Goal: Task Accomplishment & Management: Complete application form

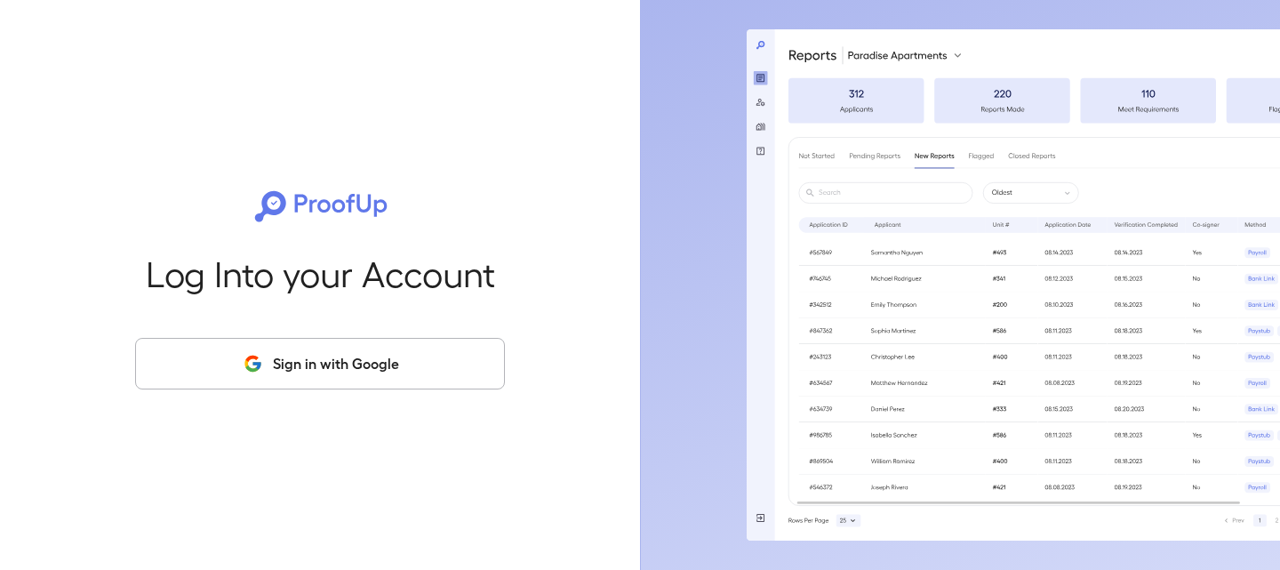
click at [356, 368] on button "Sign in with Google" at bounding box center [320, 364] width 370 height 52
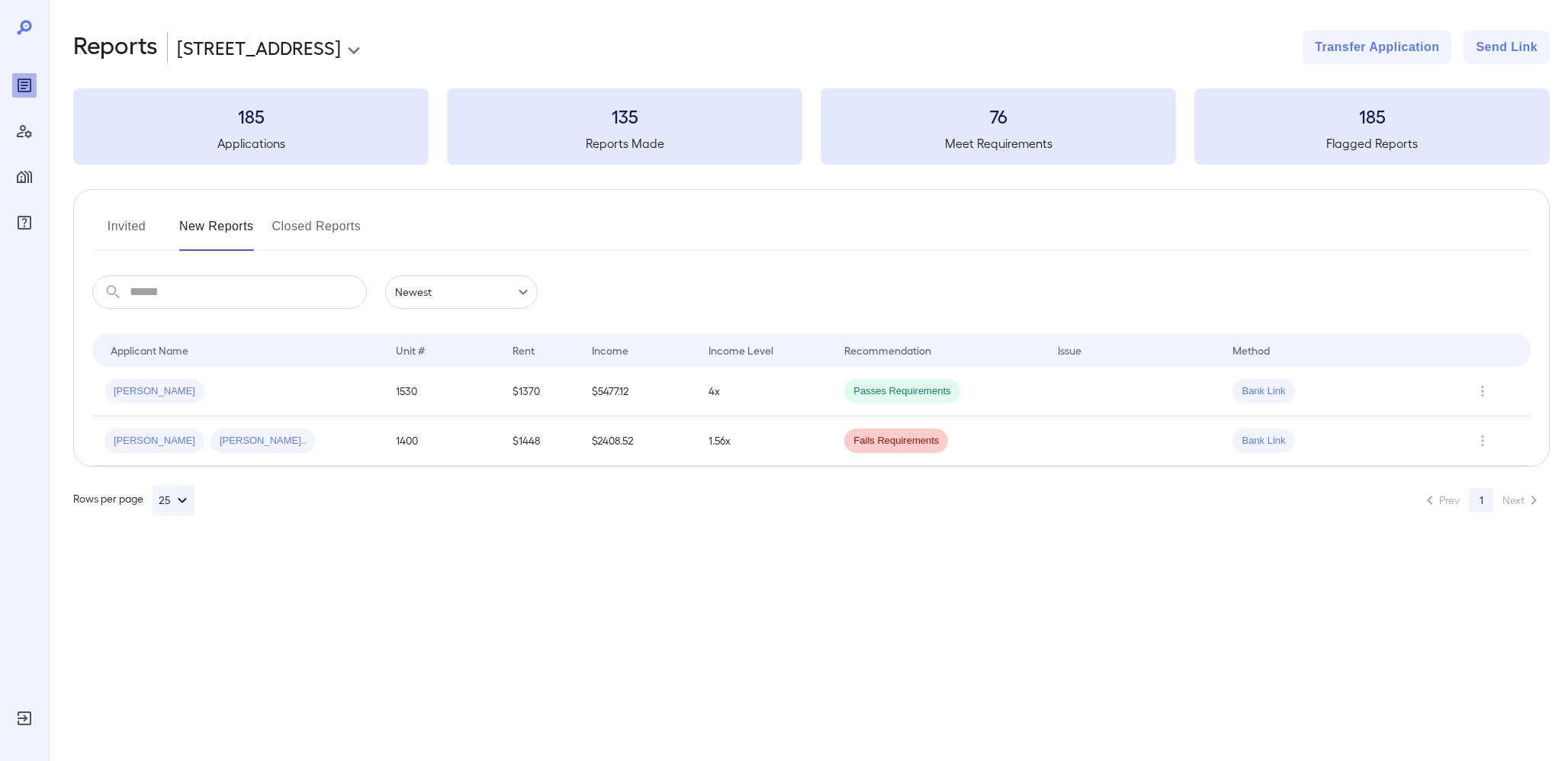
click at [211, 47] on body "**********" at bounding box center [784, 380] width 1568 height 761
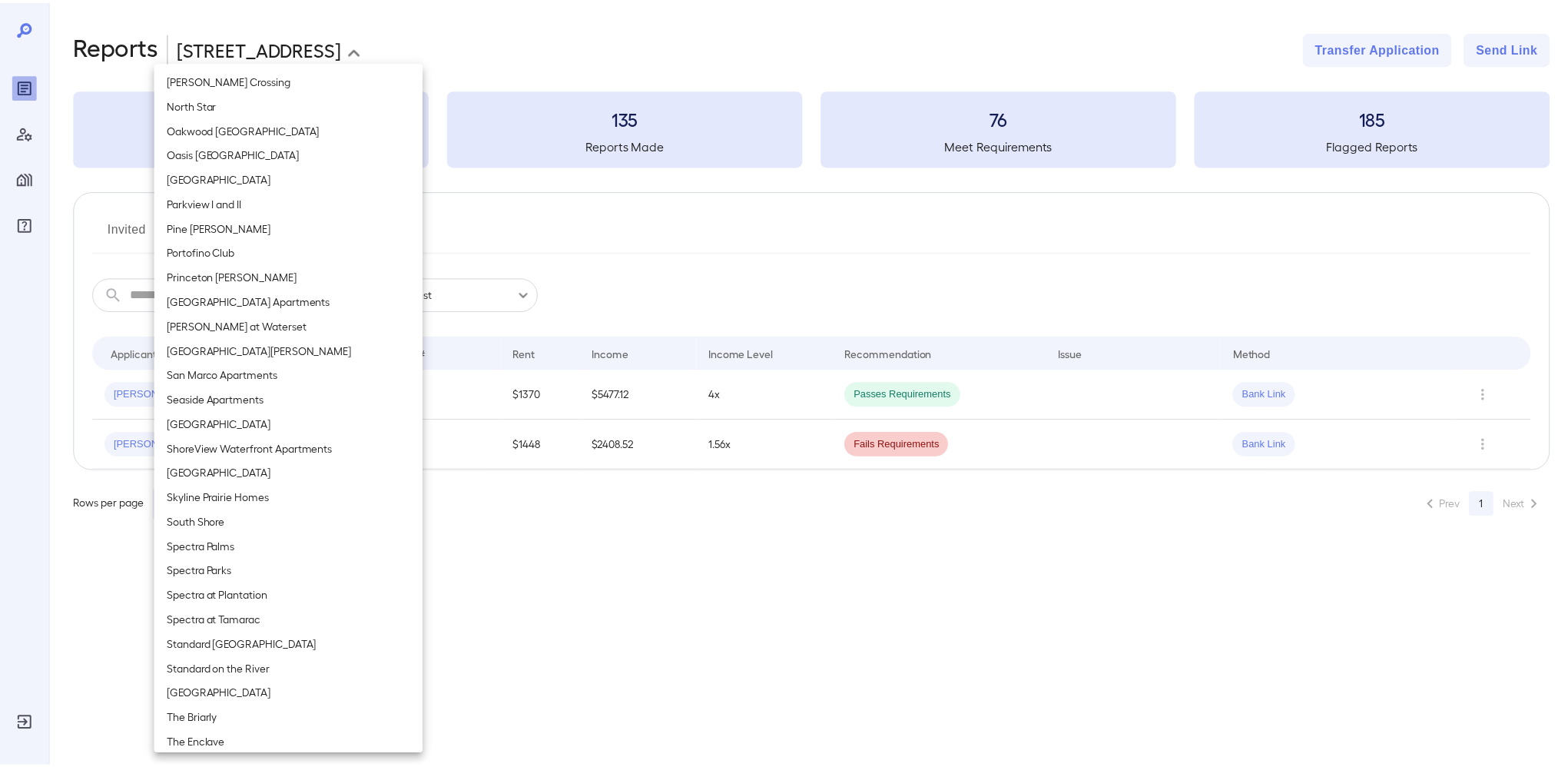
scroll to position [1607, 0]
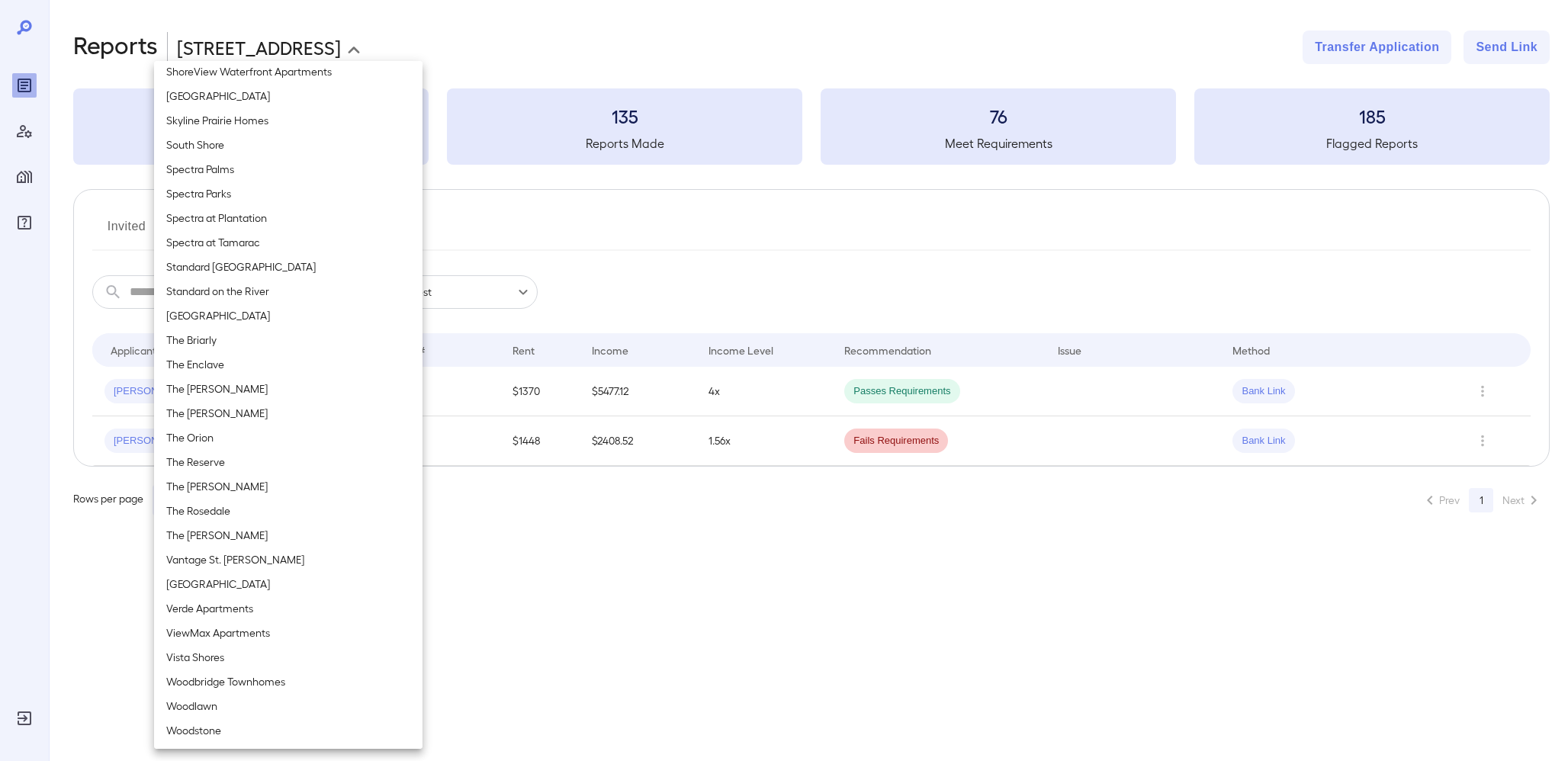
click at [228, 559] on li "Vantage St. Pete" at bounding box center [288, 559] width 269 height 24
type input "**********"
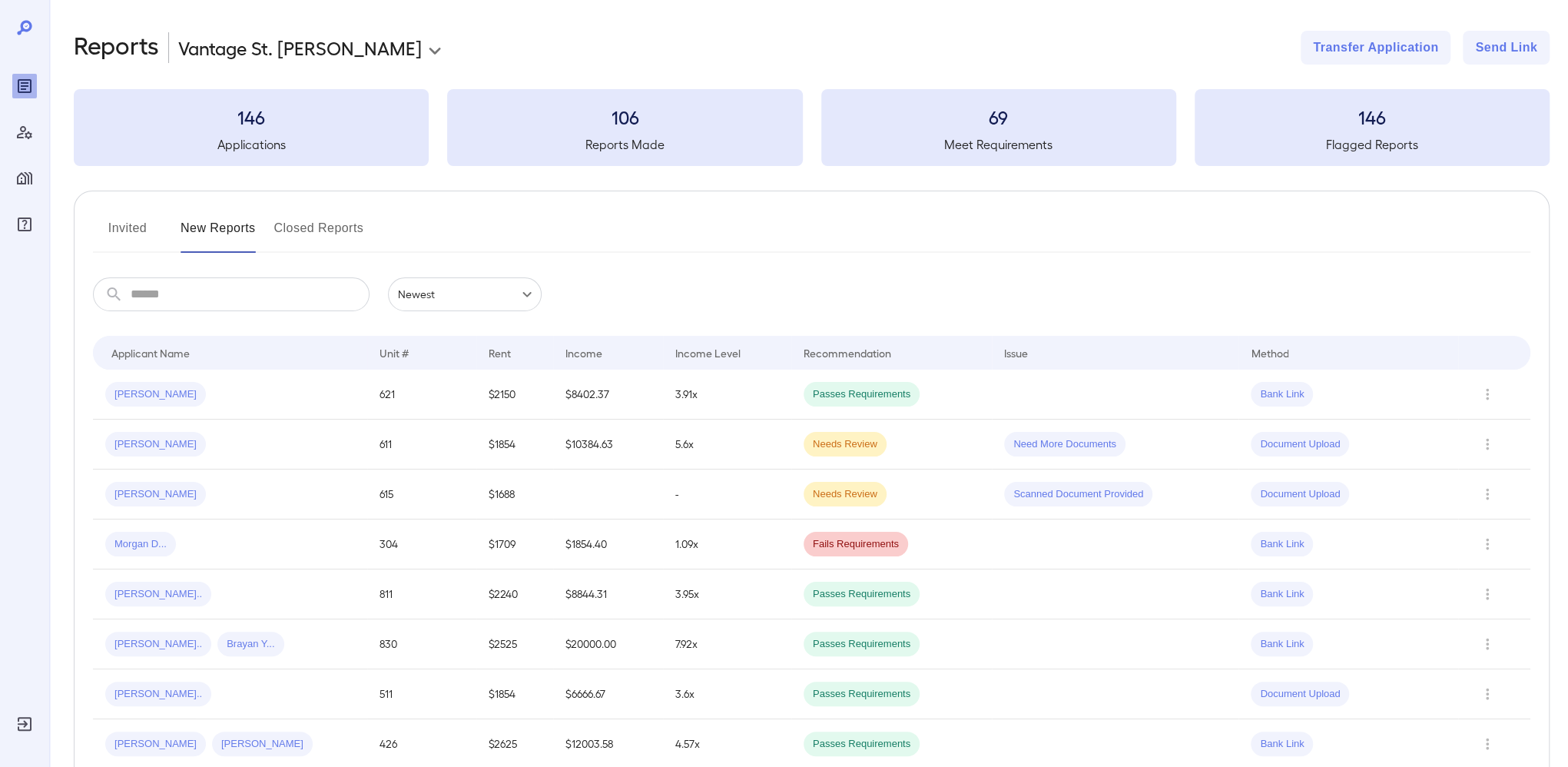
click at [121, 280] on div "​ ​" at bounding box center [232, 294] width 277 height 34
click at [130, 235] on button "Invited" at bounding box center [128, 234] width 69 height 37
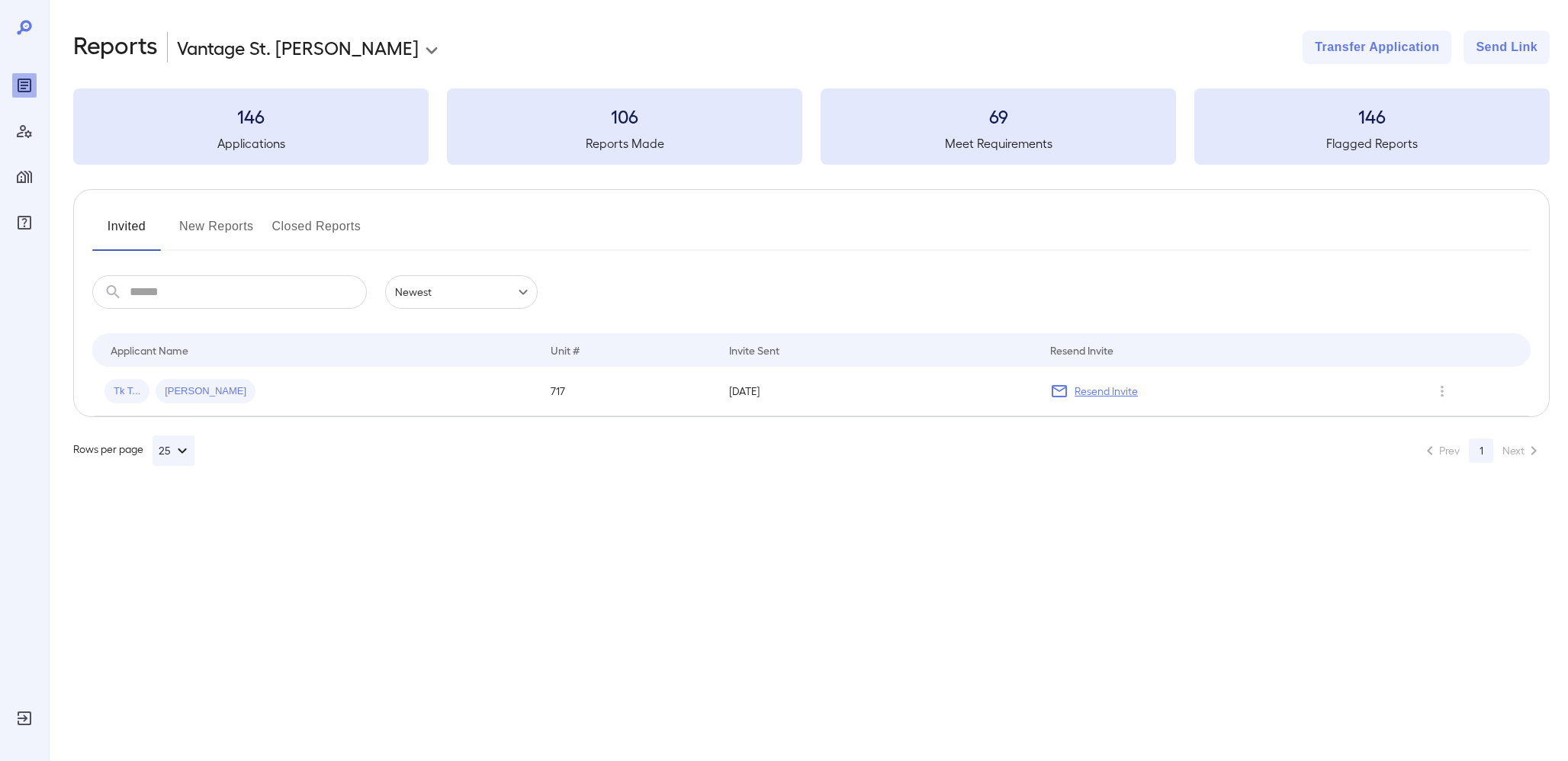
click at [198, 240] on button "New Reports" at bounding box center [216, 233] width 75 height 37
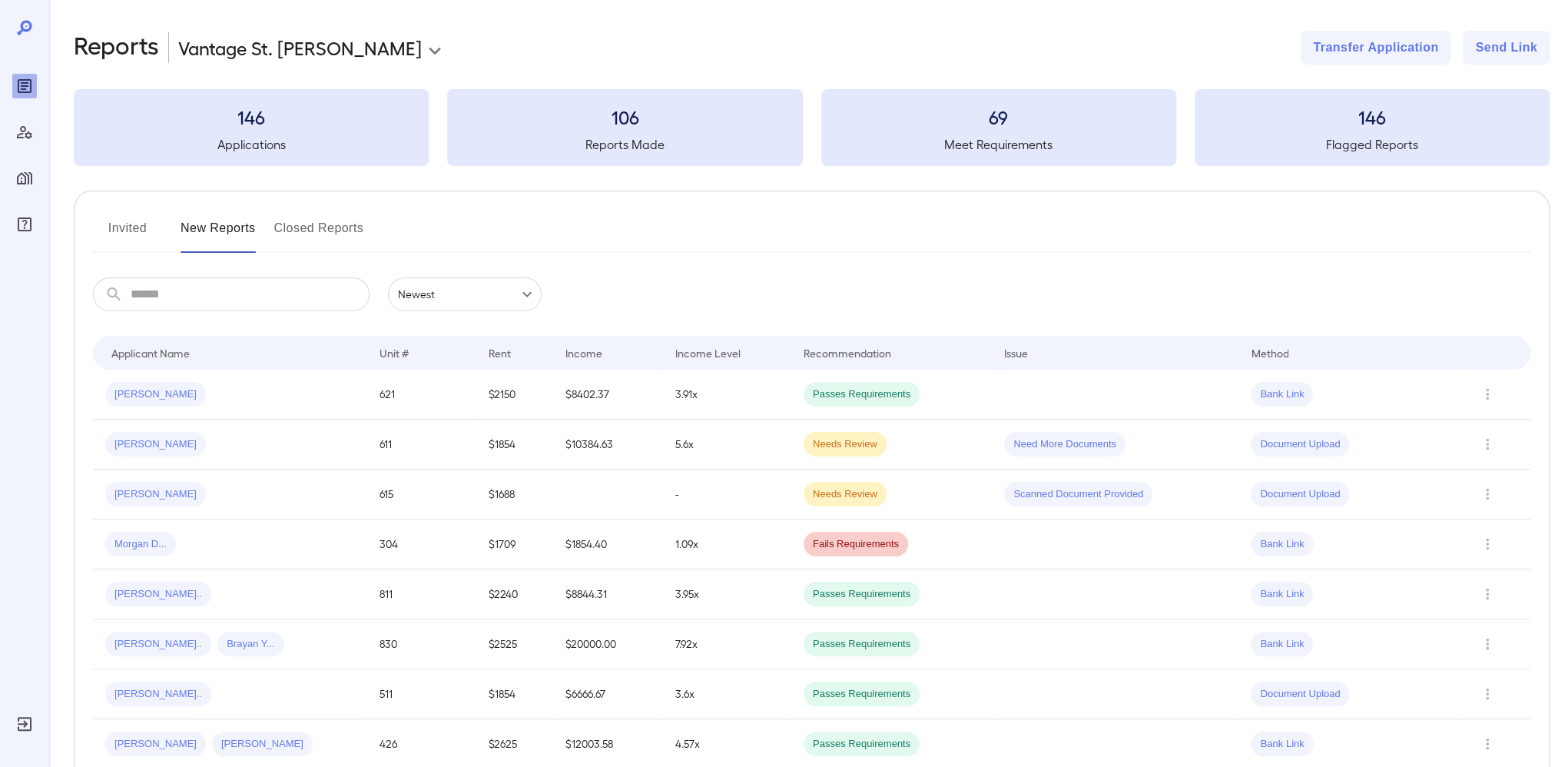
drag, startPoint x: 197, startPoint y: 291, endPoint x: 206, endPoint y: 287, distance: 9.8
click at [197, 291] on input "text" at bounding box center [250, 294] width 239 height 34
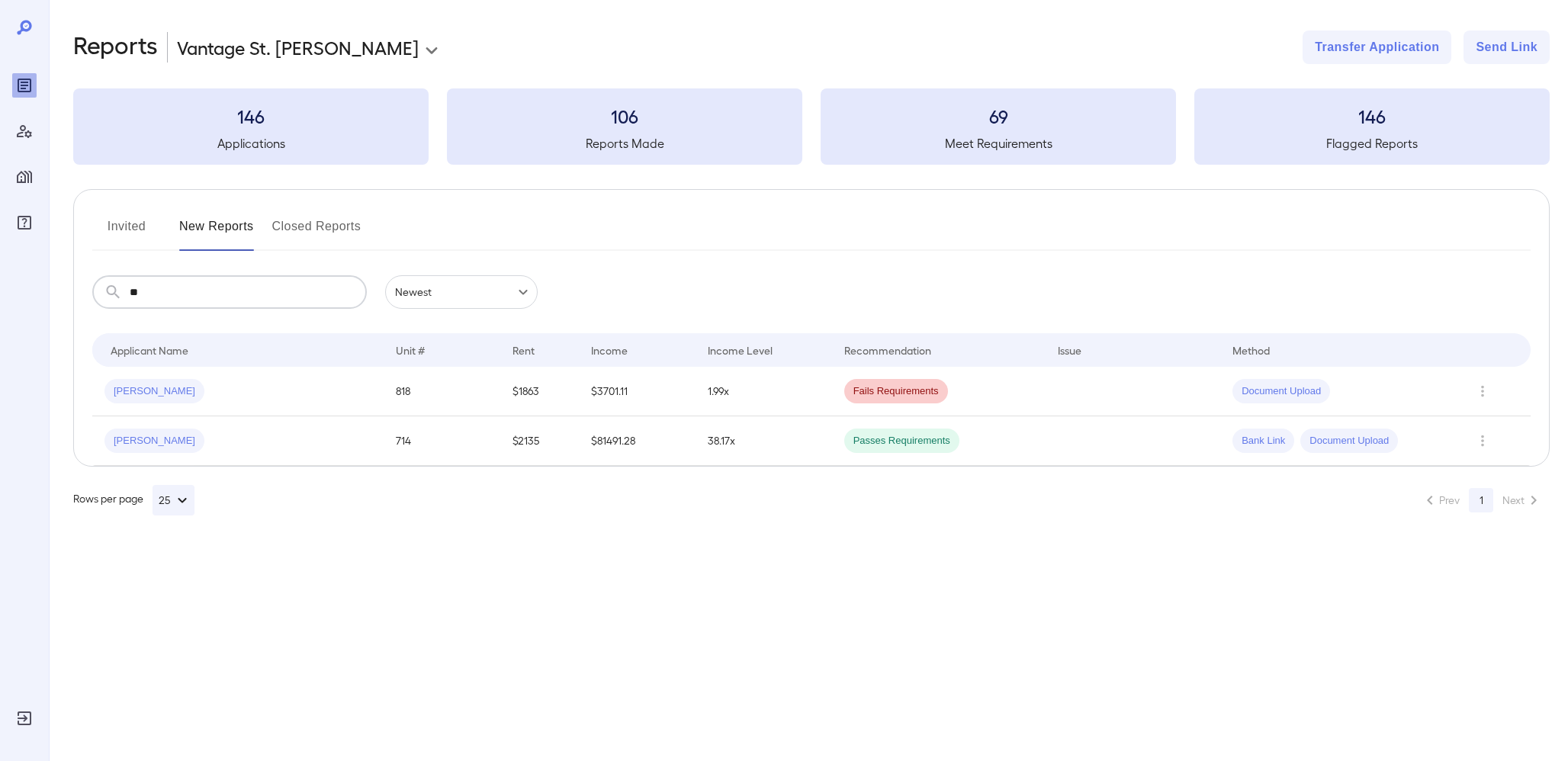
type input "*"
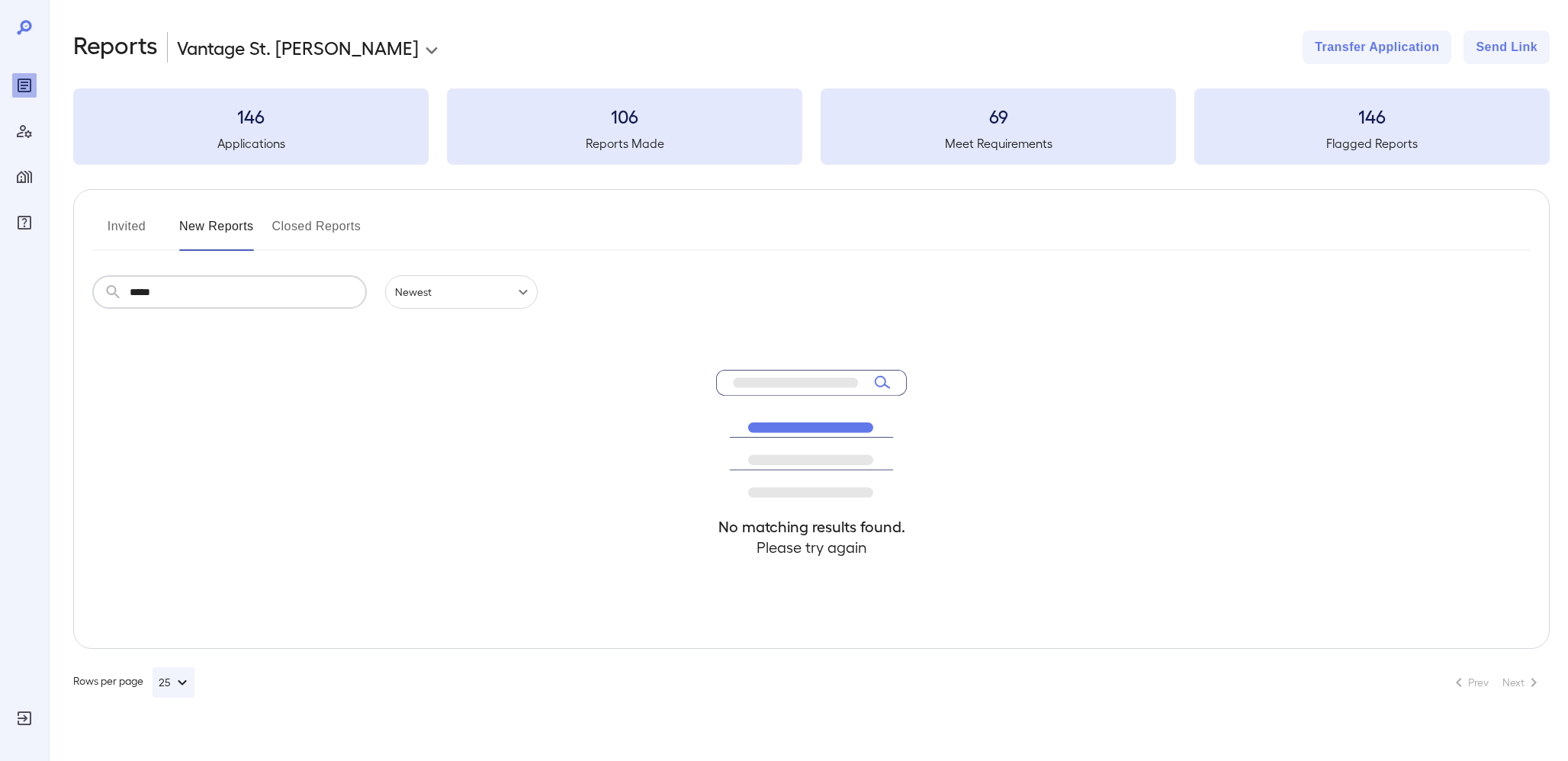
type input "*****"
click at [132, 226] on button "Invited" at bounding box center [127, 233] width 69 height 37
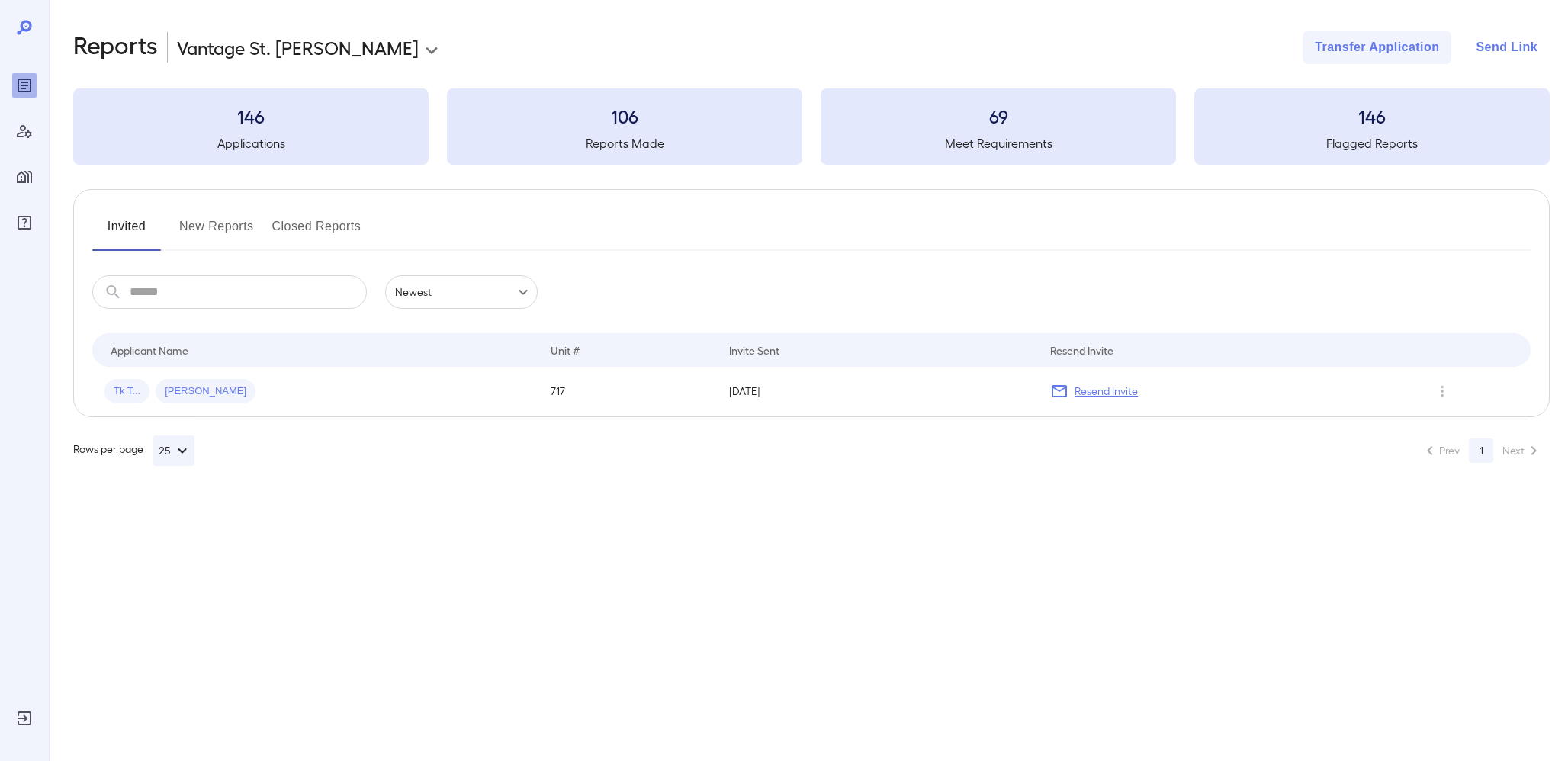
click at [1492, 50] on button "Send Link" at bounding box center [1507, 47] width 86 height 33
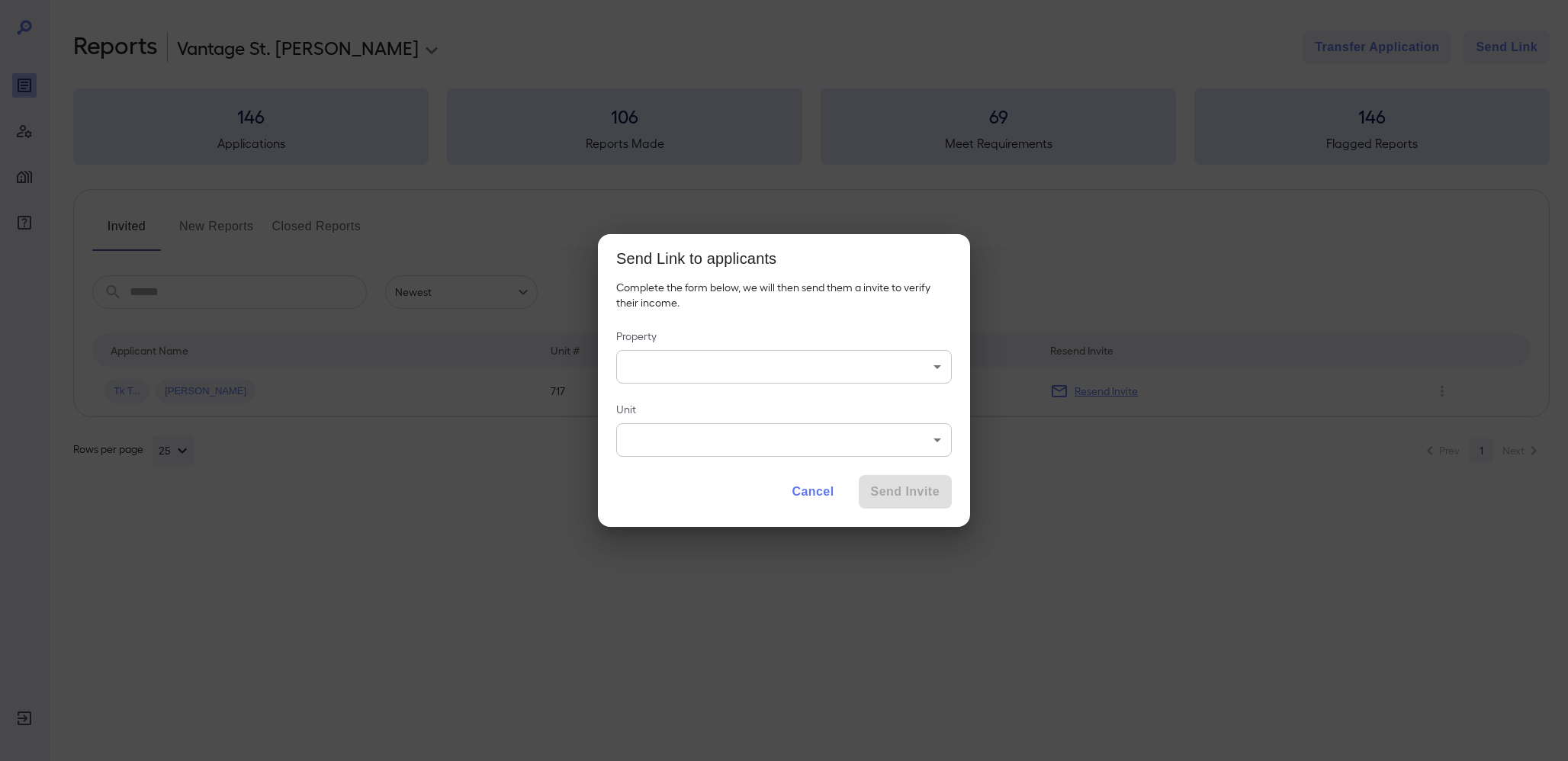
click at [752, 385] on div "Complete the form below, we will then send them a invite to verify their income…" at bounding box center [784, 374] width 372 height 190
click at [761, 359] on body "**********" at bounding box center [784, 380] width 1568 height 761
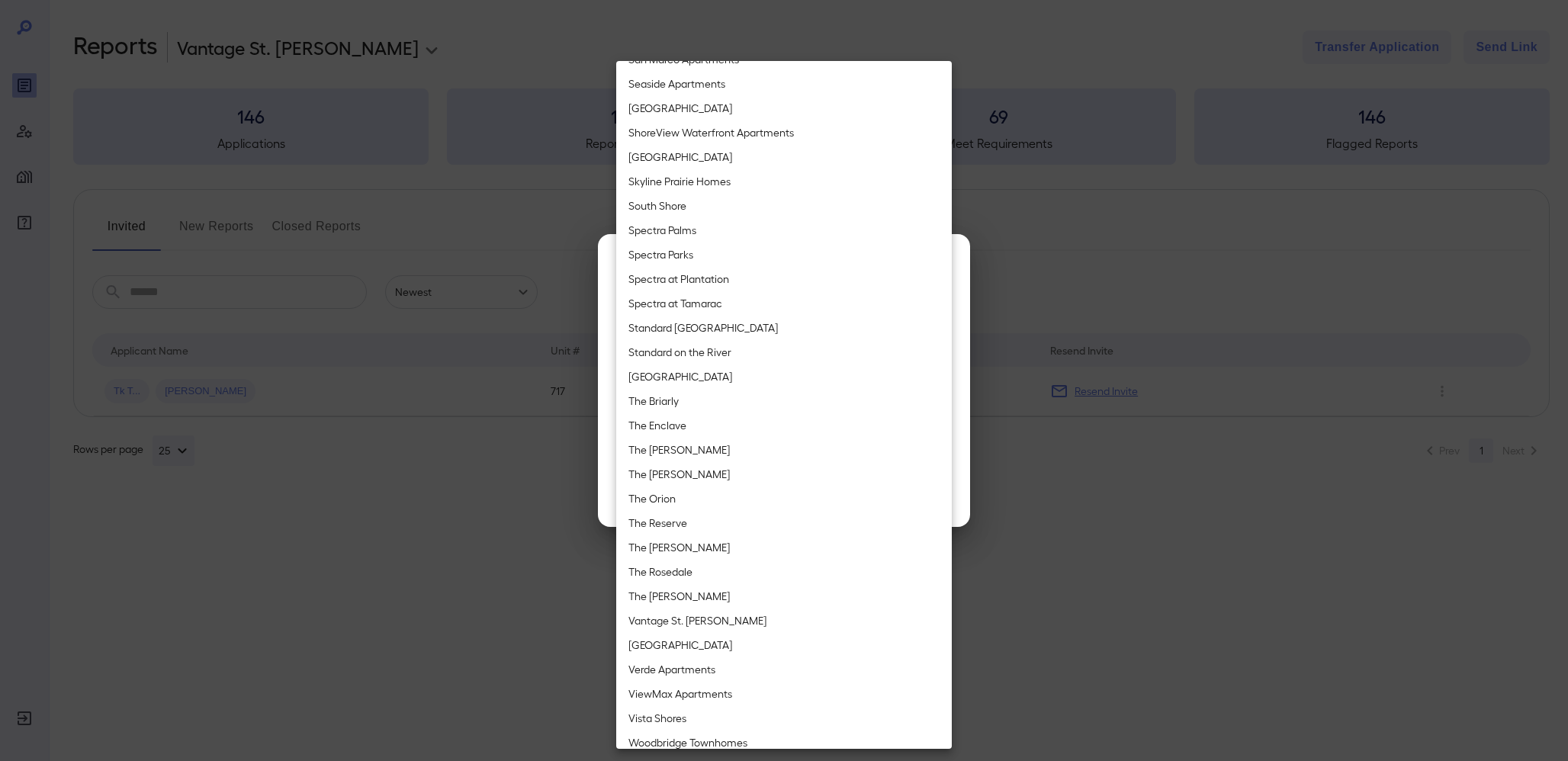
scroll to position [1594, 0]
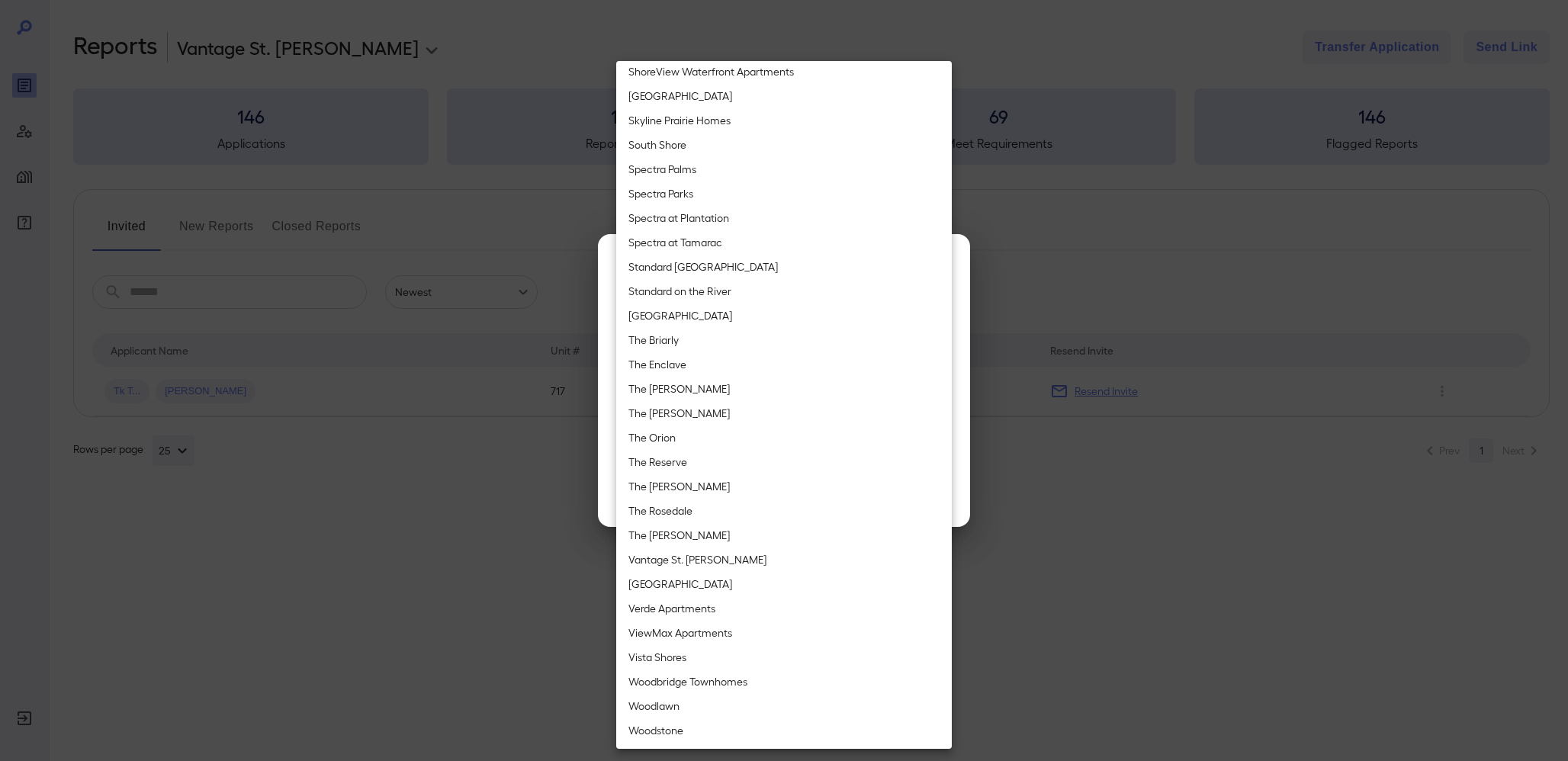
click at [697, 553] on li "Vantage St. [PERSON_NAME]" at bounding box center [784, 559] width 336 height 24
type input "**********"
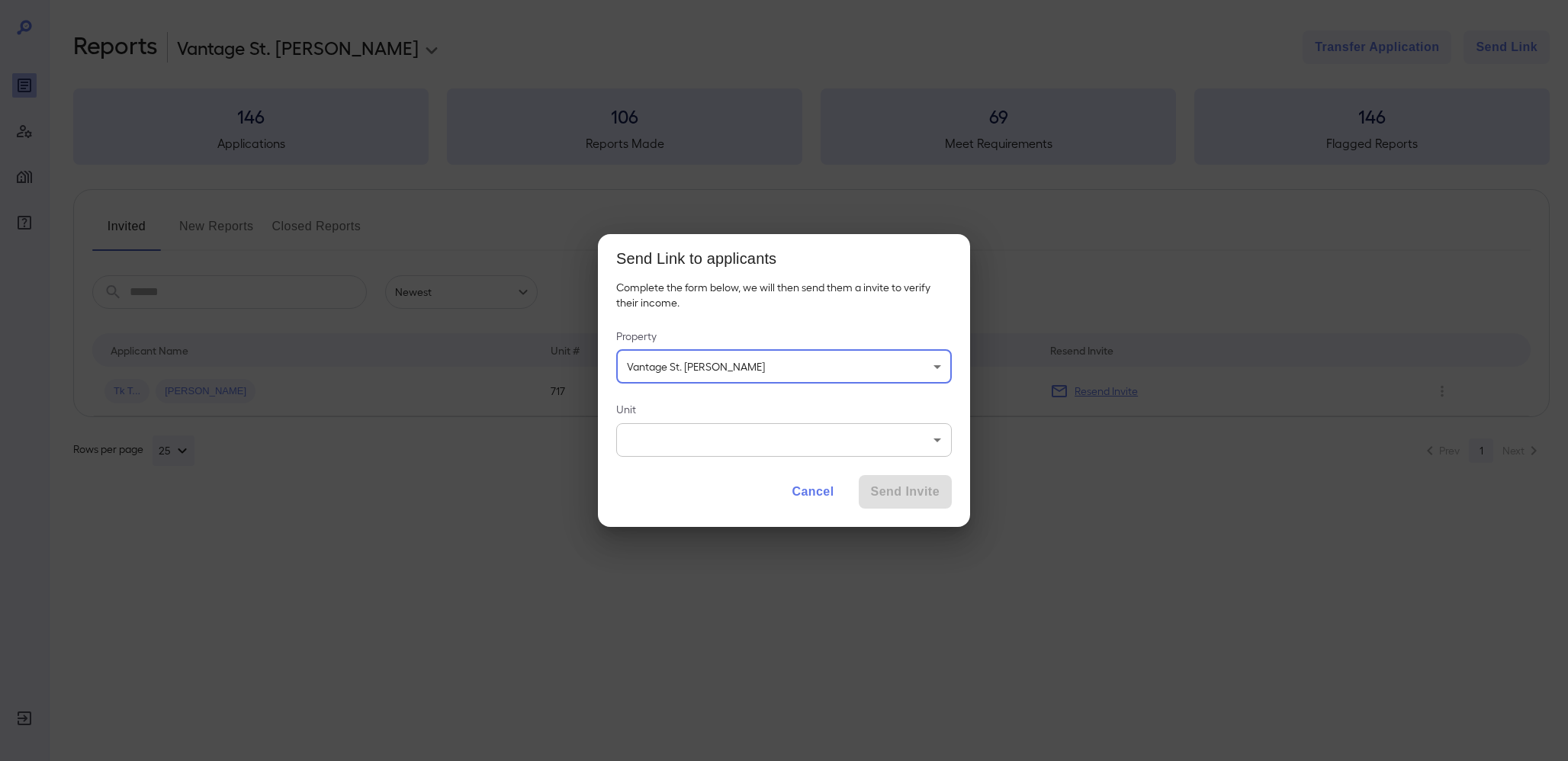
click at [686, 435] on body "**********" at bounding box center [784, 380] width 1568 height 761
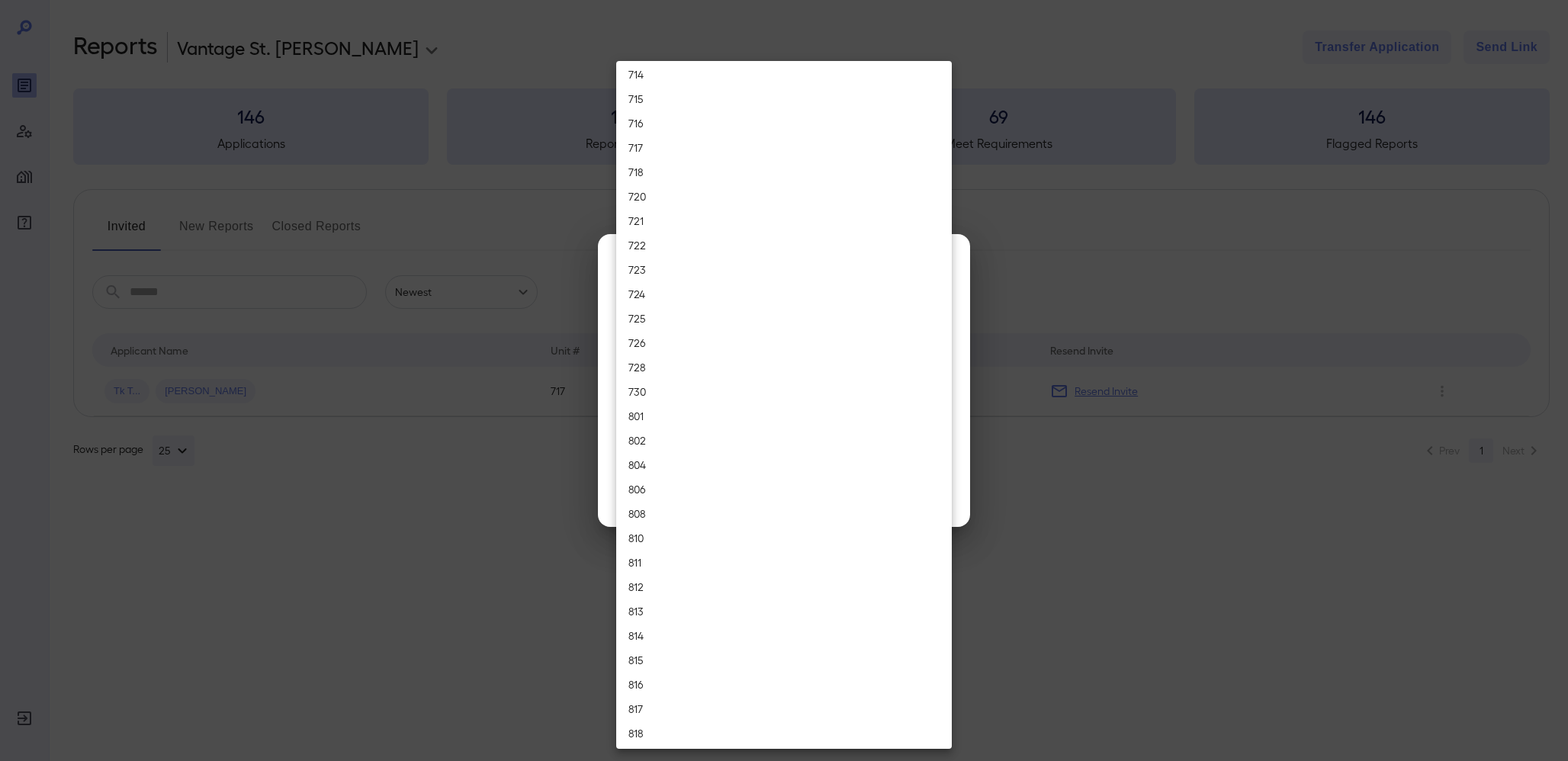
scroll to position [3126, 0]
click at [703, 346] on li "726" at bounding box center [784, 345] width 336 height 24
type input "***"
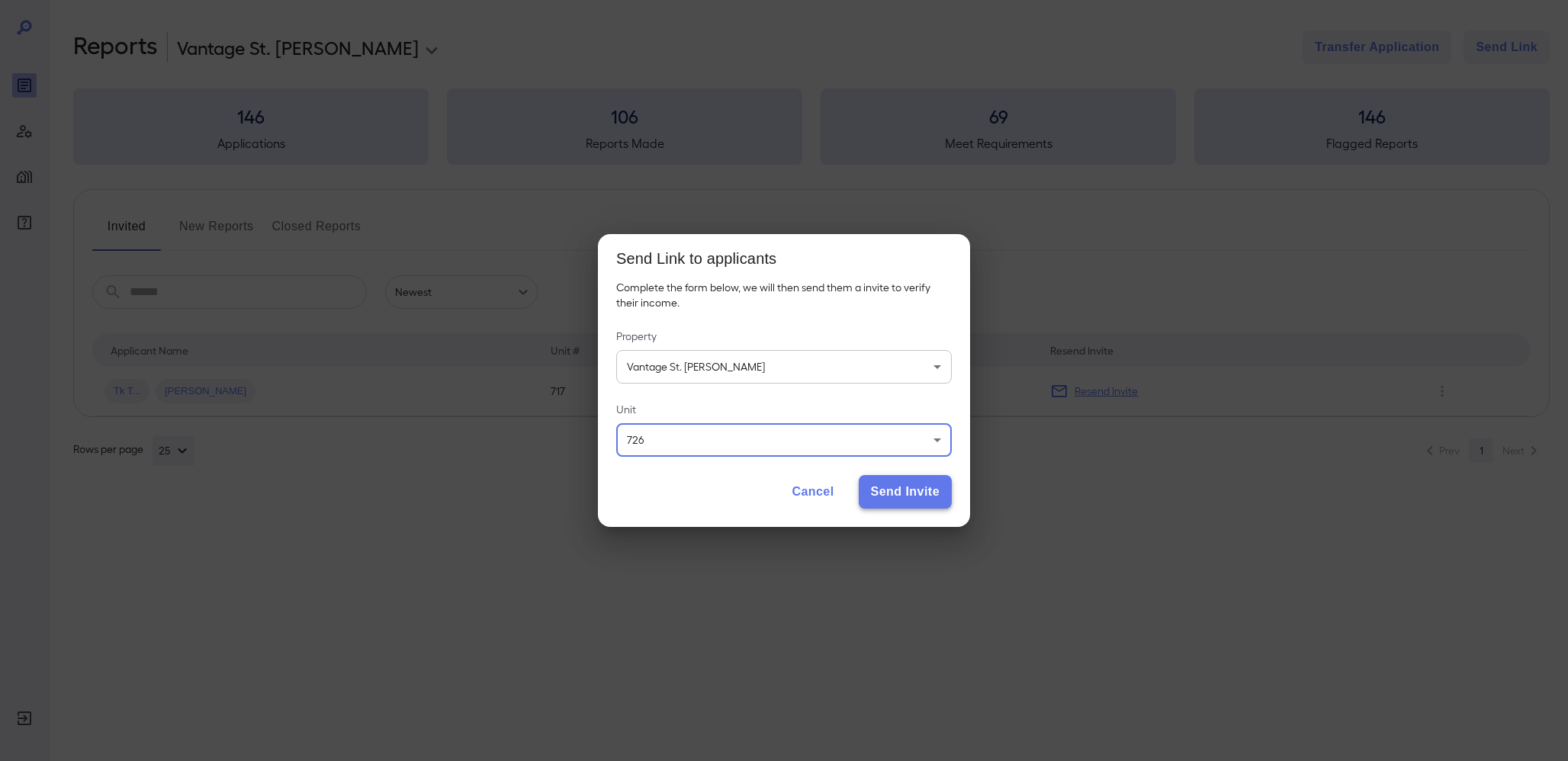
click at [886, 484] on button "Send Invite" at bounding box center [905, 492] width 93 height 33
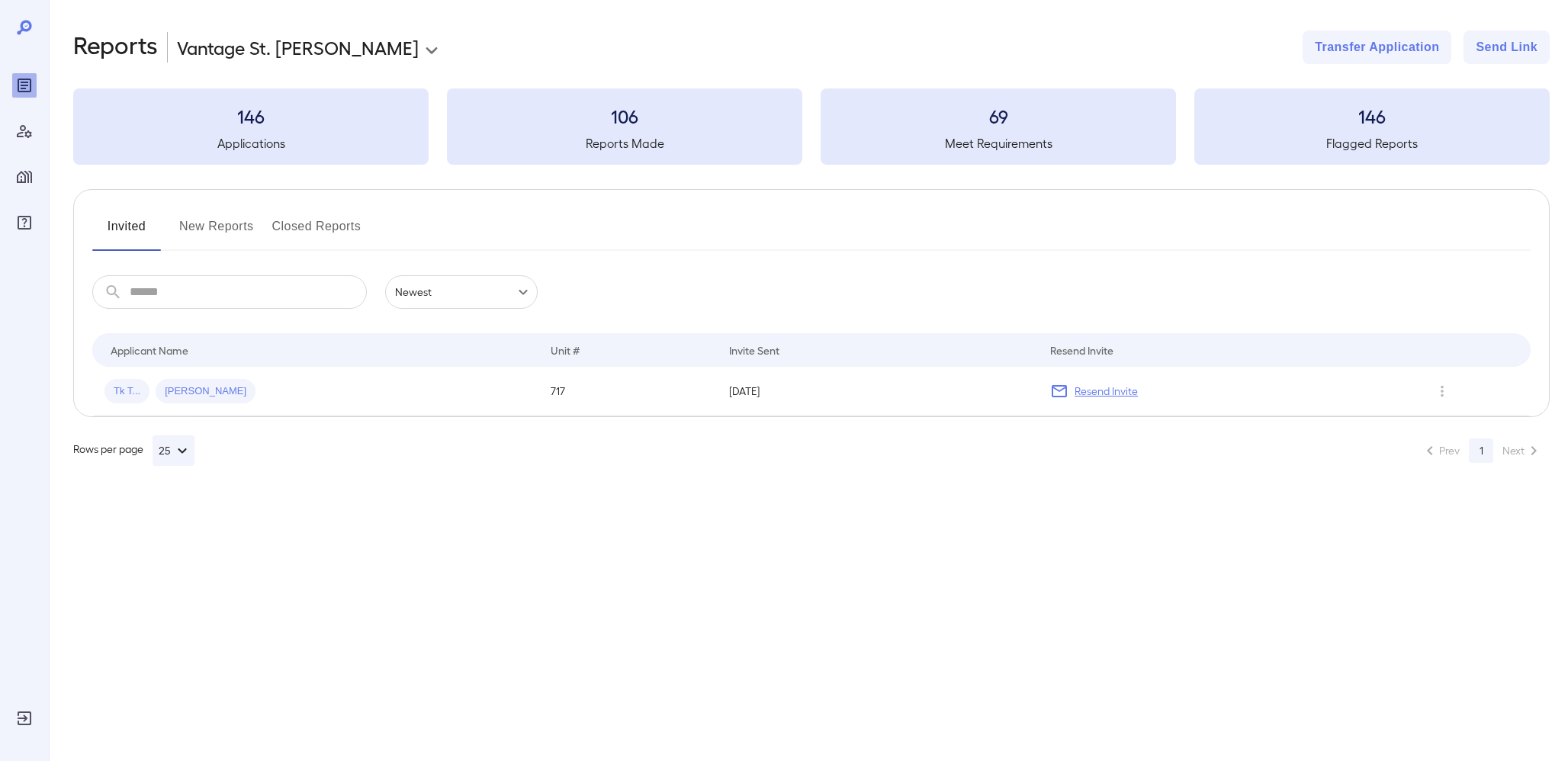
click at [208, 232] on button "New Reports" at bounding box center [216, 233] width 75 height 37
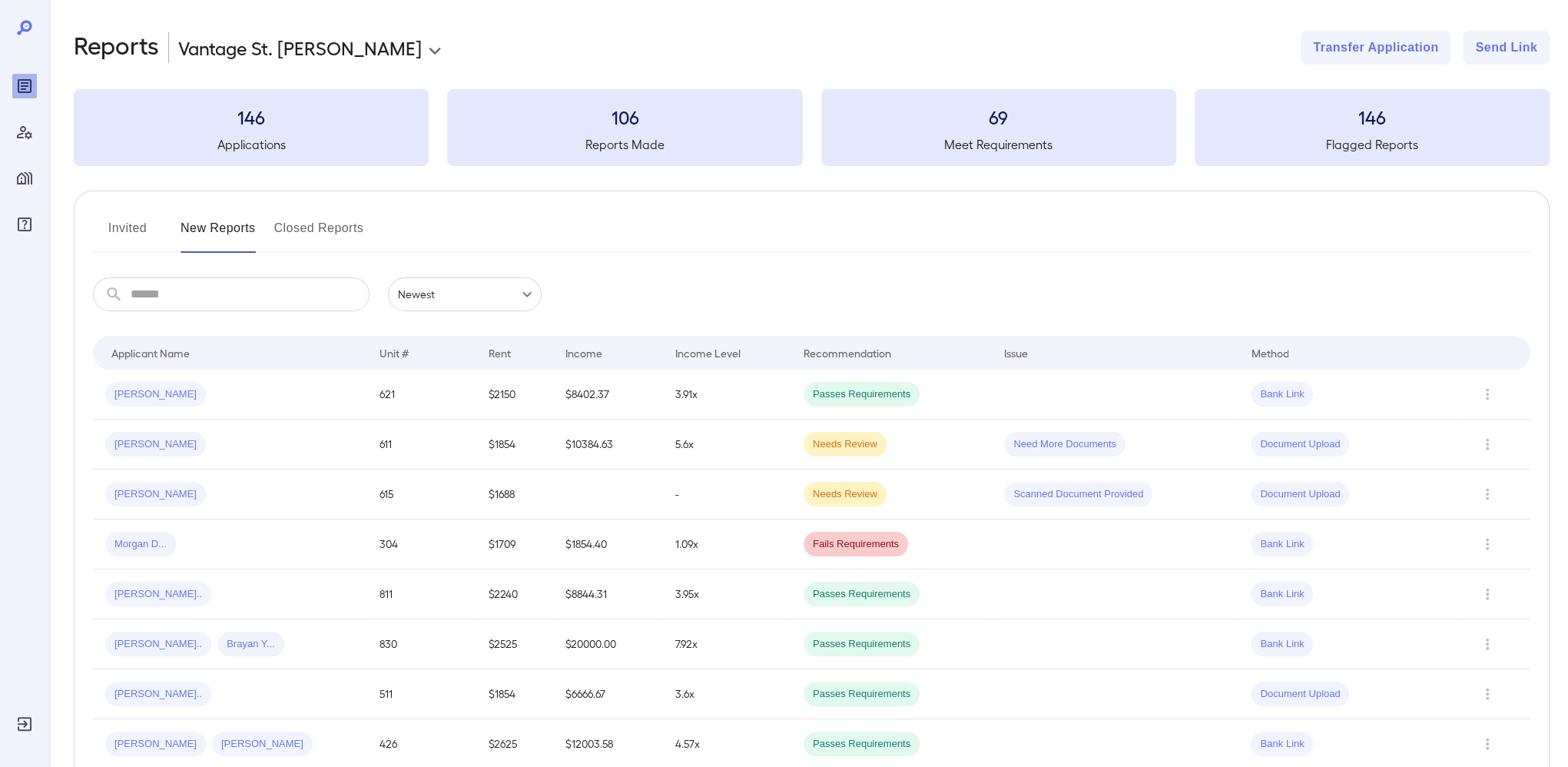
click at [162, 242] on button "Invited" at bounding box center [128, 234] width 69 height 37
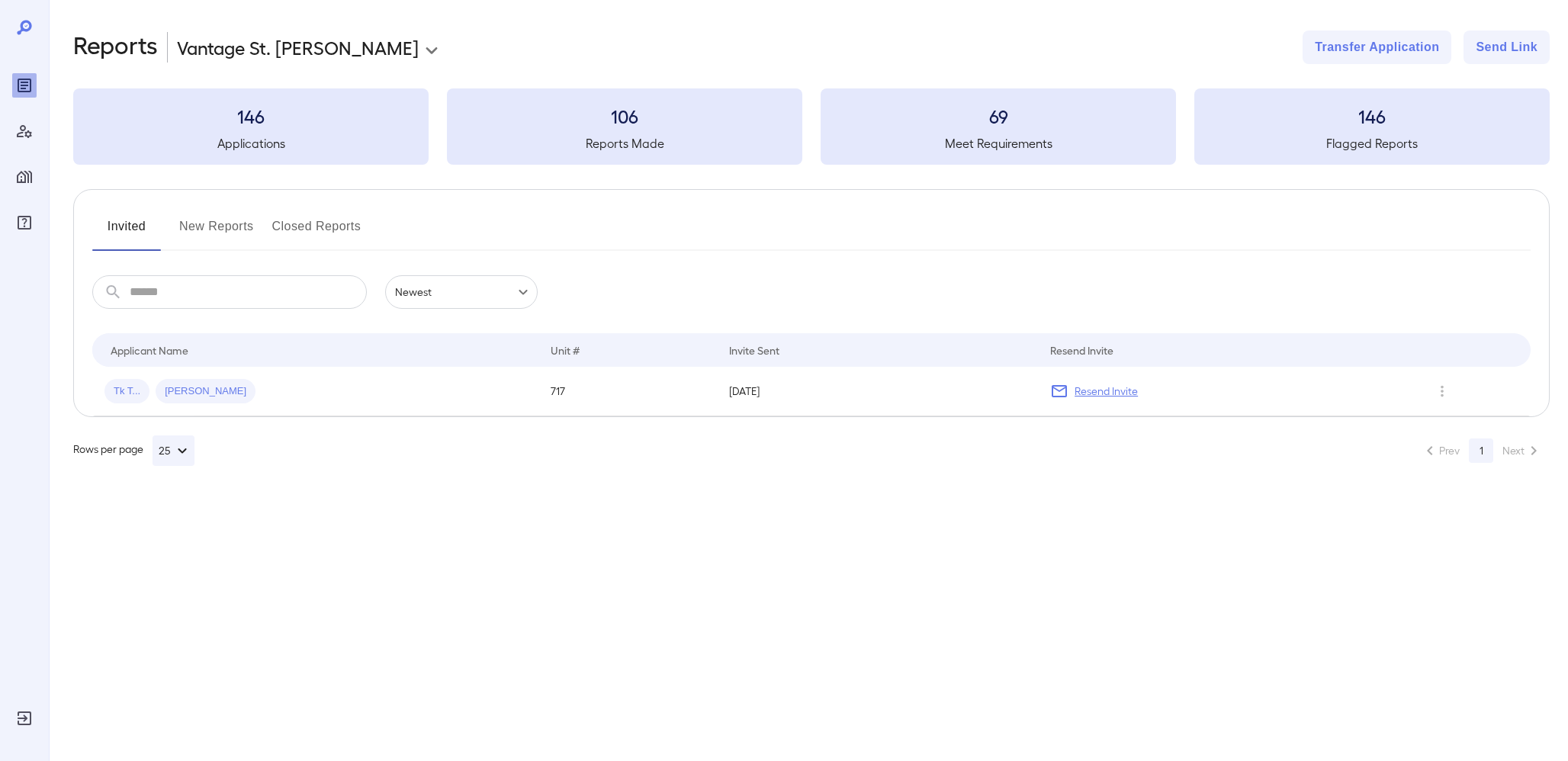
click at [187, 292] on input "text" at bounding box center [248, 292] width 237 height 33
type input "*"
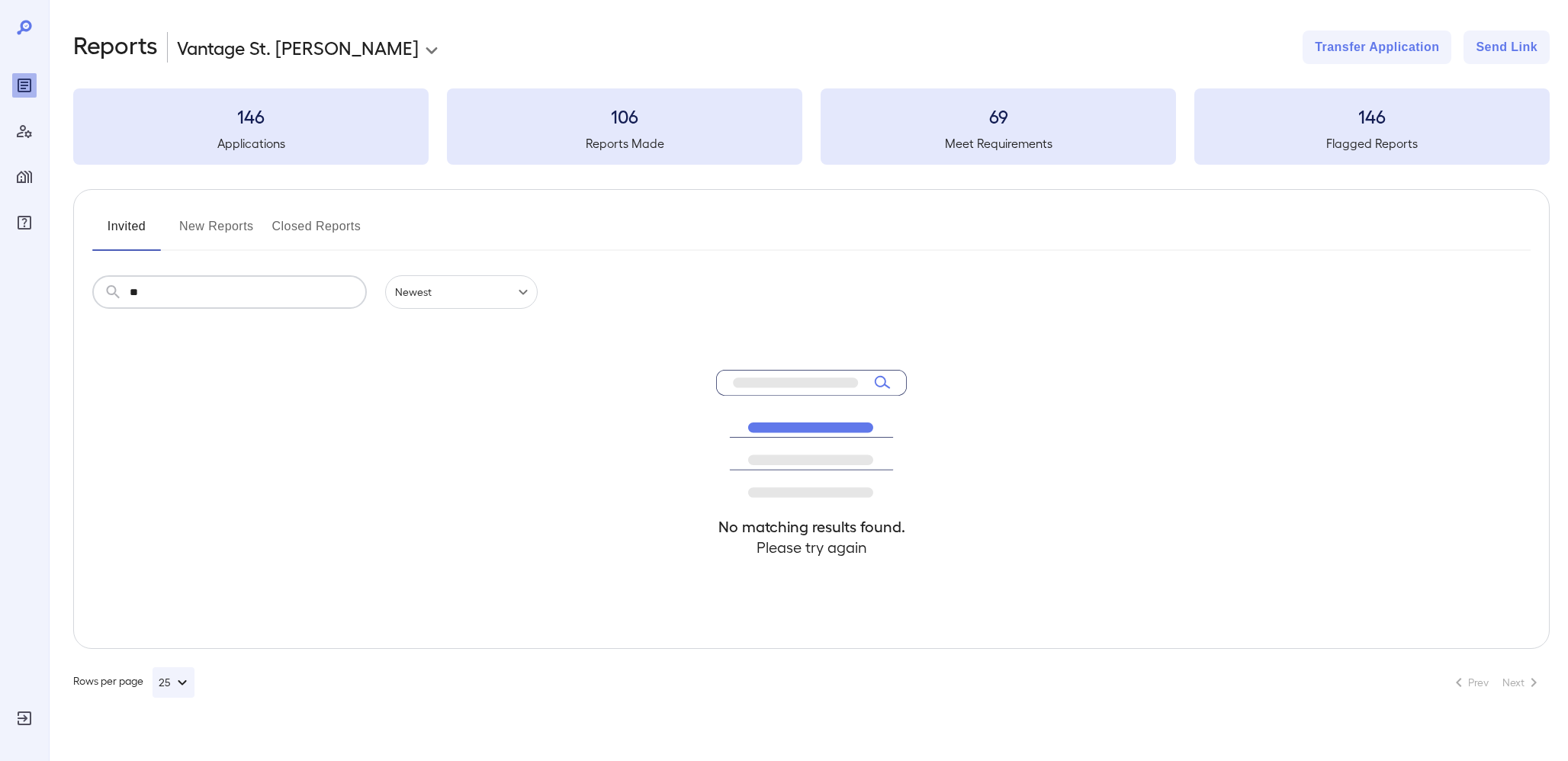
type input "*"
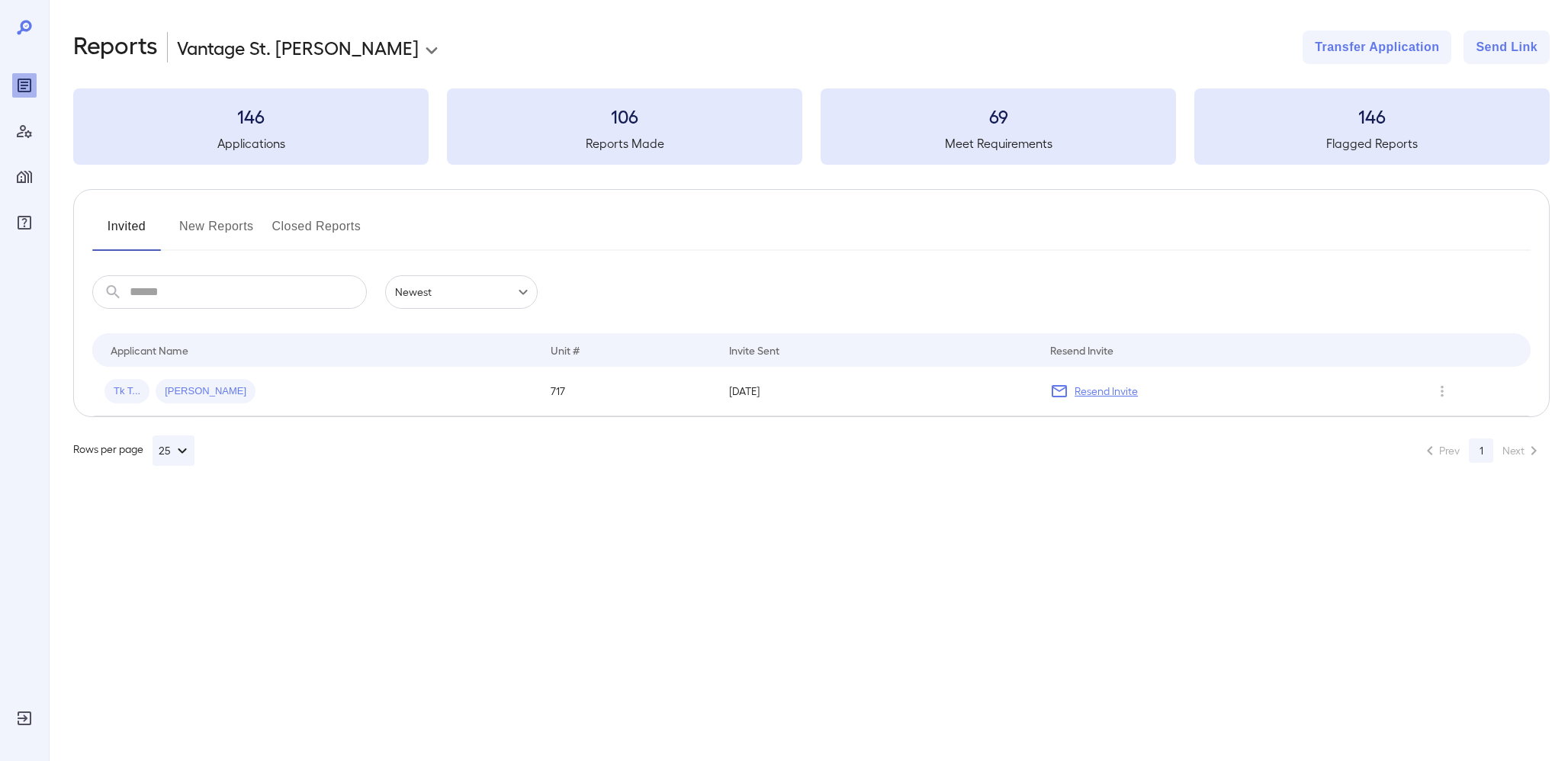
click at [261, 222] on div "Invited New Reports Closed Reports" at bounding box center [812, 233] width 1438 height 37
click at [243, 224] on button "New Reports" at bounding box center [216, 233] width 75 height 37
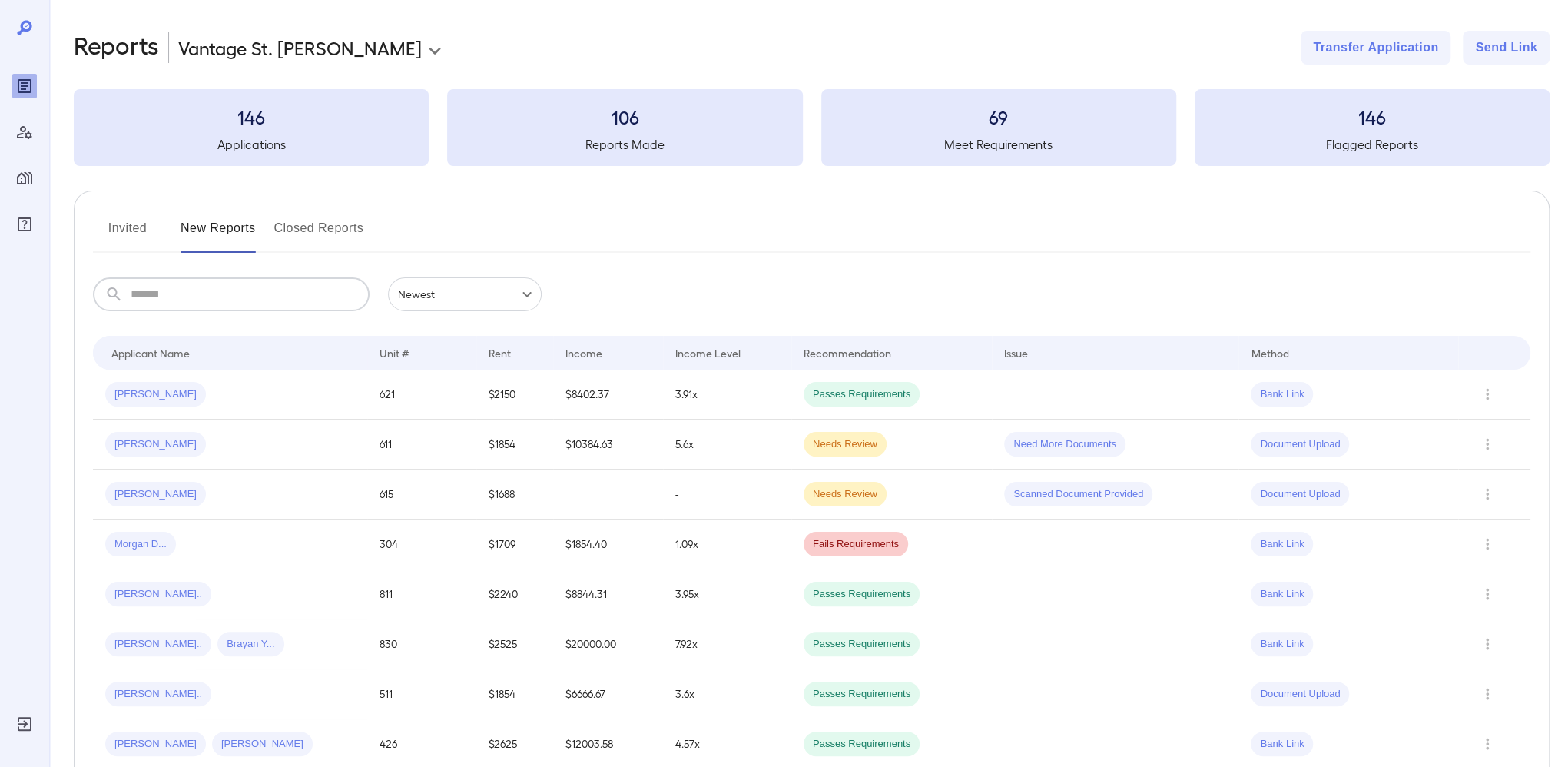
click at [195, 294] on input "text" at bounding box center [250, 294] width 239 height 34
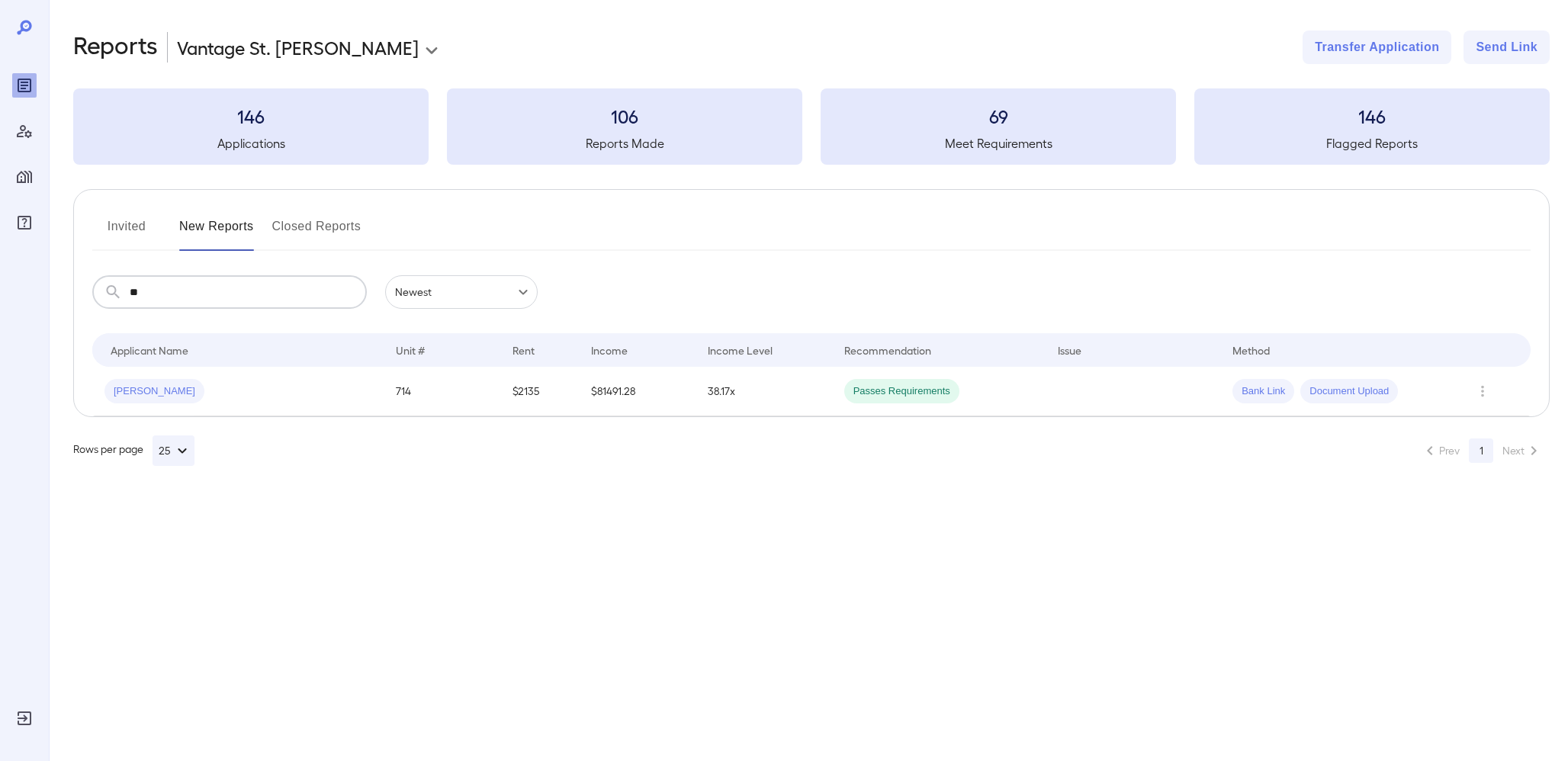
type input "*"
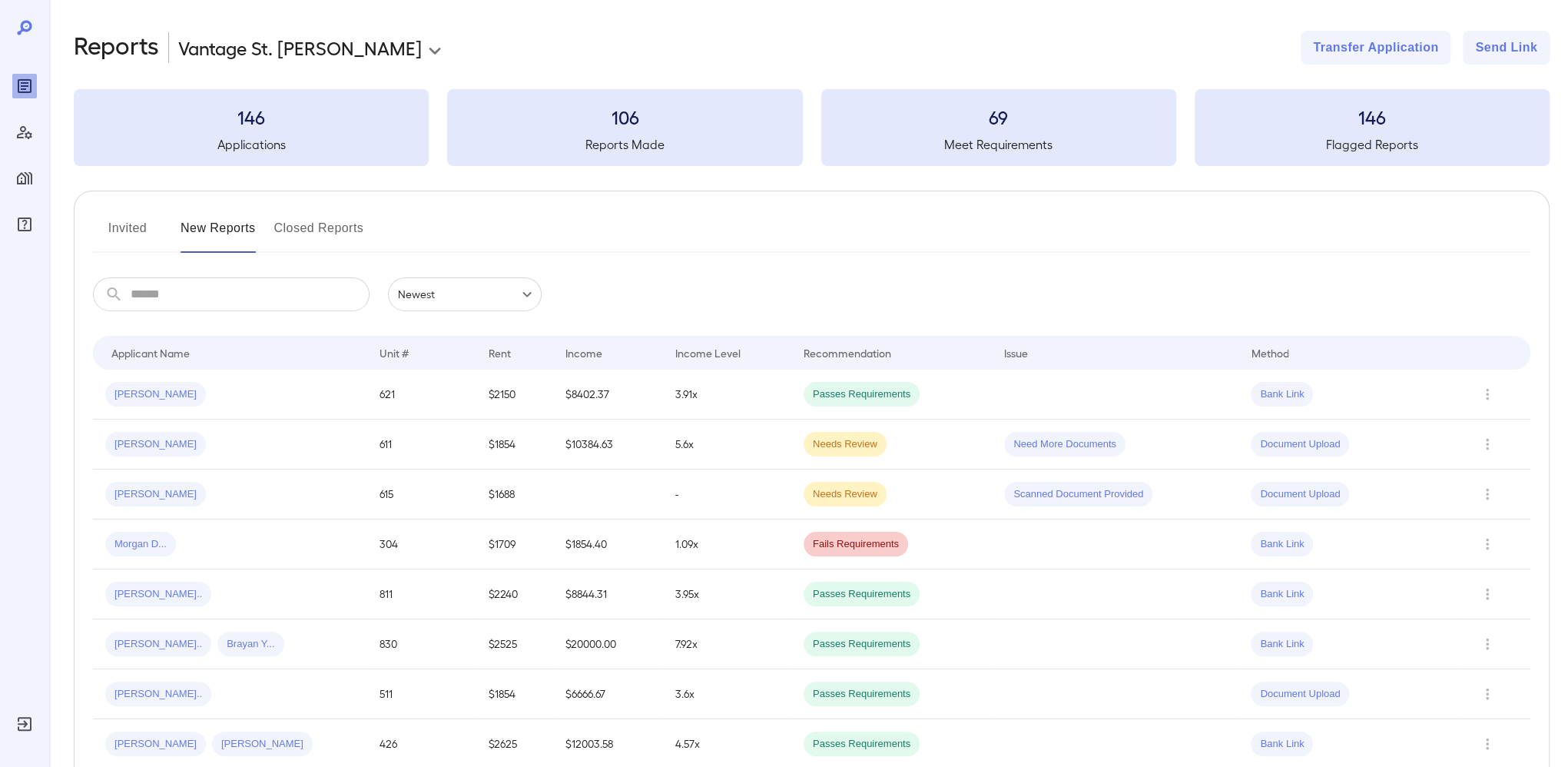
drag, startPoint x: 136, startPoint y: 231, endPoint x: 61, endPoint y: 99, distance: 151.8
click at [137, 230] on button "Invited" at bounding box center [128, 234] width 69 height 37
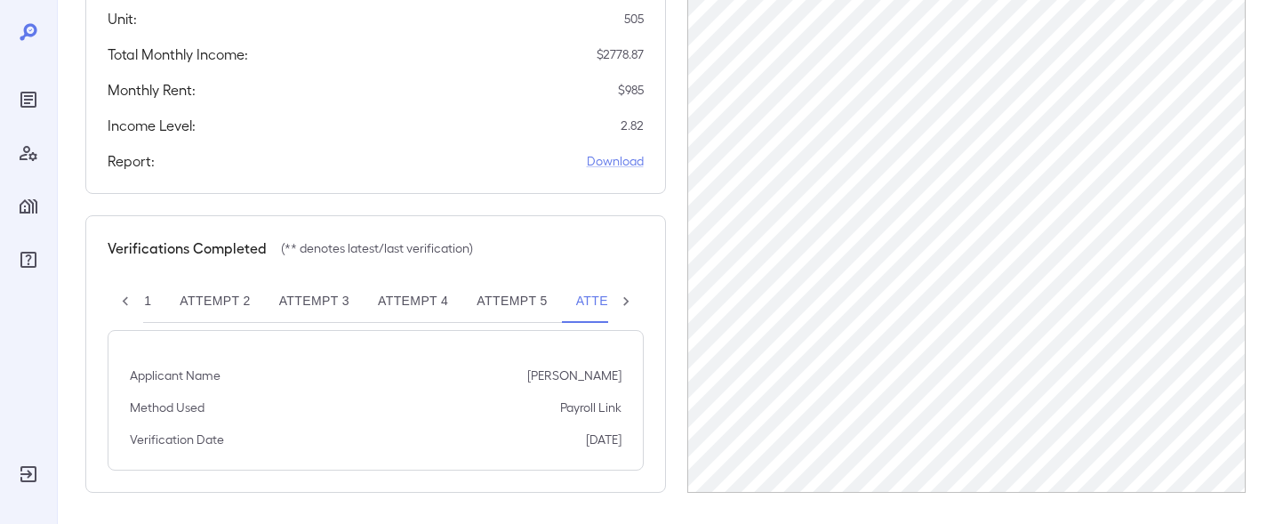
scroll to position [376, 0]
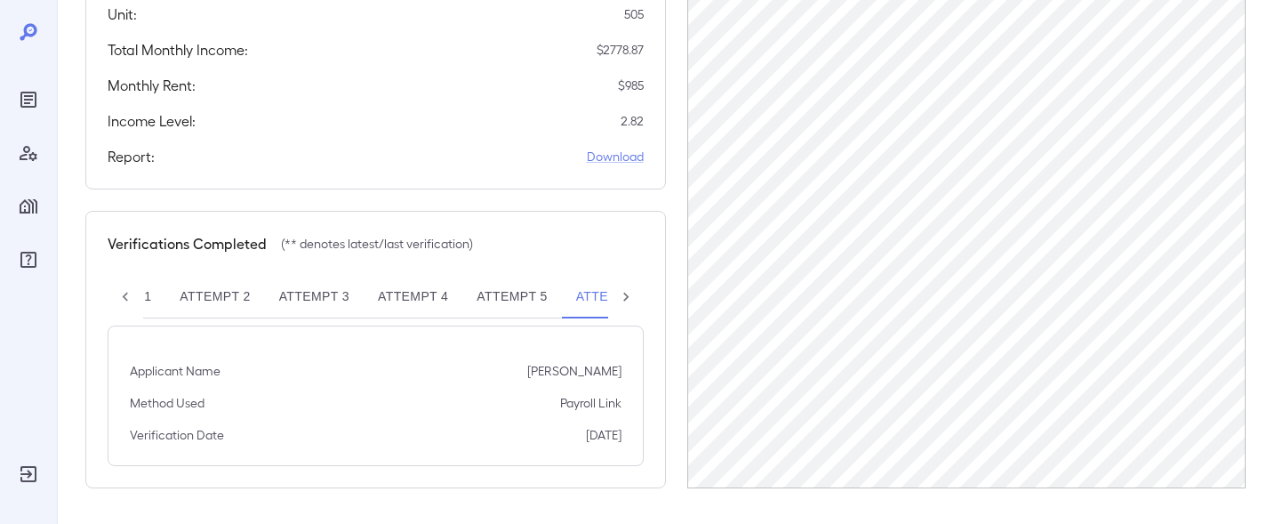
click at [633, 295] on icon at bounding box center [626, 297] width 18 height 18
click at [479, 292] on button "Attempt 5" at bounding box center [448, 297] width 99 height 43
click at [359, 293] on button "Attempt 4" at bounding box center [349, 297] width 99 height 43
click at [233, 290] on button "Attempt 3" at bounding box center [251, 297] width 99 height 43
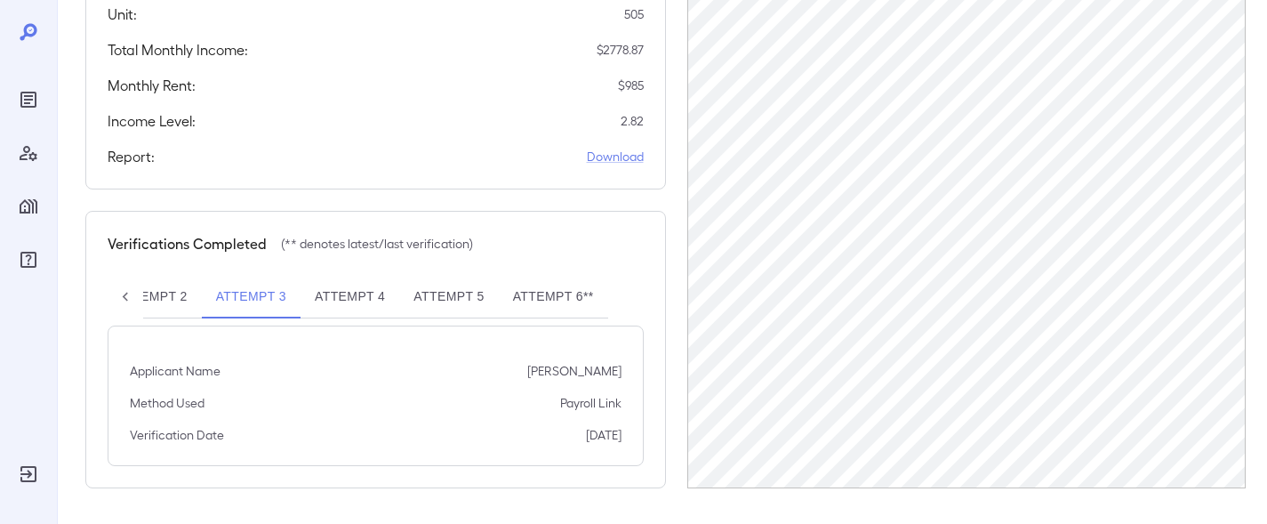
drag, startPoint x: 187, startPoint y: 292, endPoint x: 156, endPoint y: 291, distance: 31.1
click at [180, 292] on button "Attempt 2" at bounding box center [151, 297] width 99 height 43
click at [139, 292] on div at bounding box center [126, 297] width 36 height 43
click at [159, 301] on button "Attempt 1" at bounding box center [192, 297] width 99 height 43
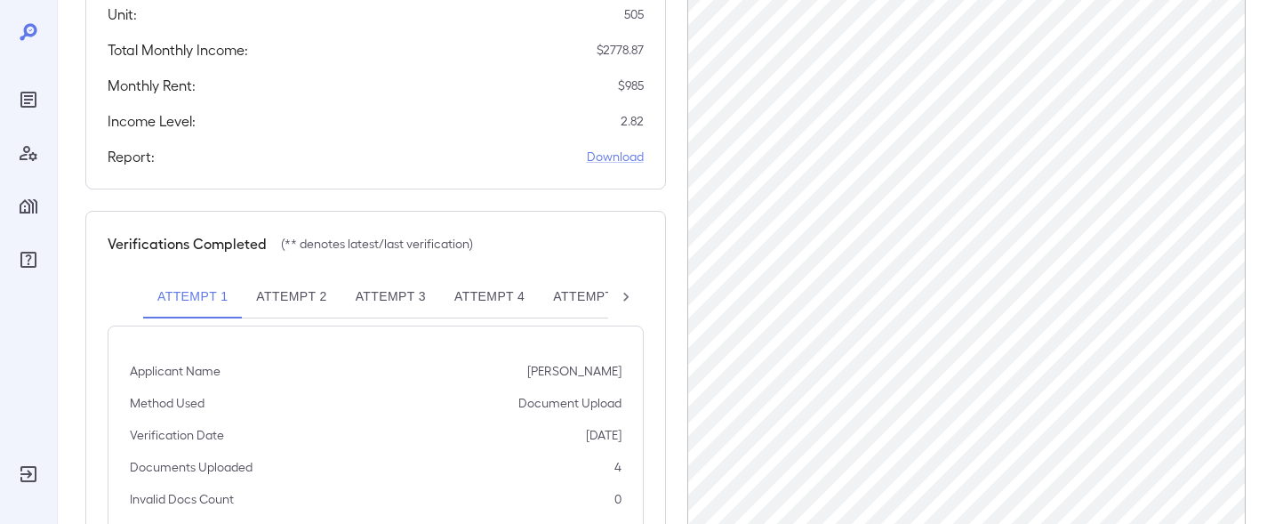
click at [620, 300] on icon at bounding box center [626, 297] width 18 height 18
click at [562, 297] on button "Attempt 6**" at bounding box center [553, 297] width 109 height 43
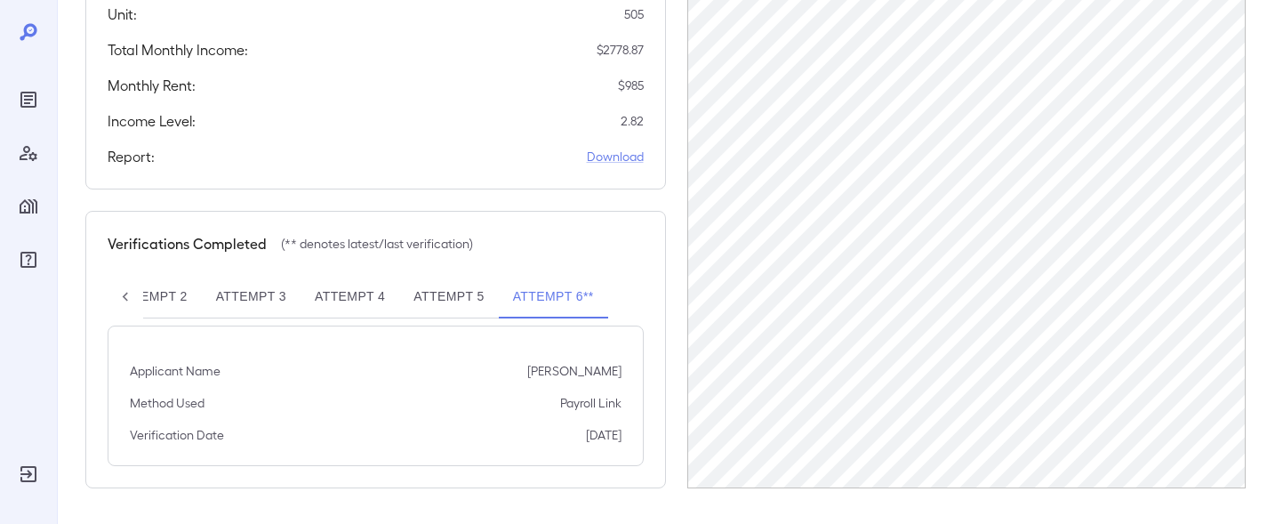
click at [425, 307] on button "Attempt 5" at bounding box center [448, 297] width 99 height 43
drag, startPoint x: 376, startPoint y: 292, endPoint x: 289, endPoint y: 289, distance: 87.2
click at [372, 292] on button "Attempt 4" at bounding box center [349, 297] width 99 height 43
click at [272, 289] on button "Attempt 3" at bounding box center [251, 297] width 99 height 43
click at [178, 299] on button "Attempt 2" at bounding box center [151, 297] width 99 height 43
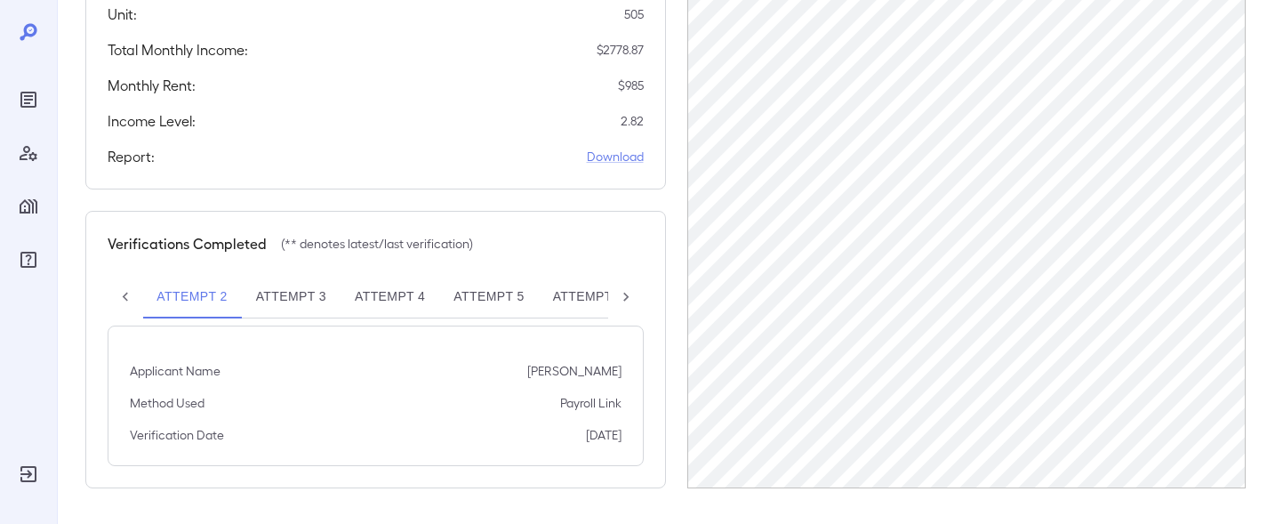
scroll to position [0, 99]
click at [132, 294] on icon at bounding box center [125, 297] width 18 height 18
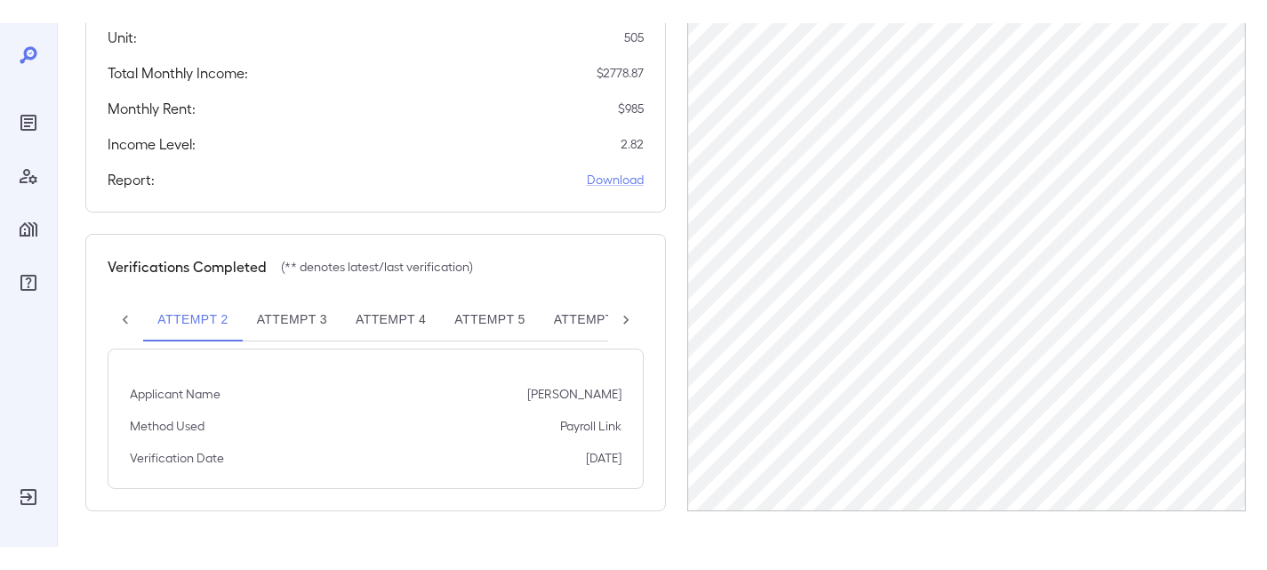
scroll to position [0, 0]
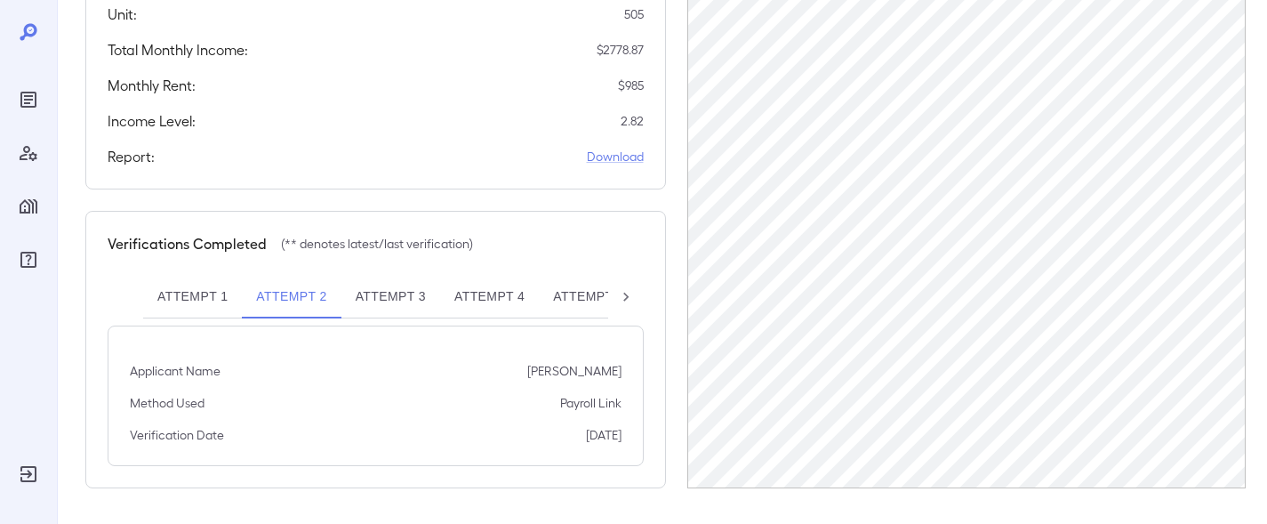
click at [189, 301] on button "Attempt 1" at bounding box center [192, 297] width 99 height 43
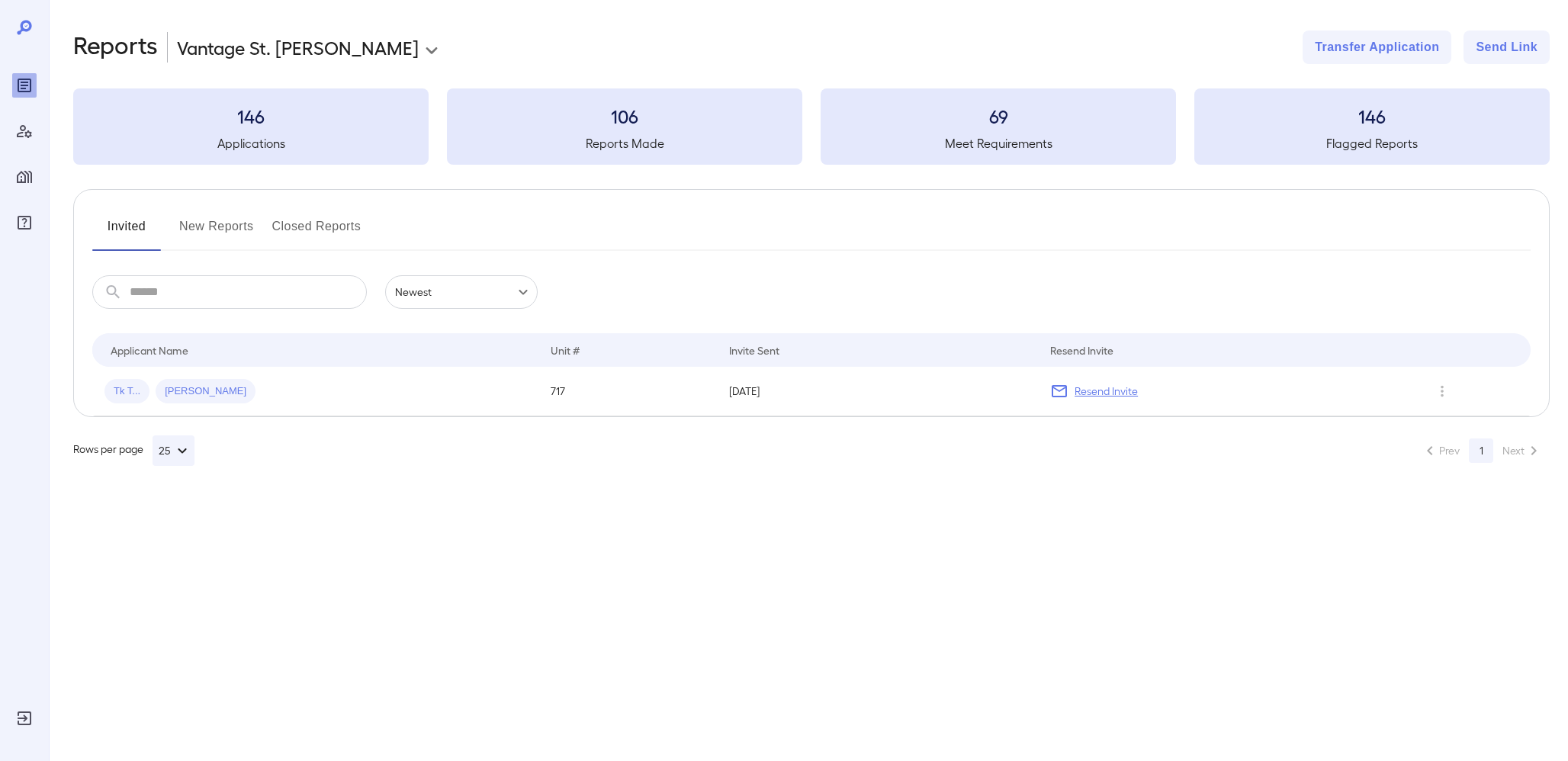
drag, startPoint x: 39, startPoint y: 704, endPoint x: 32, endPoint y: 710, distance: 9.2
click at [33, 710] on div at bounding box center [24, 380] width 49 height 761
click at [32, 710] on icon "Log Out" at bounding box center [24, 718] width 18 height 18
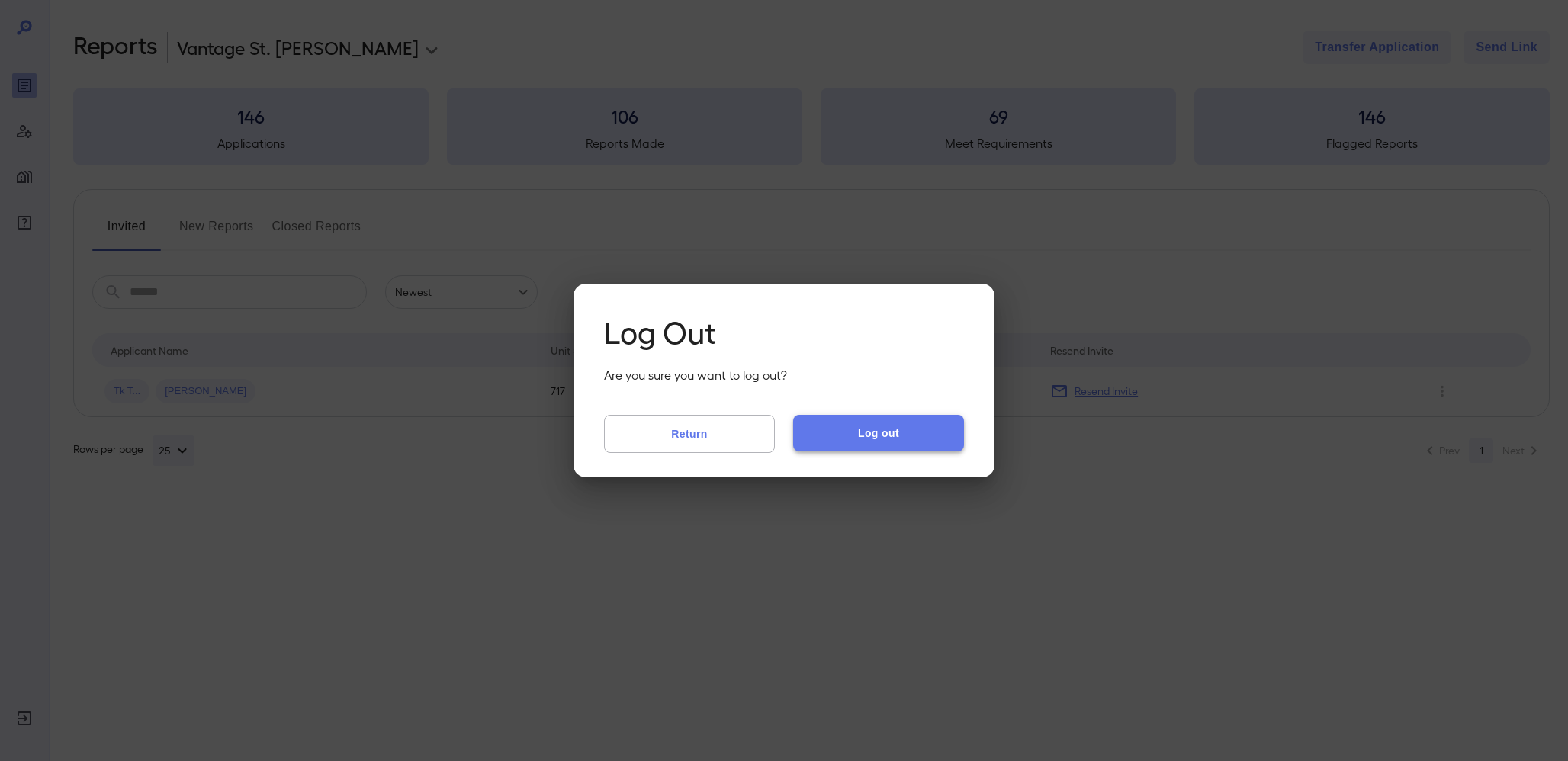
click at [853, 448] on button "Log out" at bounding box center [878, 433] width 171 height 37
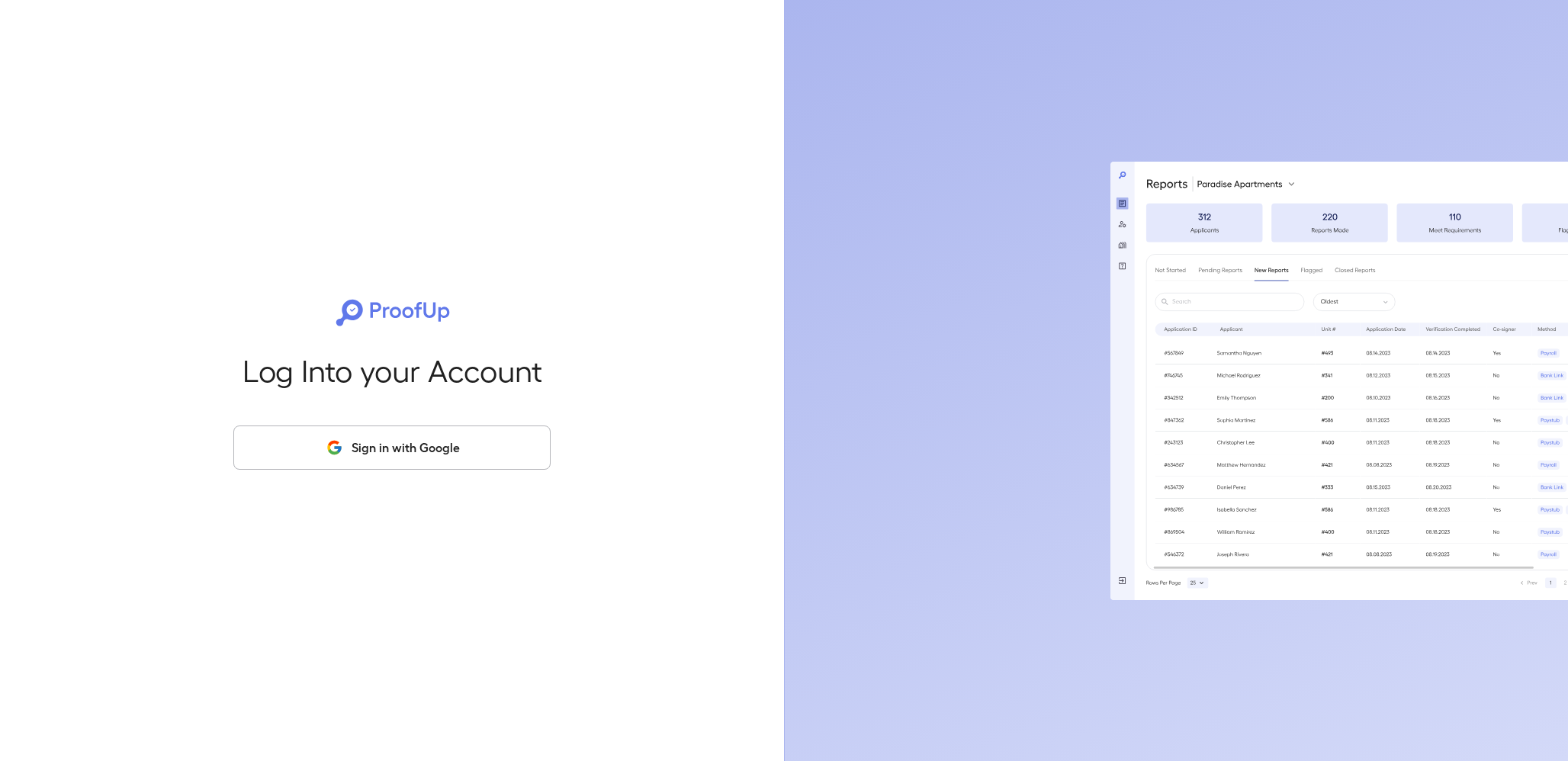
click at [384, 425] on div "Log Into your Account Sign in with Google" at bounding box center [391, 380] width 736 height 761
click at [384, 450] on button "Sign in with Google" at bounding box center [392, 448] width 318 height 45
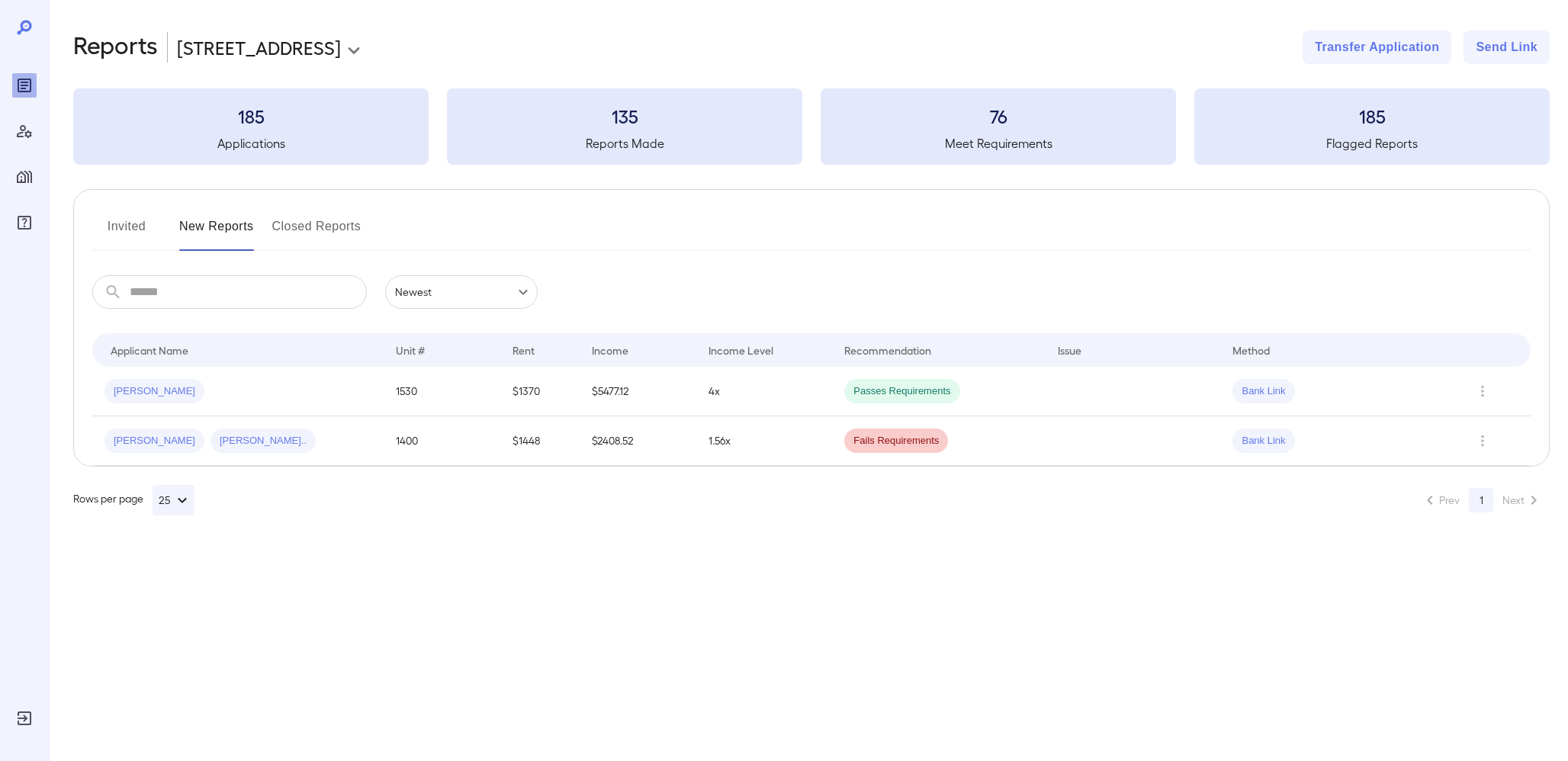
drag, startPoint x: 281, startPoint y: 24, endPoint x: 273, endPoint y: 40, distance: 17.9
click at [279, 28] on div "**********" at bounding box center [808, 273] width 1520 height 546
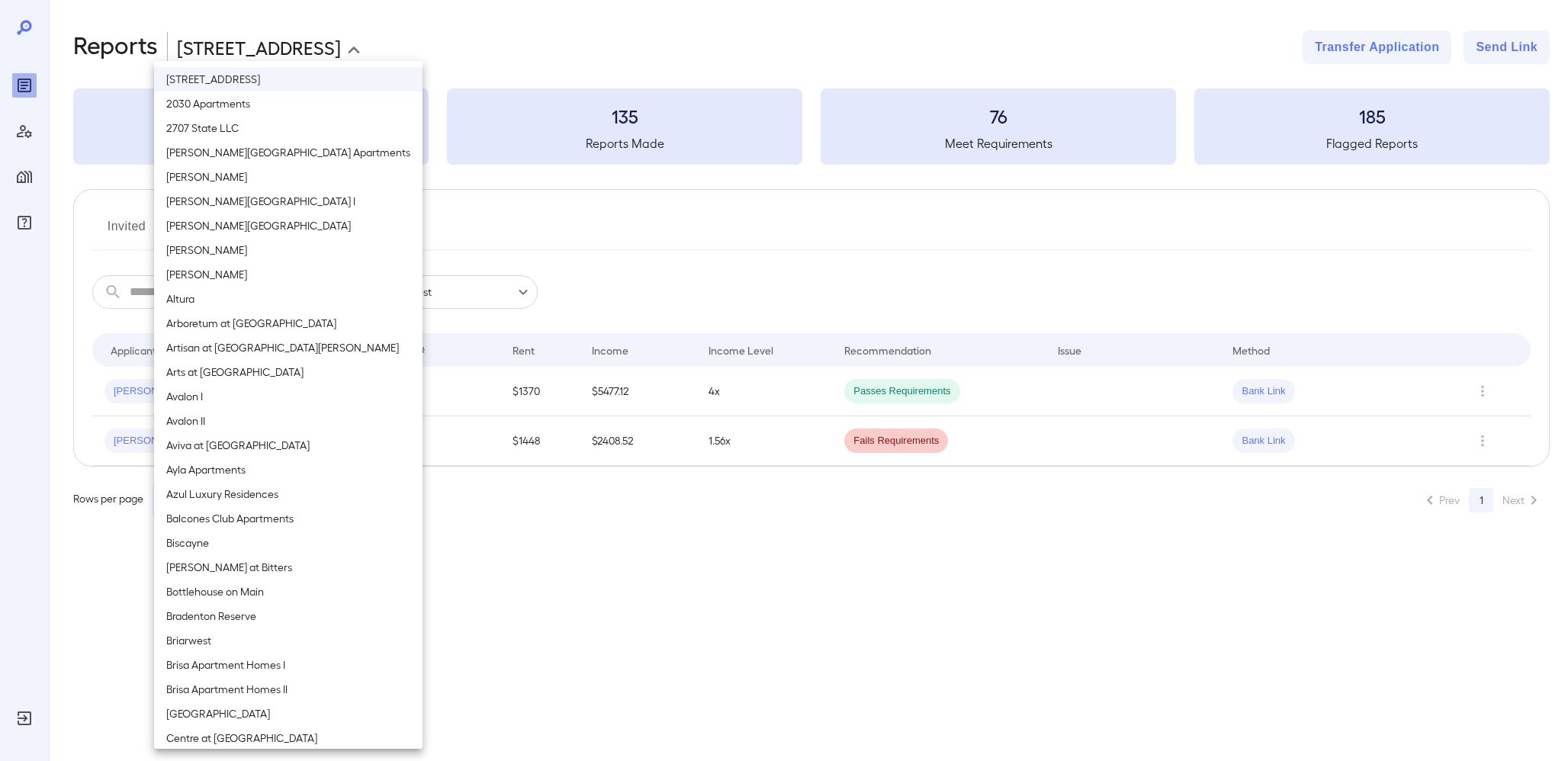
click at [273, 40] on body "**********" at bounding box center [784, 380] width 1568 height 761
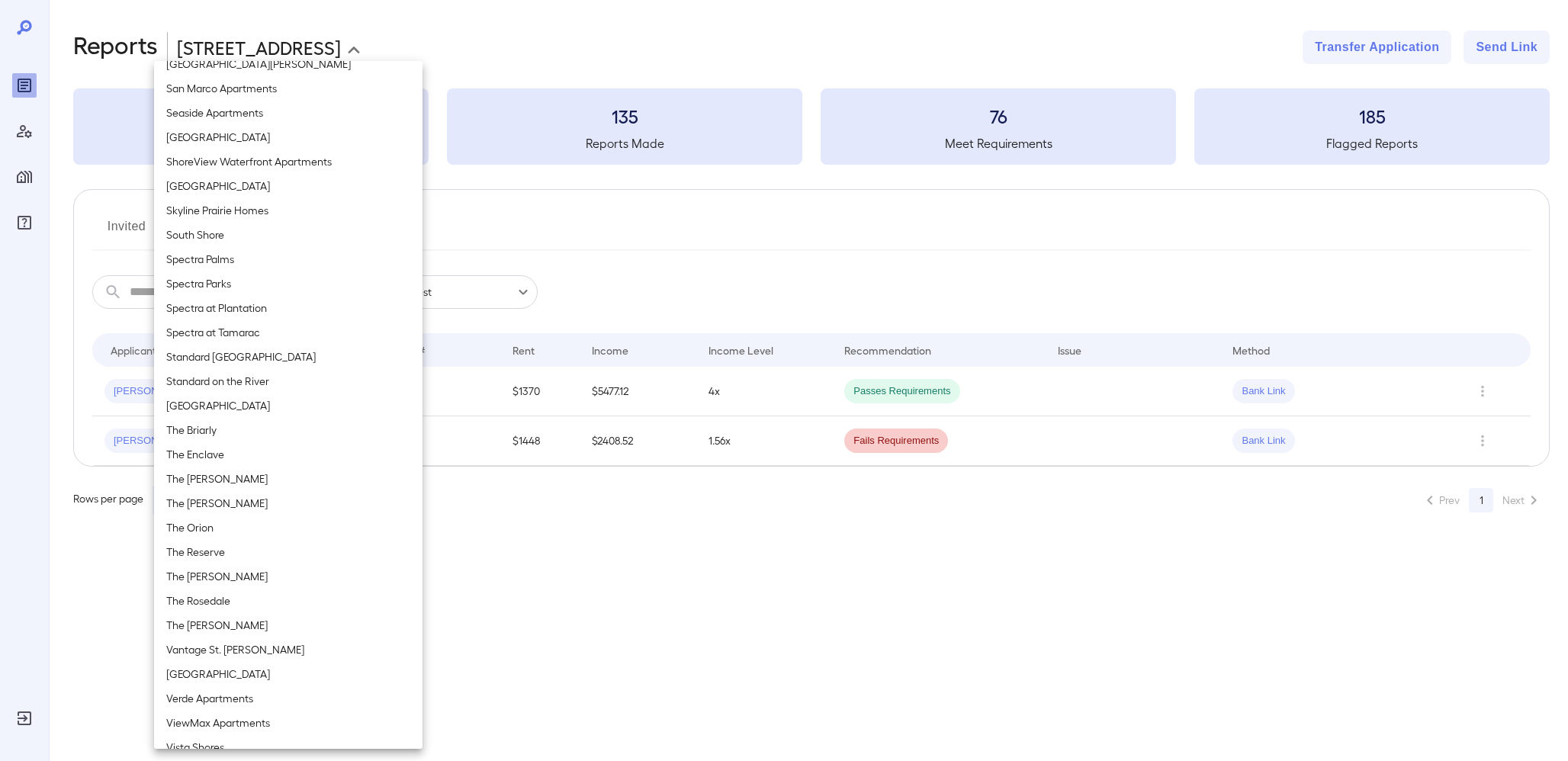
scroll to position [1594, 0]
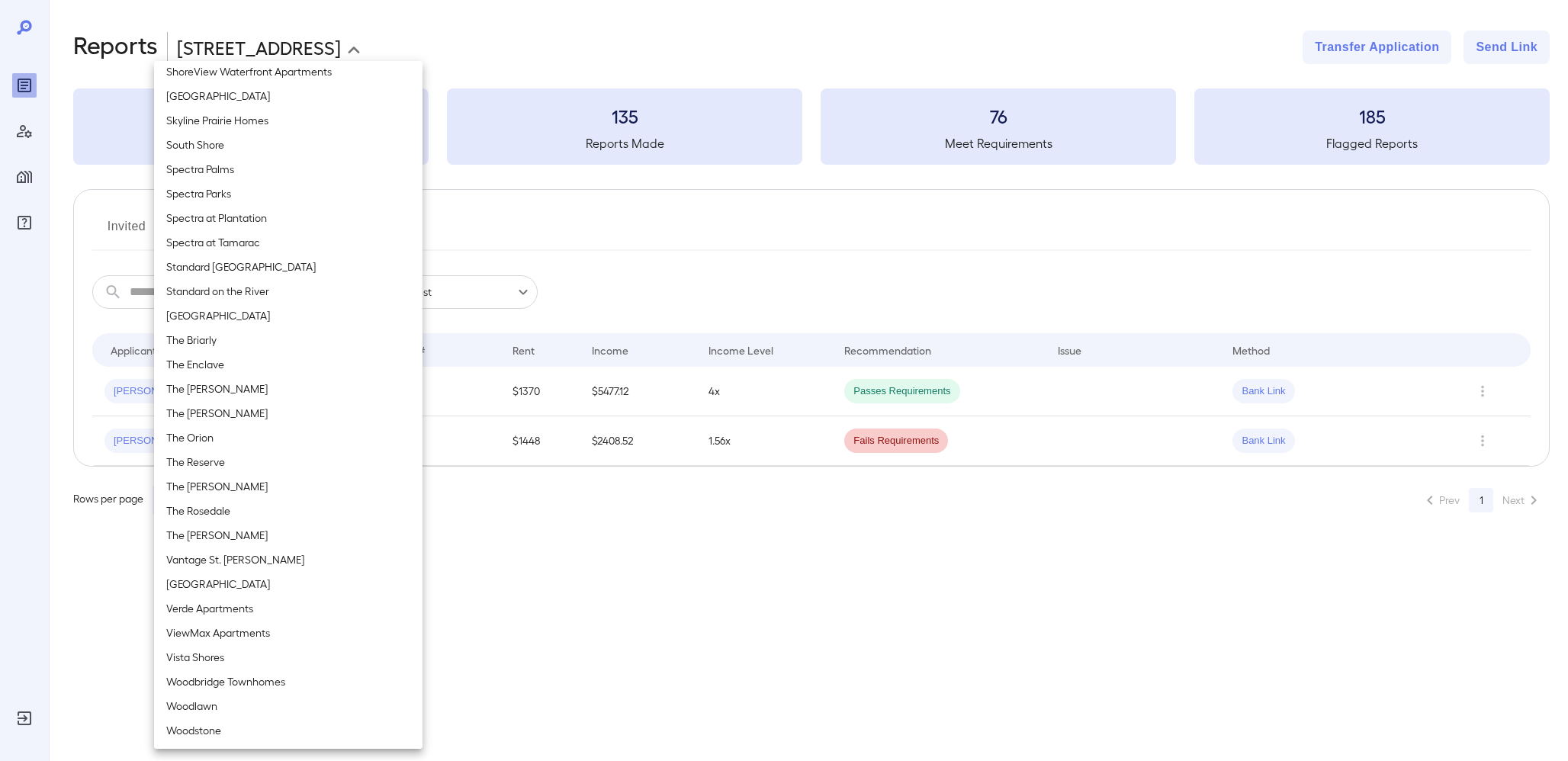
drag, startPoint x: 222, startPoint y: 571, endPoint x: 233, endPoint y: 563, distance: 13.6
click at [233, 563] on li "Vantage St. [PERSON_NAME]" at bounding box center [288, 559] width 269 height 24
type input "**********"
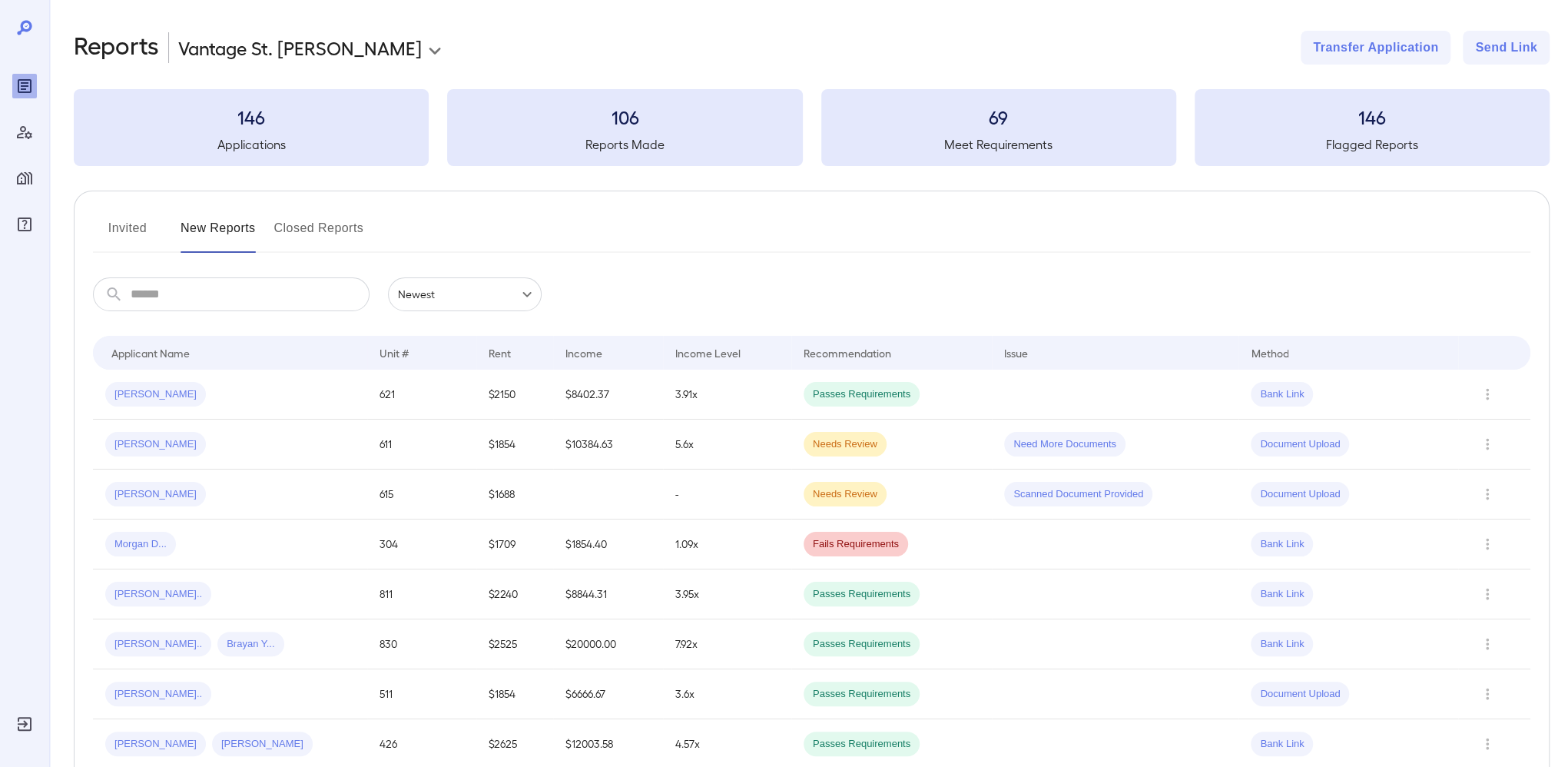
click at [141, 225] on button "Invited" at bounding box center [128, 234] width 69 height 37
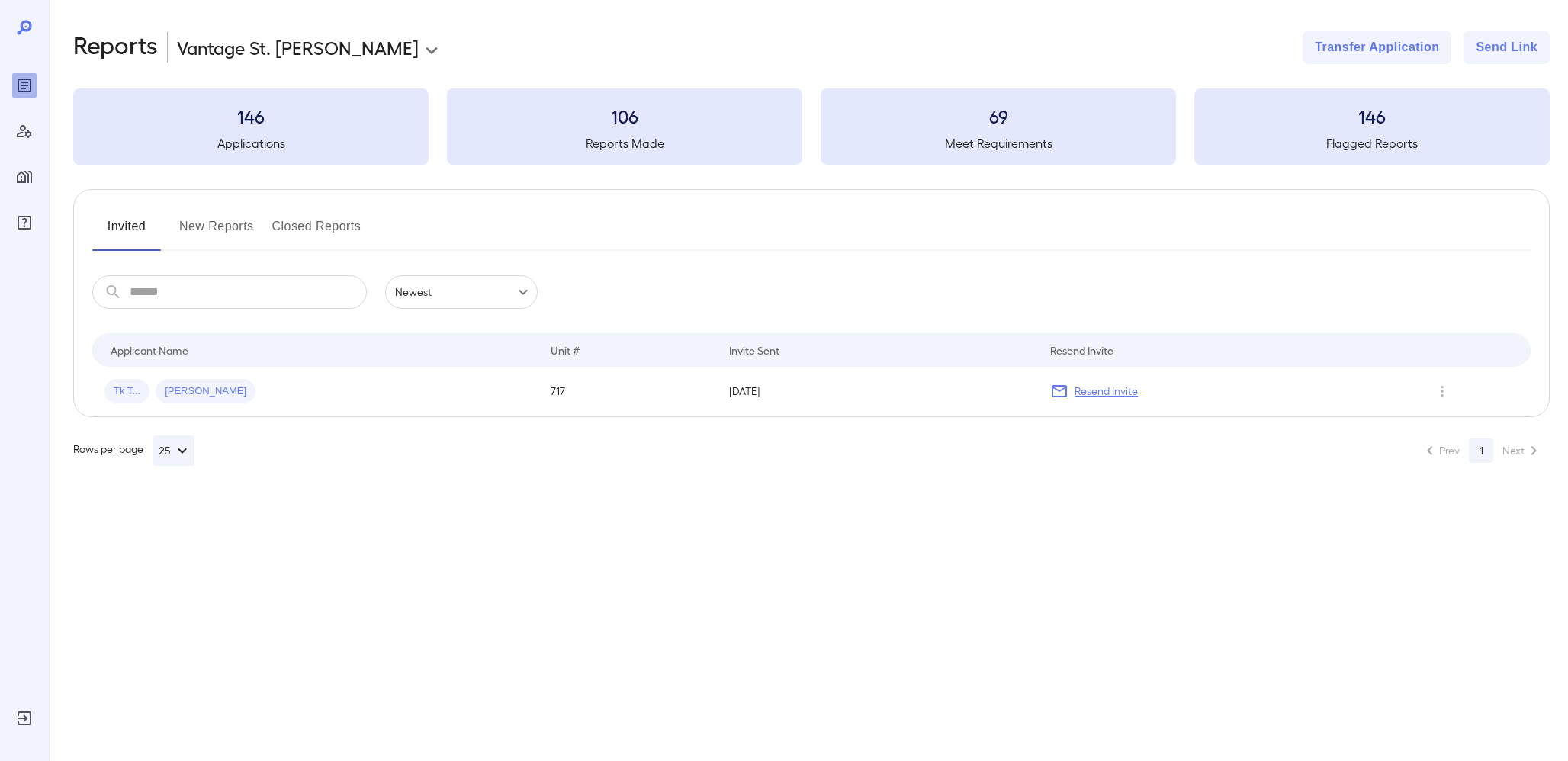
click at [226, 205] on div "Invited New Reports Closed Reports ​ ​ Newest ****** Drop to group by Applicant…" at bounding box center [811, 303] width 1477 height 228
click at [217, 220] on button "New Reports" at bounding box center [216, 233] width 75 height 37
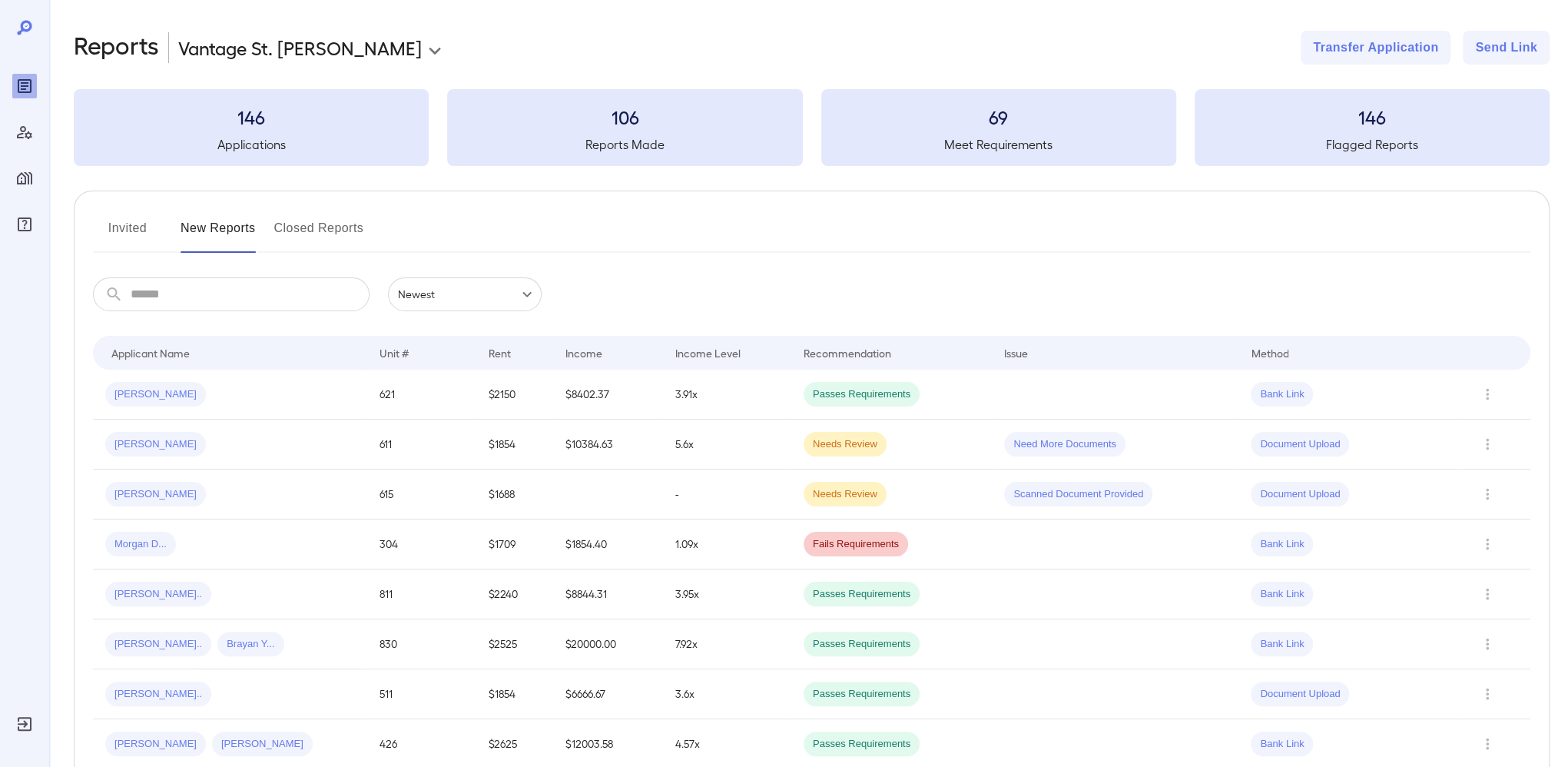
click at [194, 288] on input "text" at bounding box center [250, 294] width 239 height 34
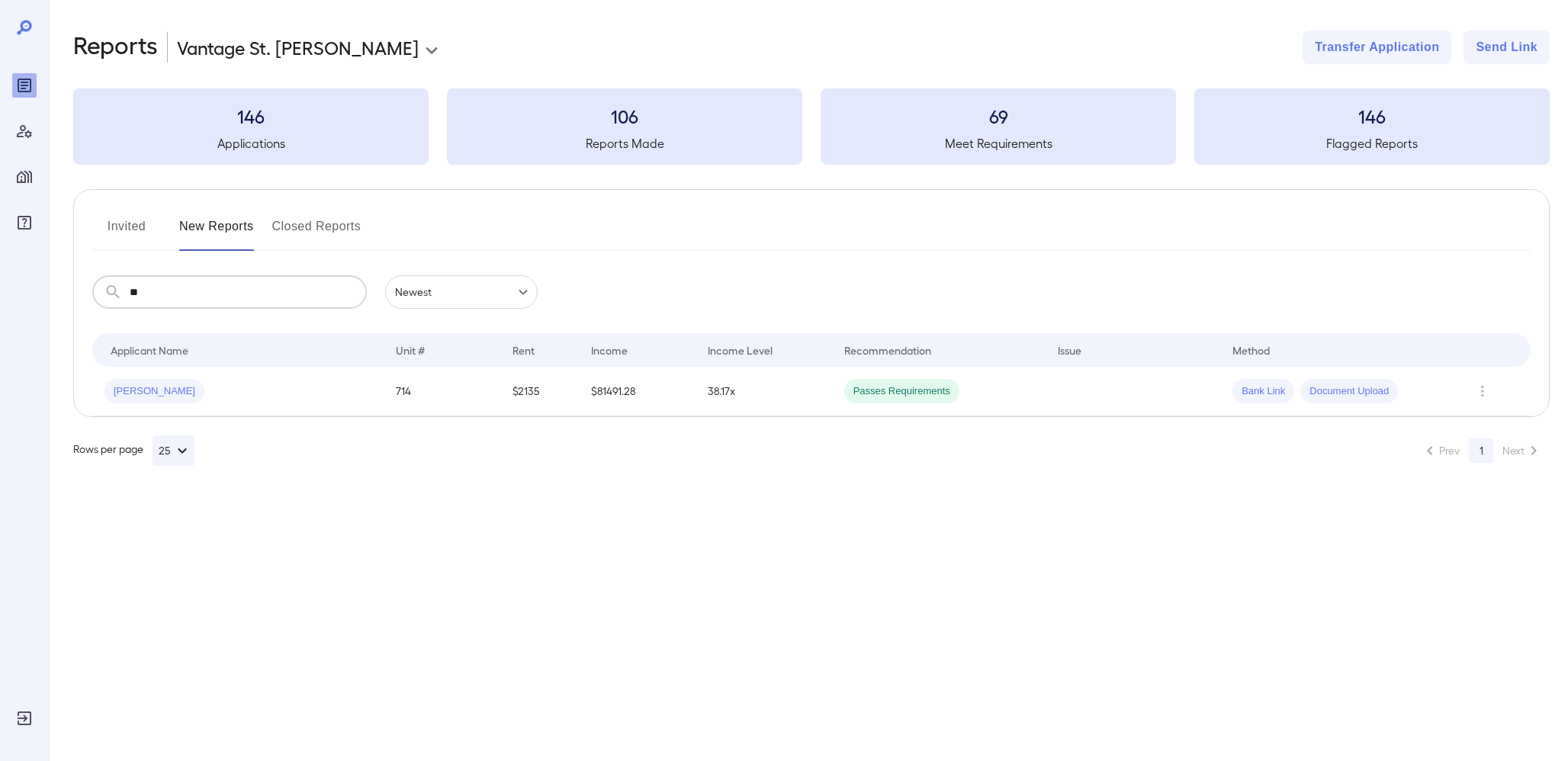
type input "*"
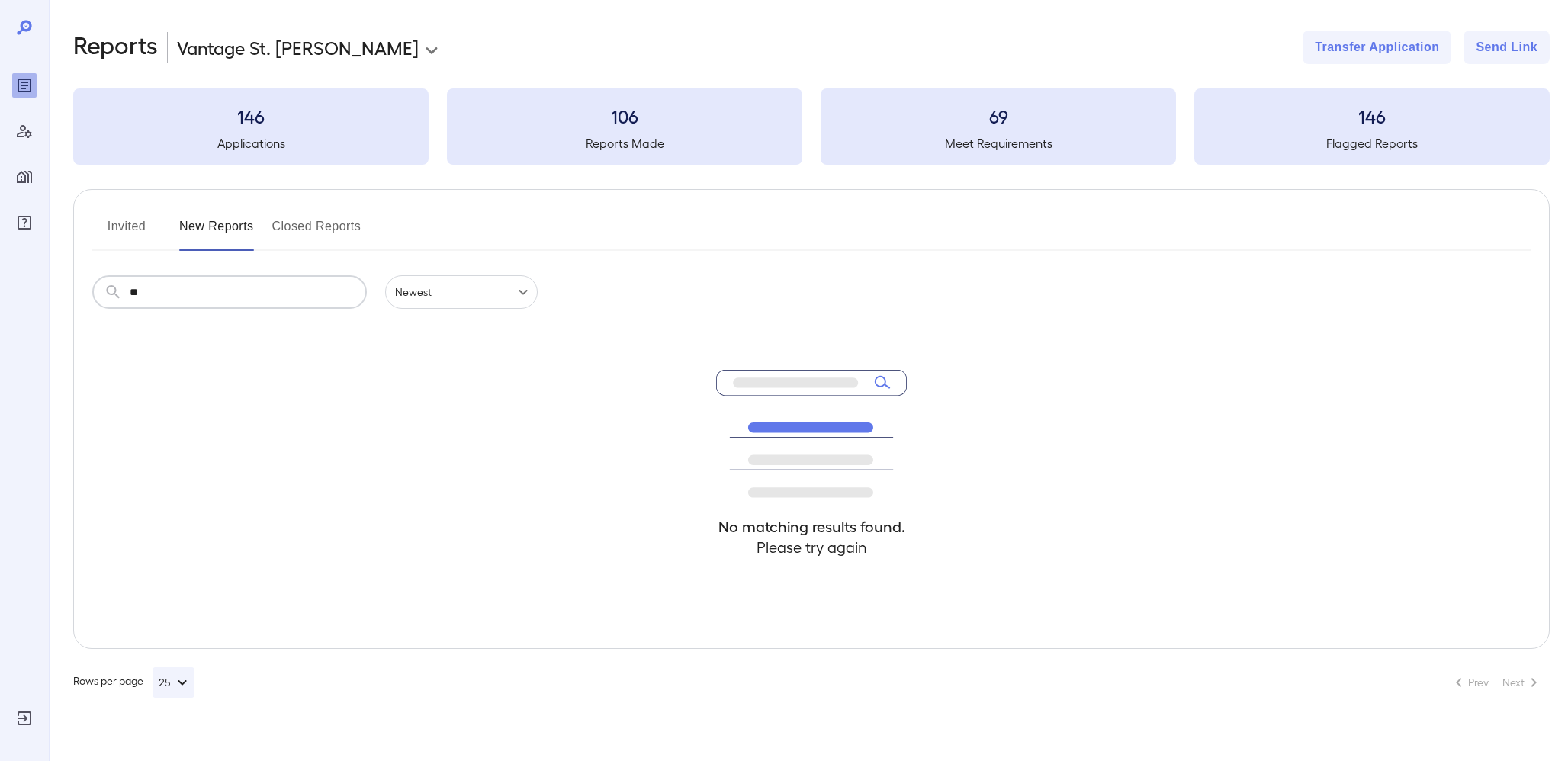
type input "*"
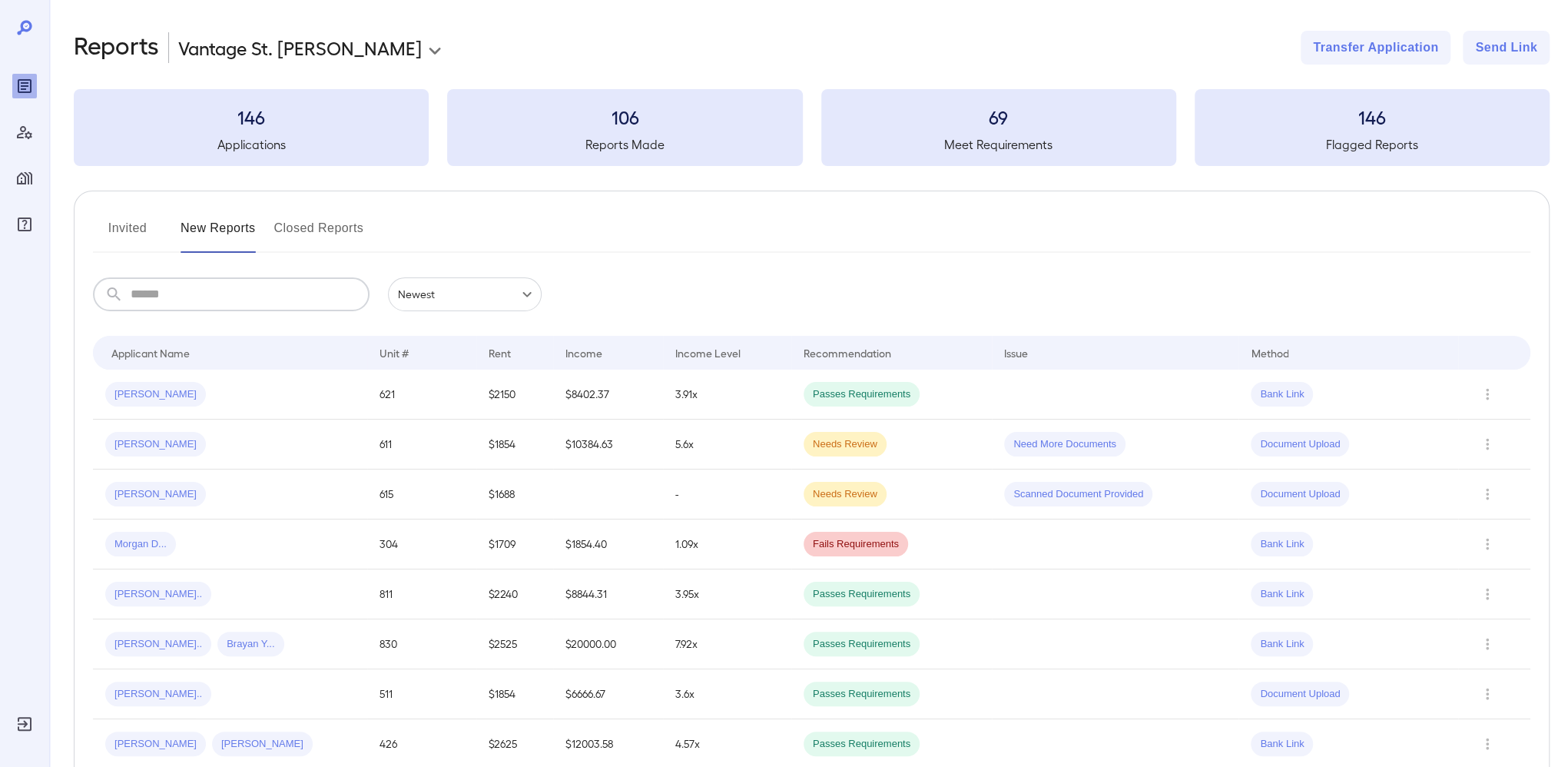
click at [120, 241] on button "Invited" at bounding box center [128, 234] width 69 height 37
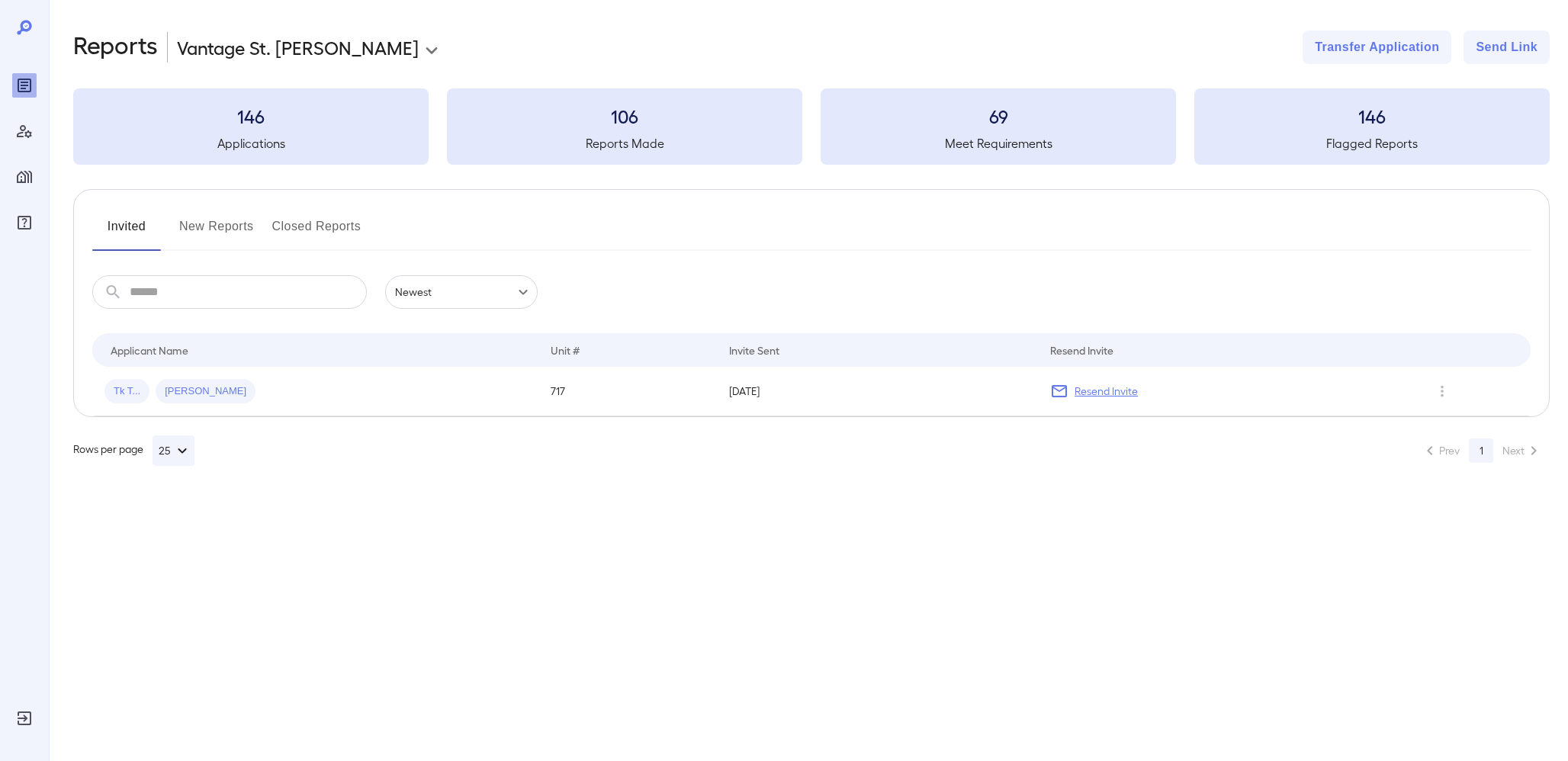
click at [204, 294] on input "text" at bounding box center [248, 292] width 237 height 33
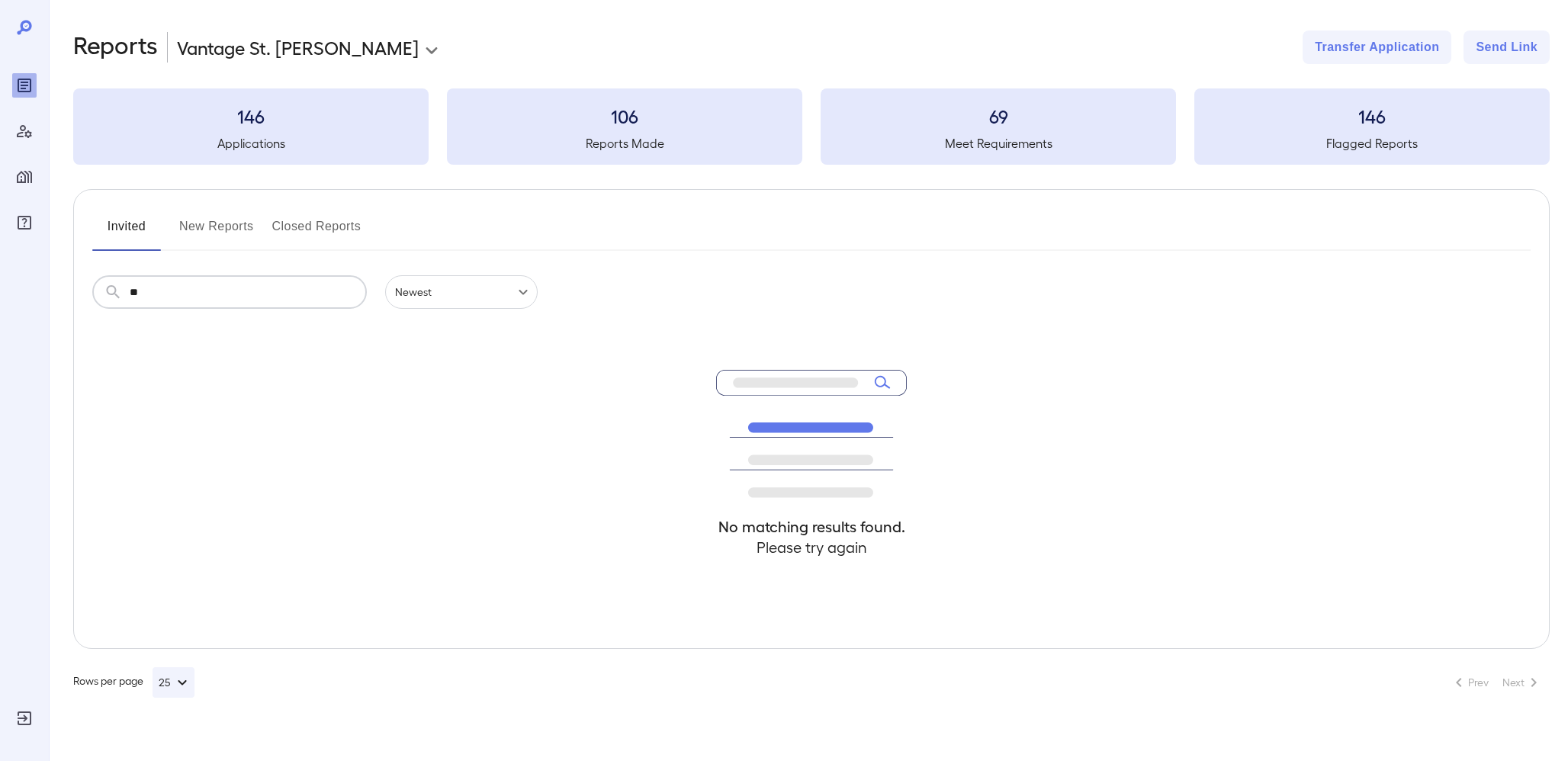
type input "*"
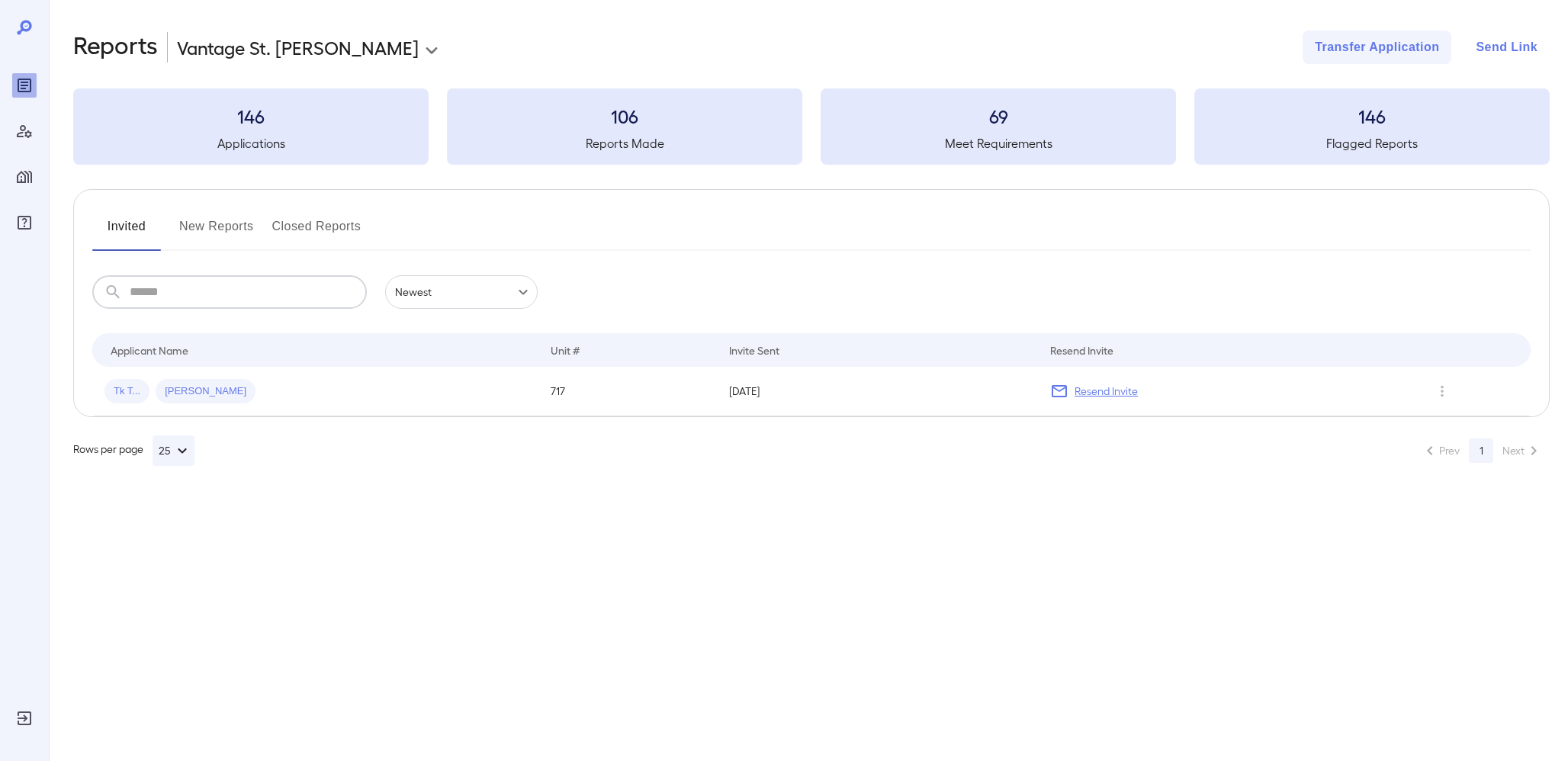
click at [1476, 40] on button "Send Link" at bounding box center [1507, 47] width 86 height 33
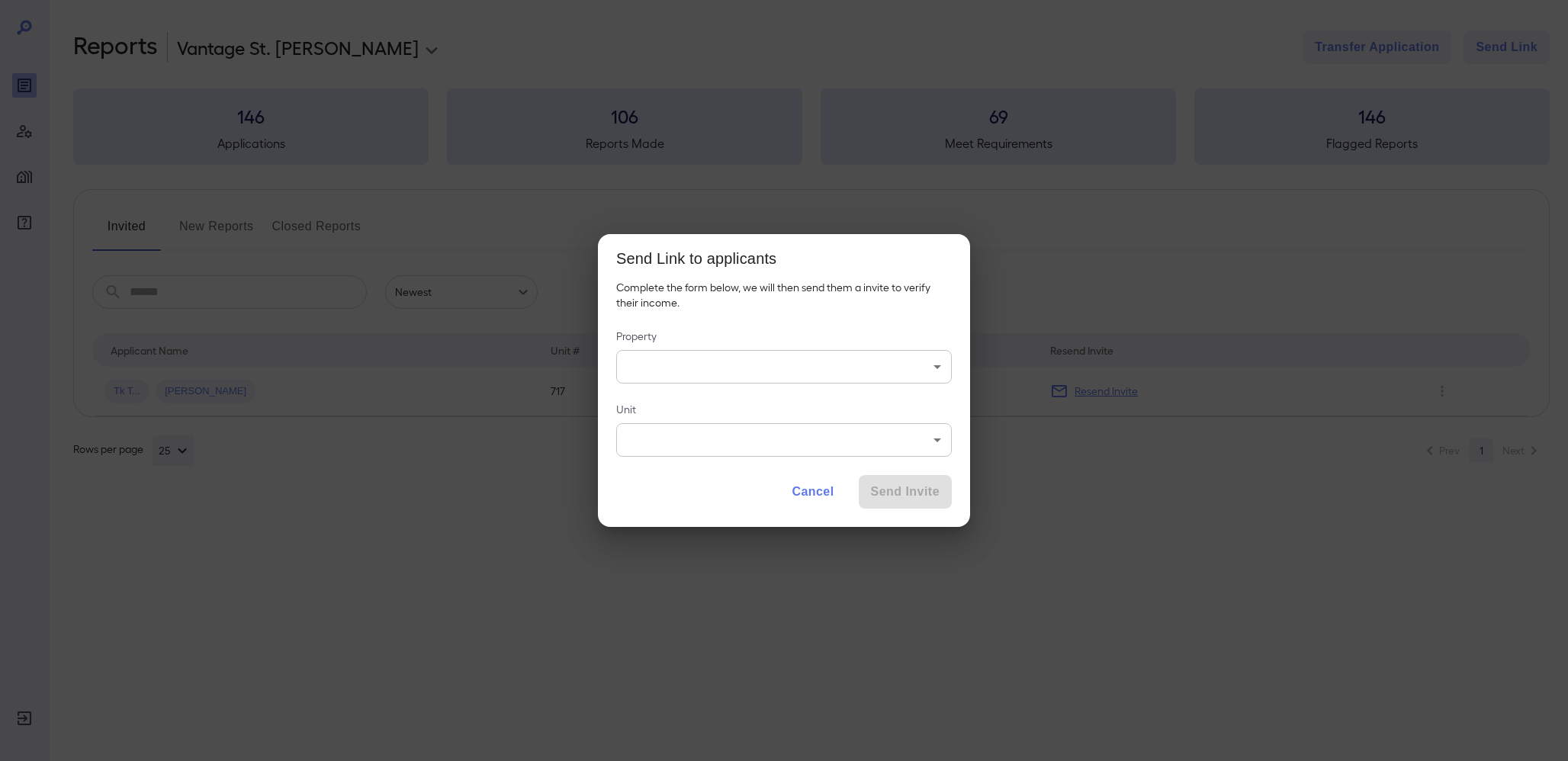
click at [834, 365] on body "**********" at bounding box center [784, 380] width 1568 height 761
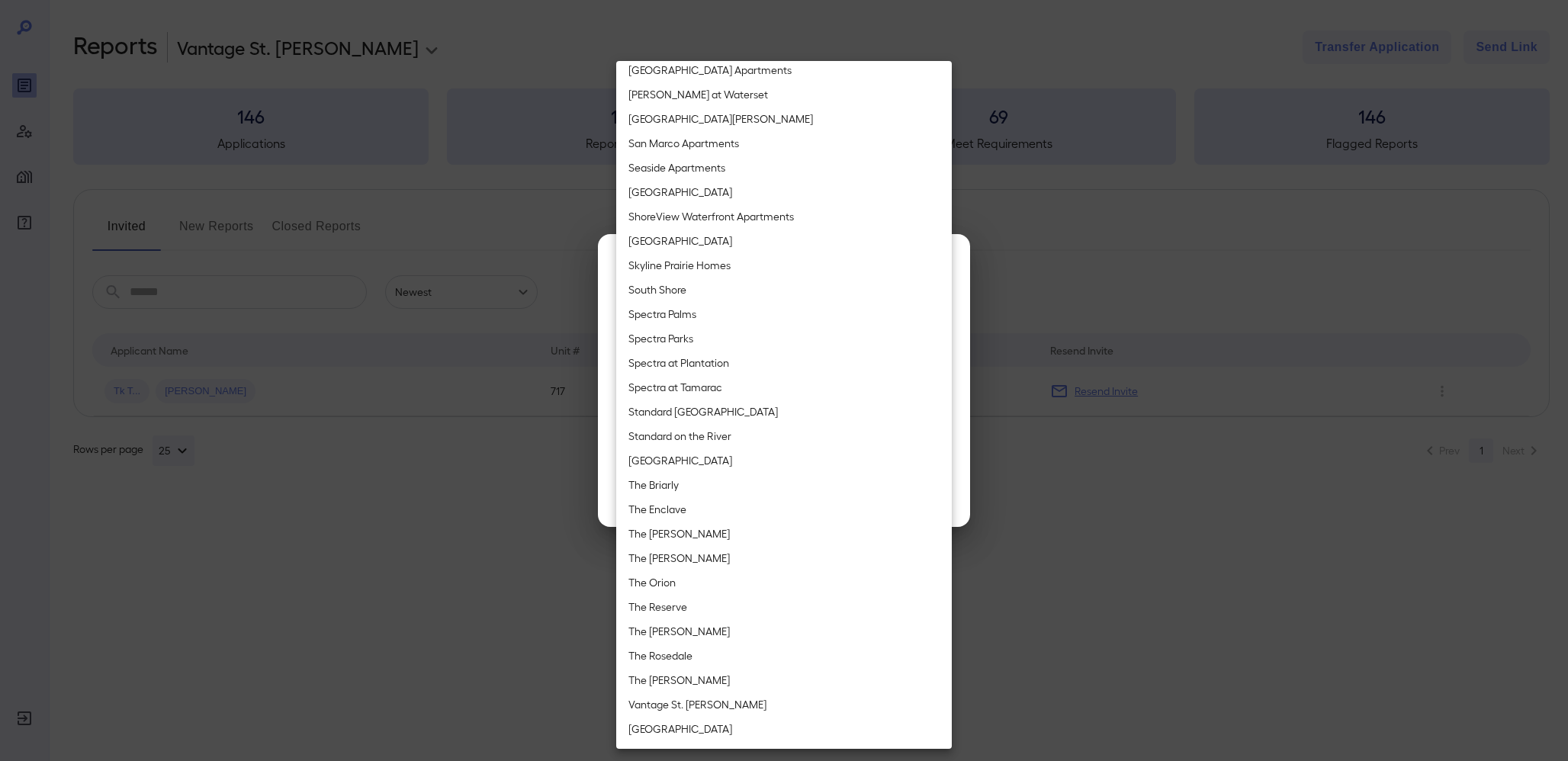
scroll to position [1594, 0]
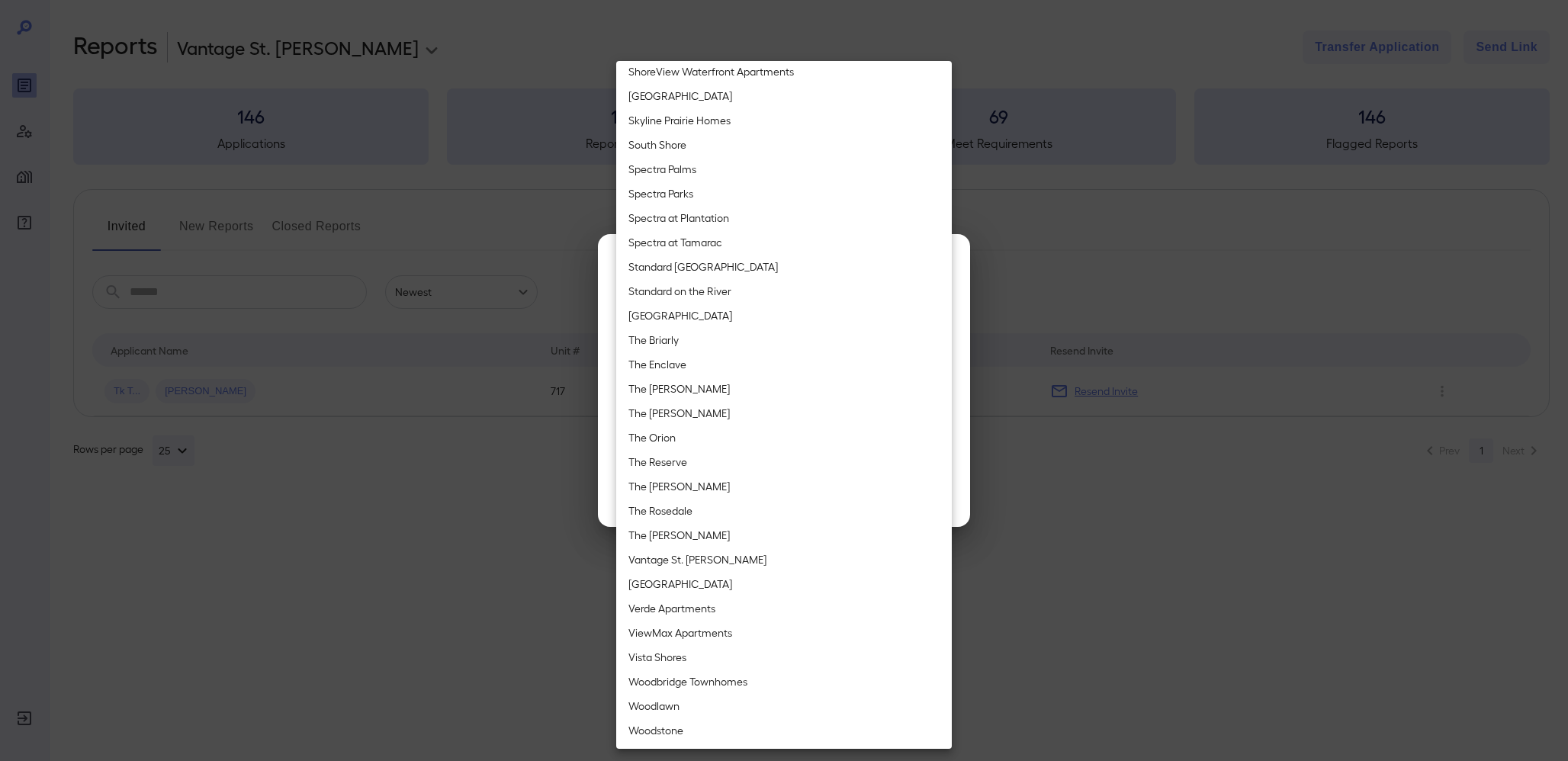
click at [680, 559] on li "Vantage St. [PERSON_NAME]" at bounding box center [784, 559] width 336 height 24
type input "**********"
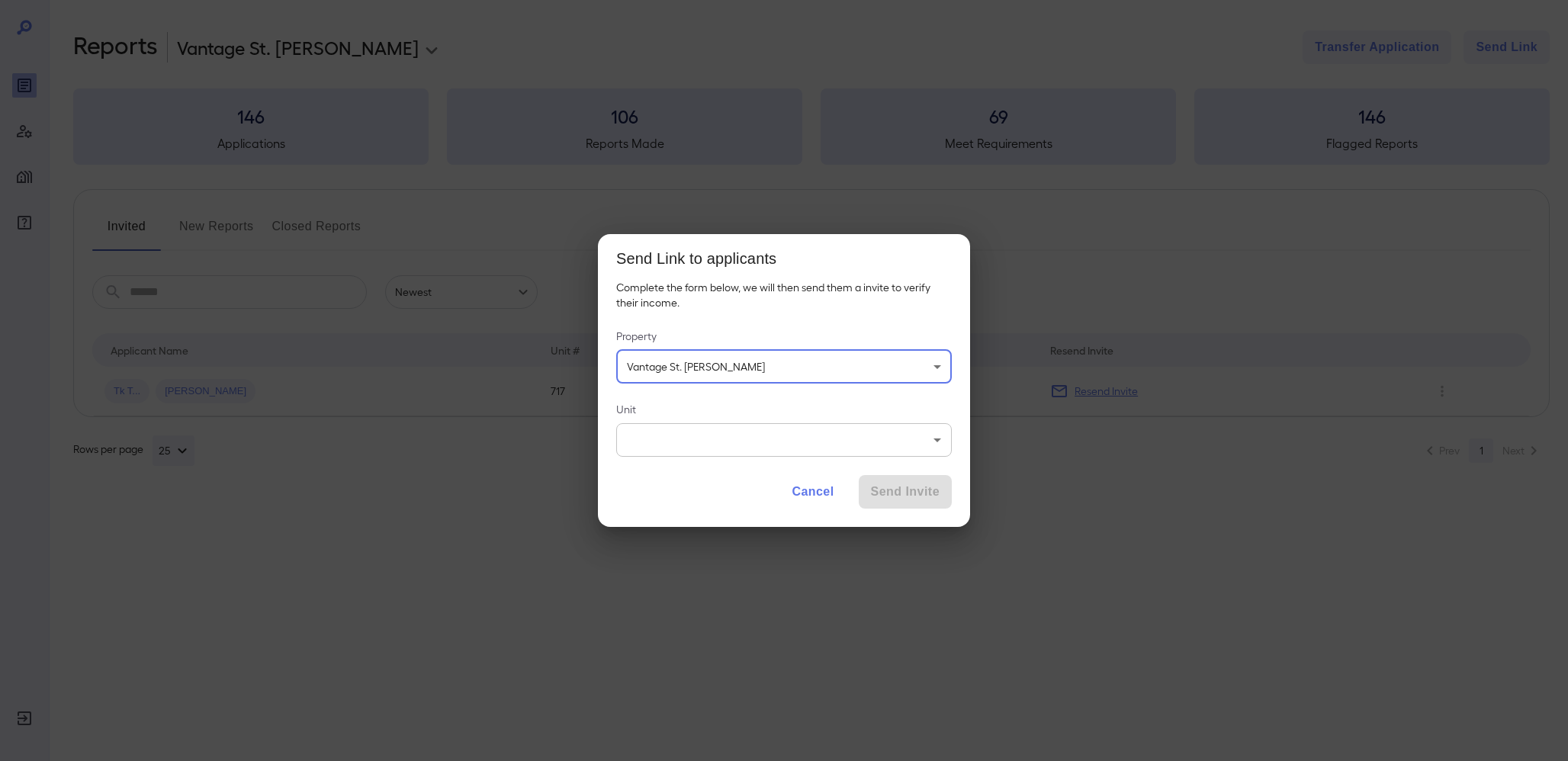
click at [681, 435] on body "**********" at bounding box center [784, 380] width 1568 height 761
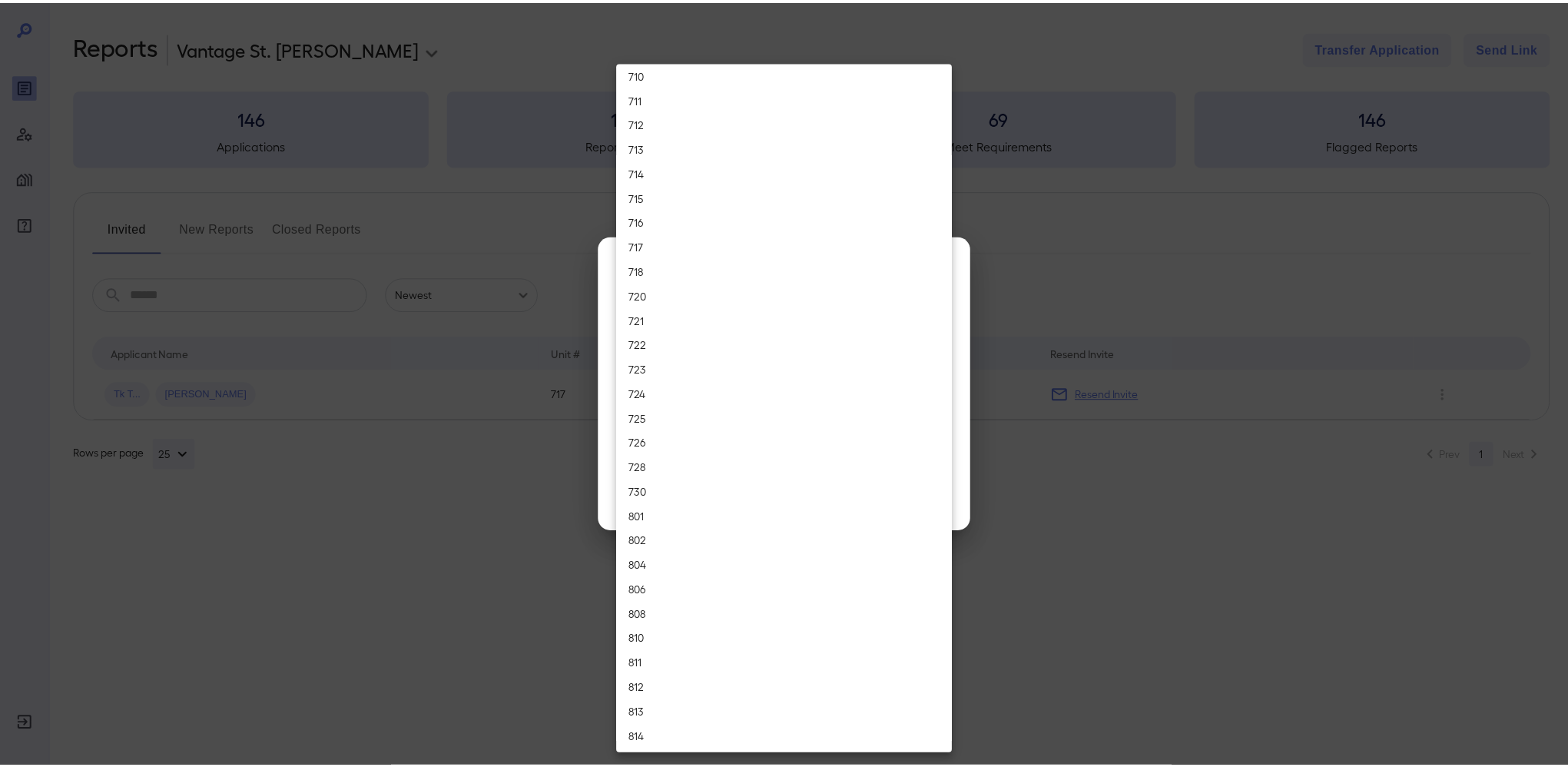
scroll to position [3074, 0]
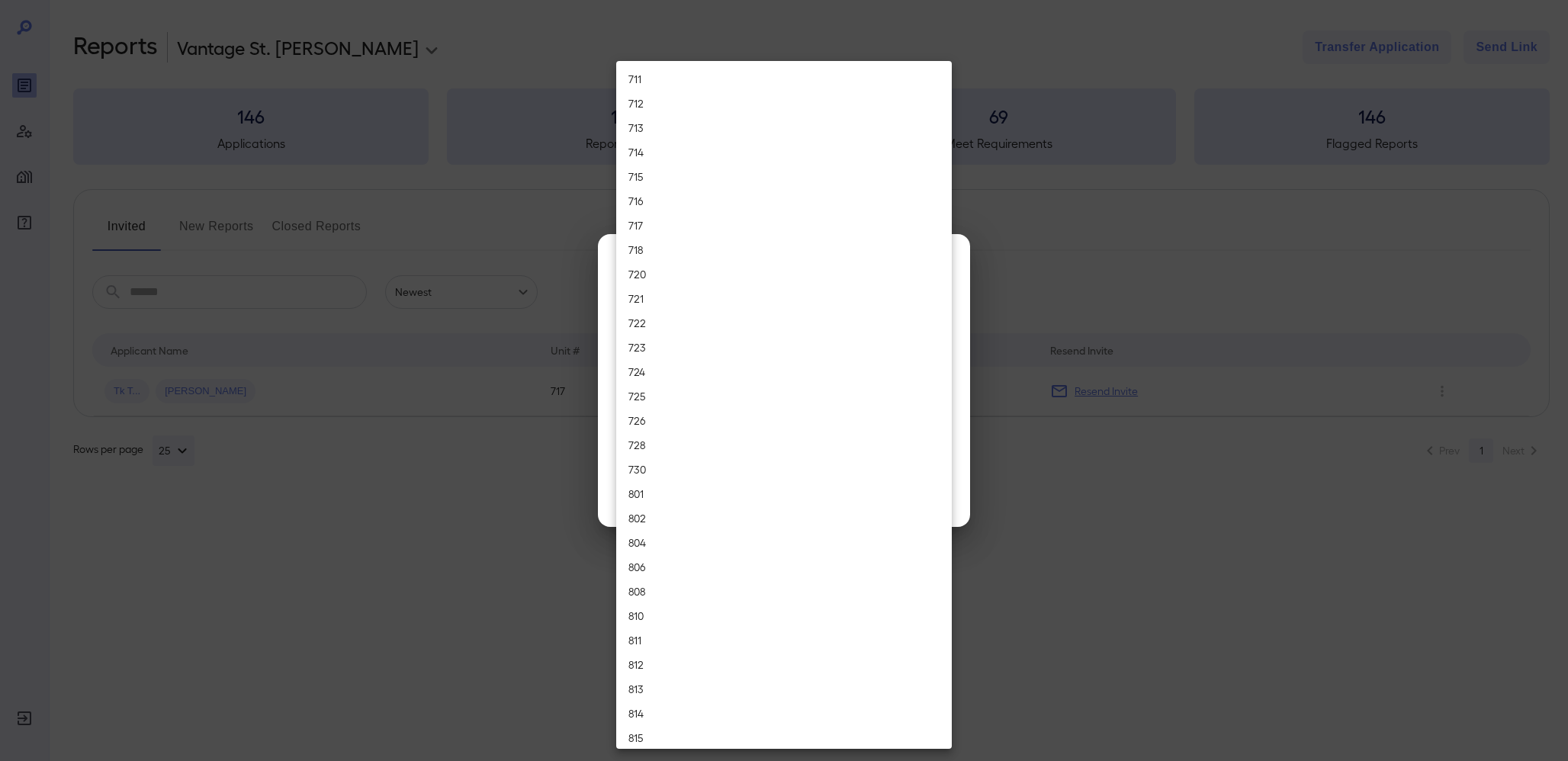
click at [688, 413] on li "726" at bounding box center [784, 420] width 336 height 24
type input "***"
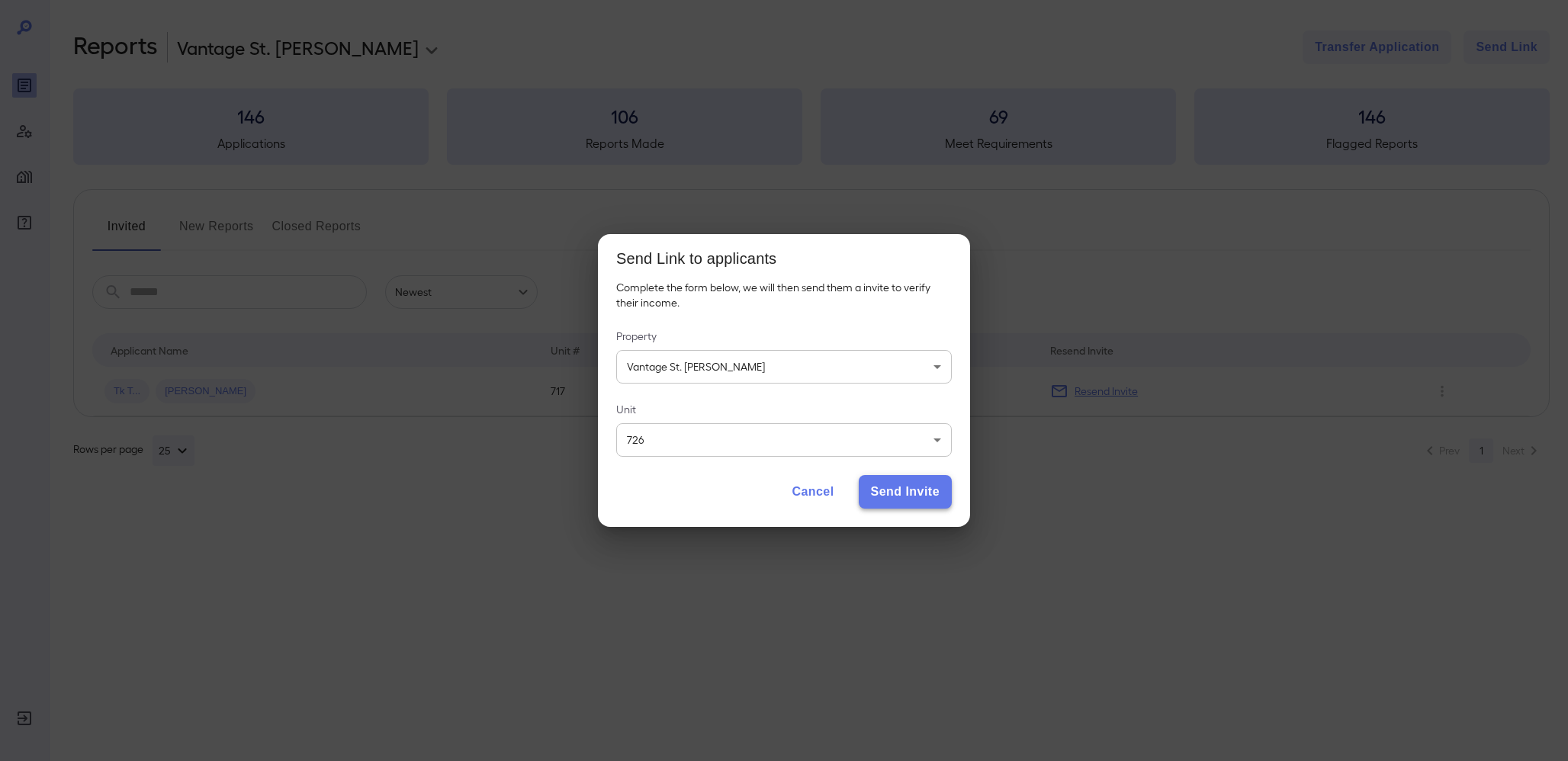
click at [887, 488] on button "Send Invite" at bounding box center [905, 492] width 93 height 33
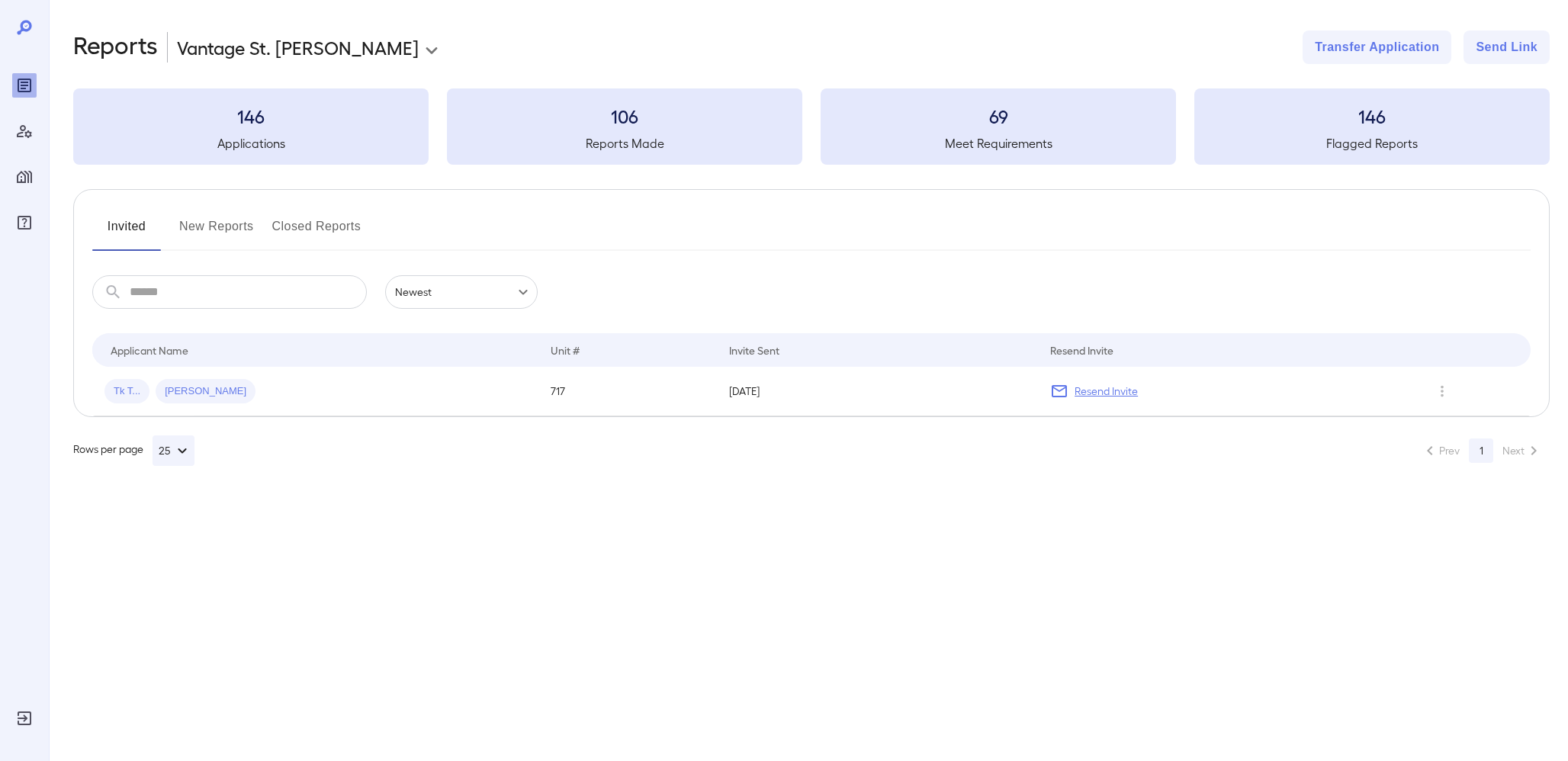
click at [220, 234] on button "New Reports" at bounding box center [216, 233] width 75 height 37
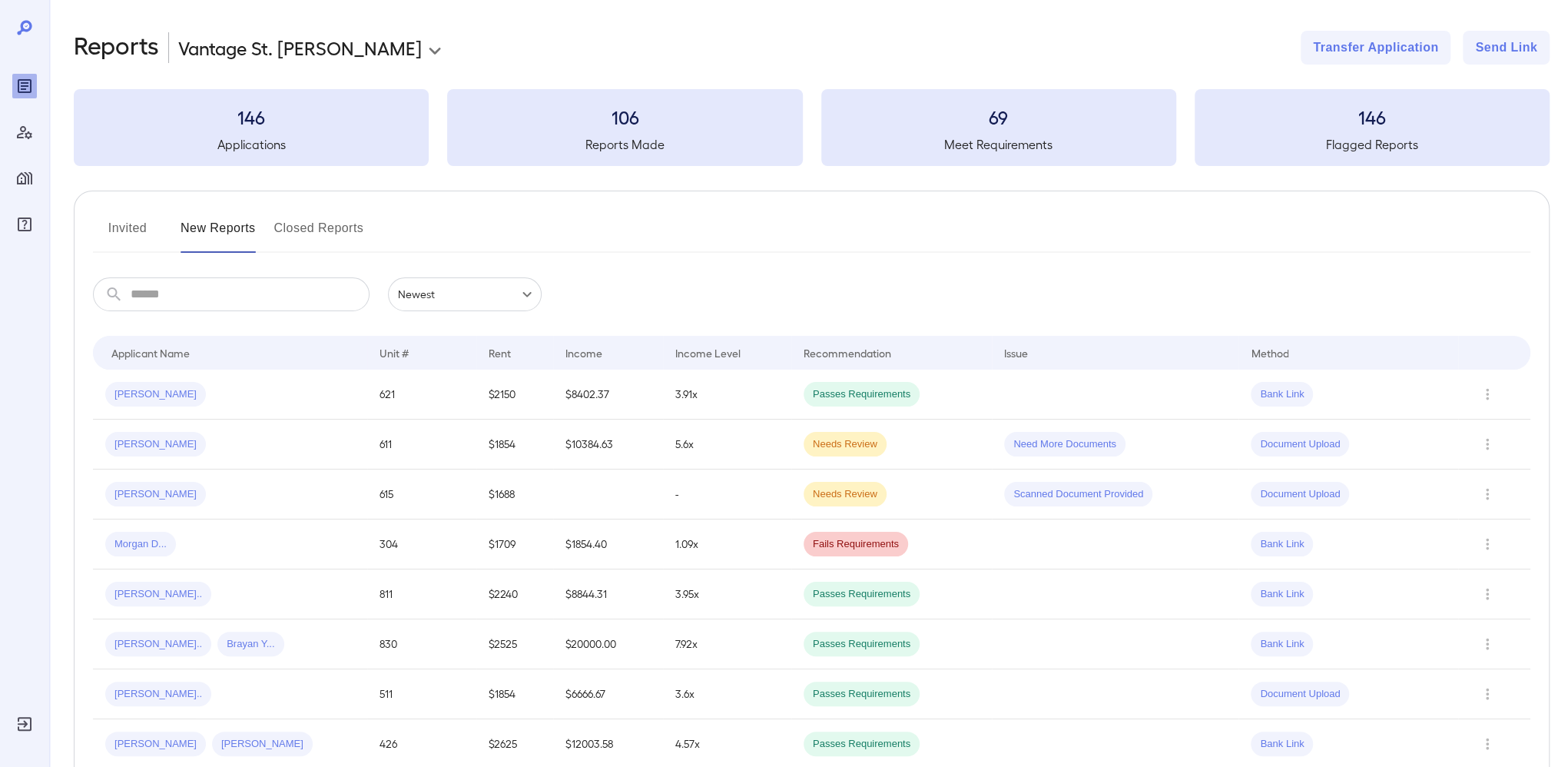
click at [161, 220] on button "Invited" at bounding box center [128, 234] width 69 height 37
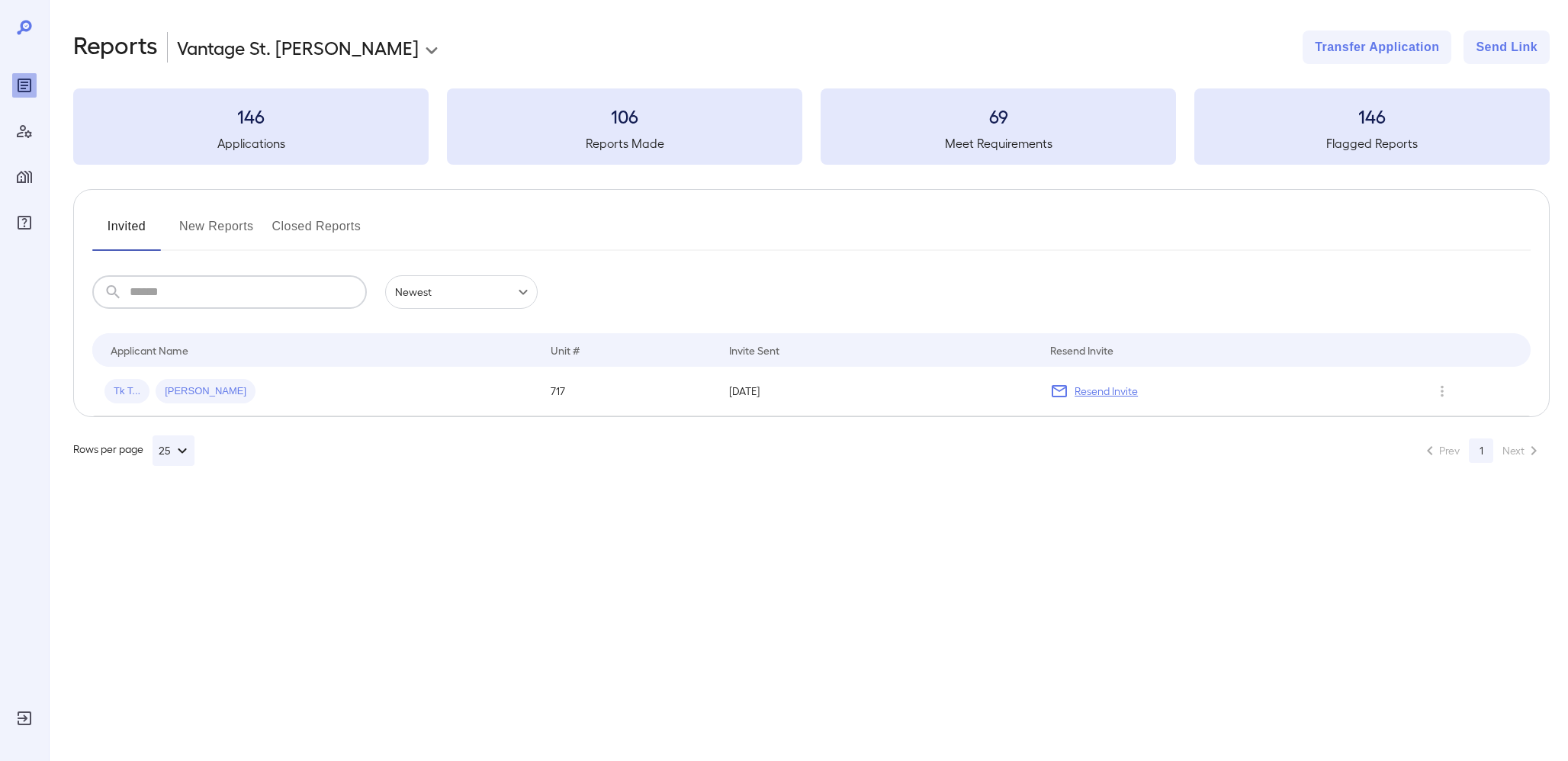
click at [170, 293] on input "text" at bounding box center [248, 292] width 237 height 33
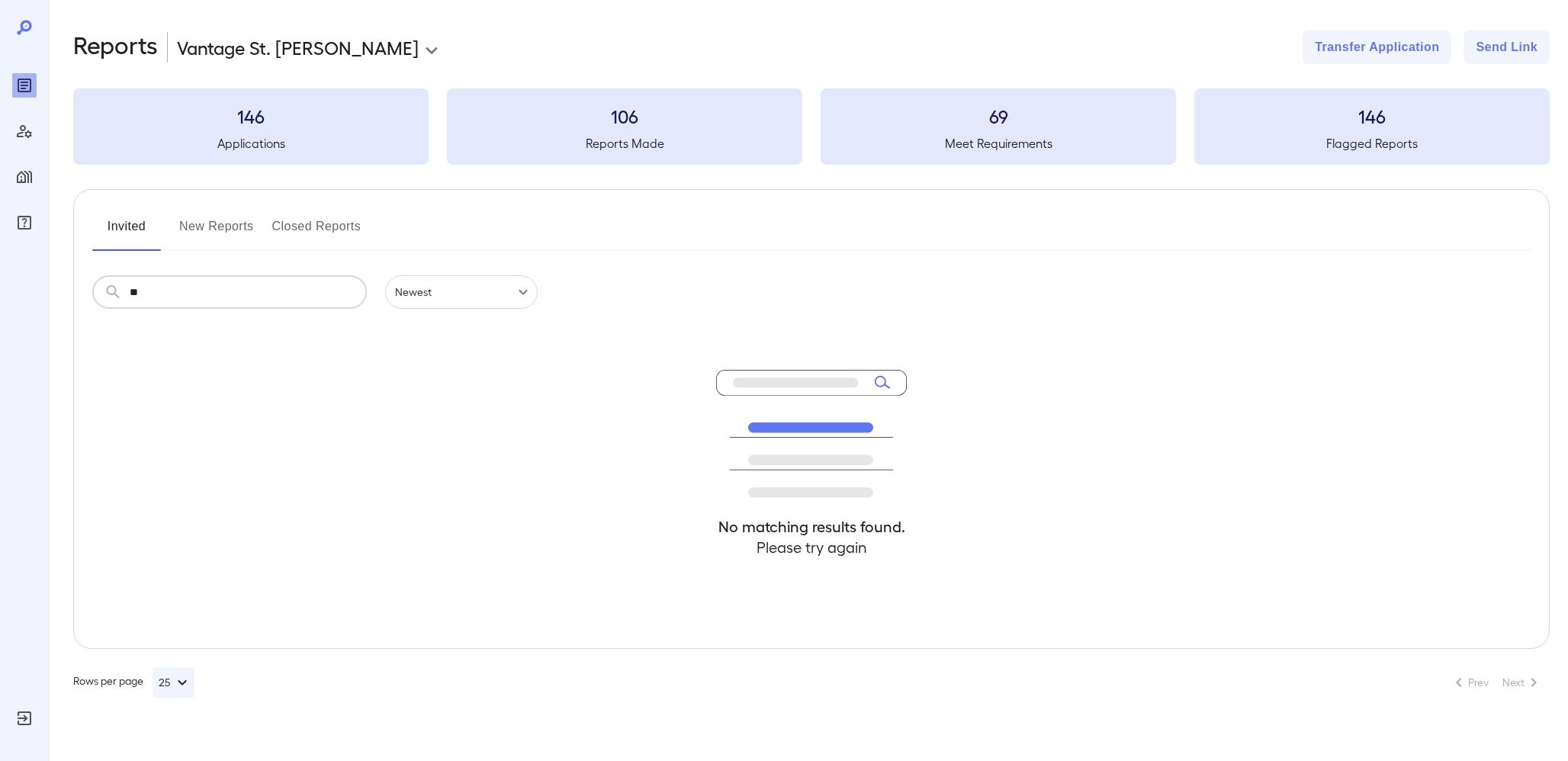
type input "*"
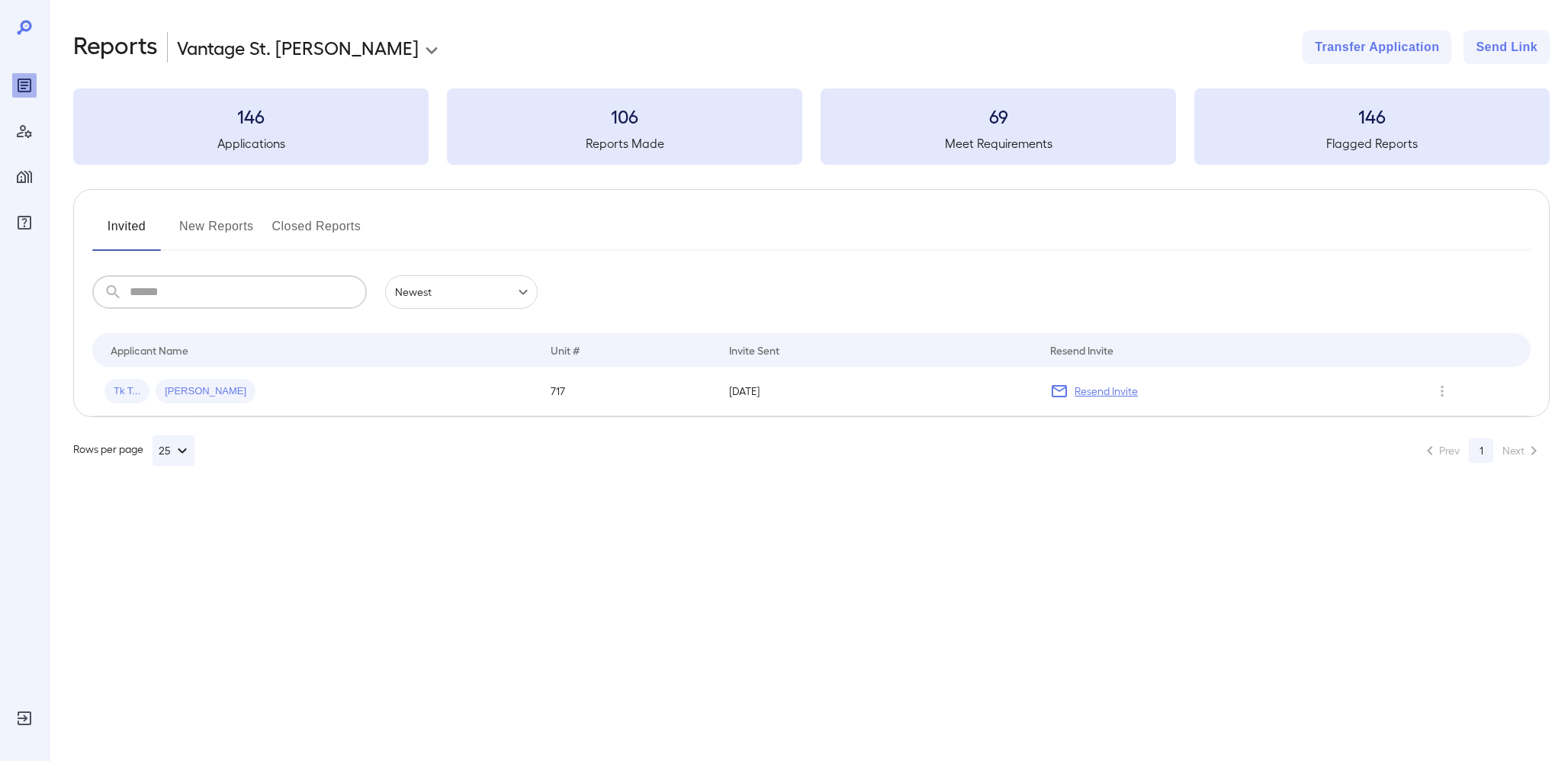
click at [223, 240] on button "New Reports" at bounding box center [216, 233] width 75 height 37
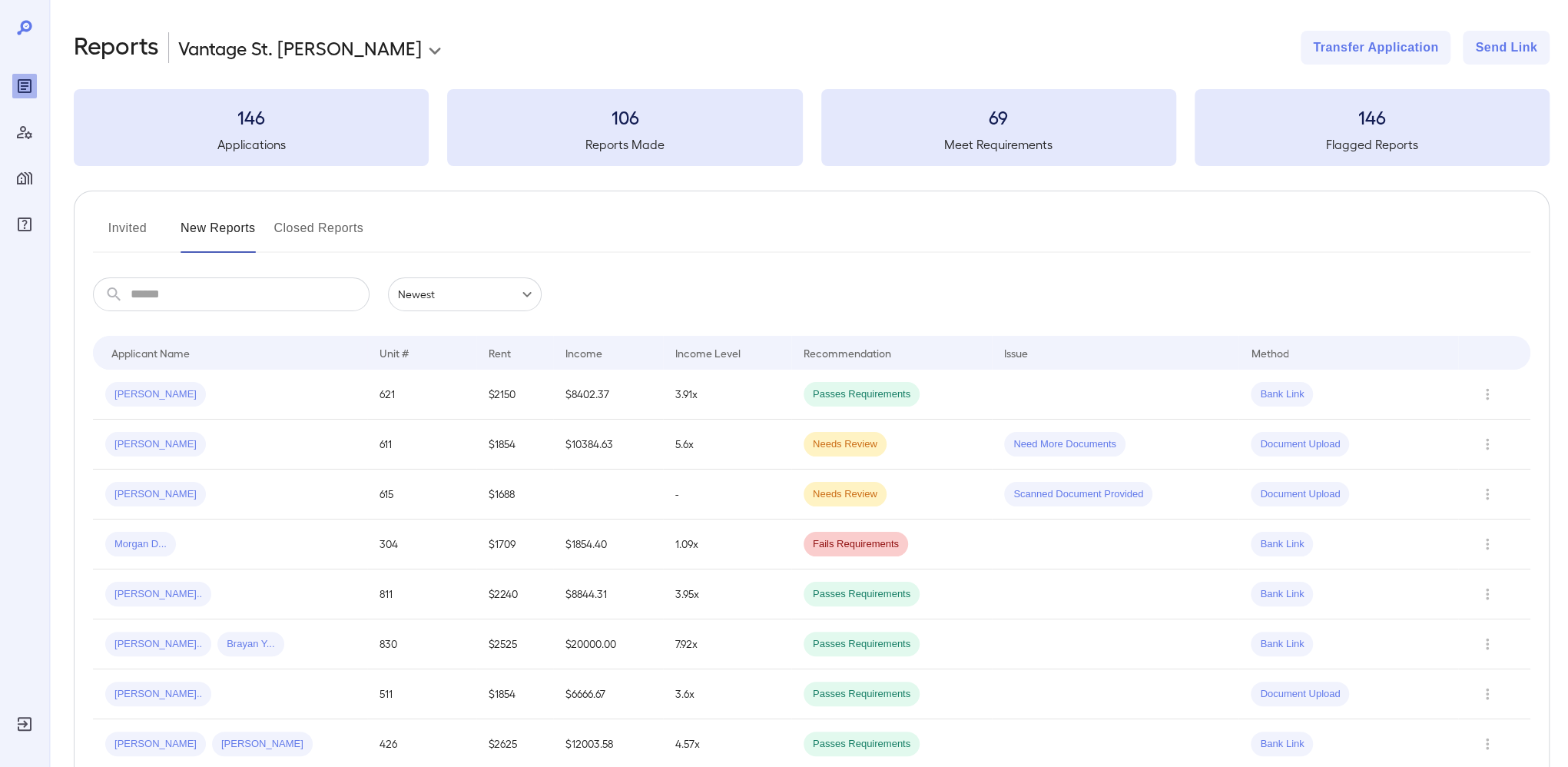
click at [175, 299] on input "text" at bounding box center [250, 294] width 239 height 34
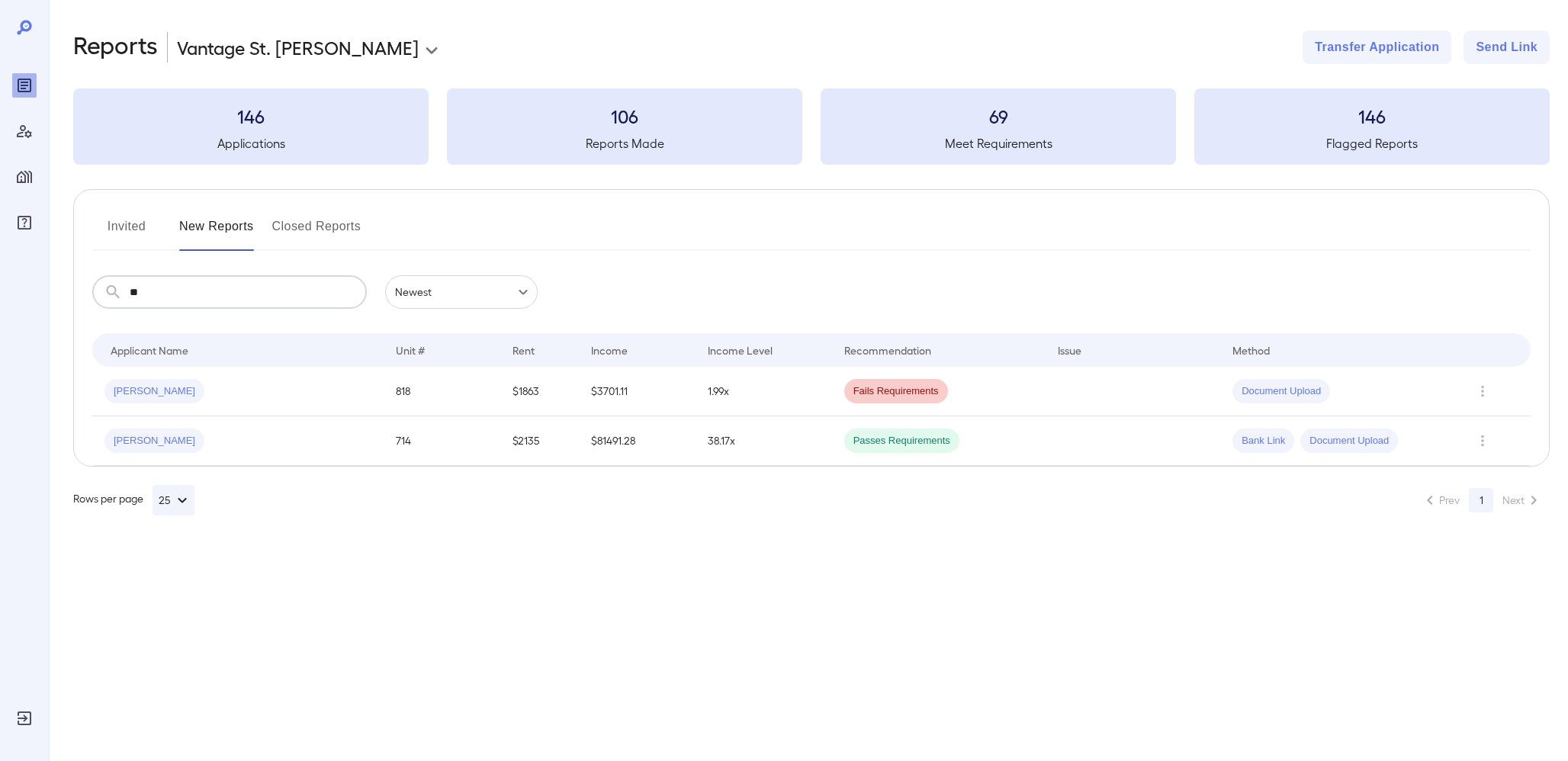
type input "*"
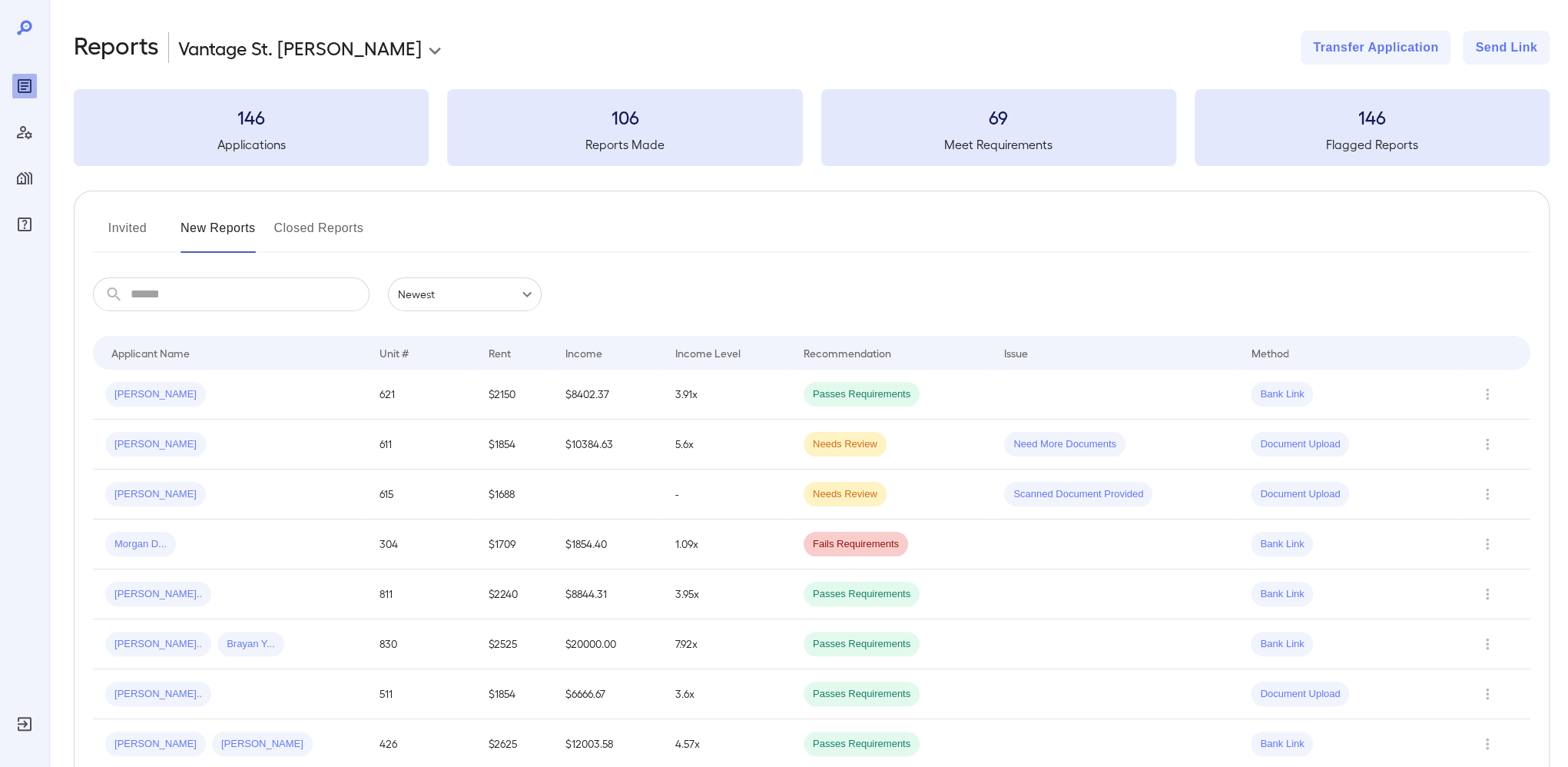
click at [118, 216] on button "Invited" at bounding box center [128, 234] width 69 height 37
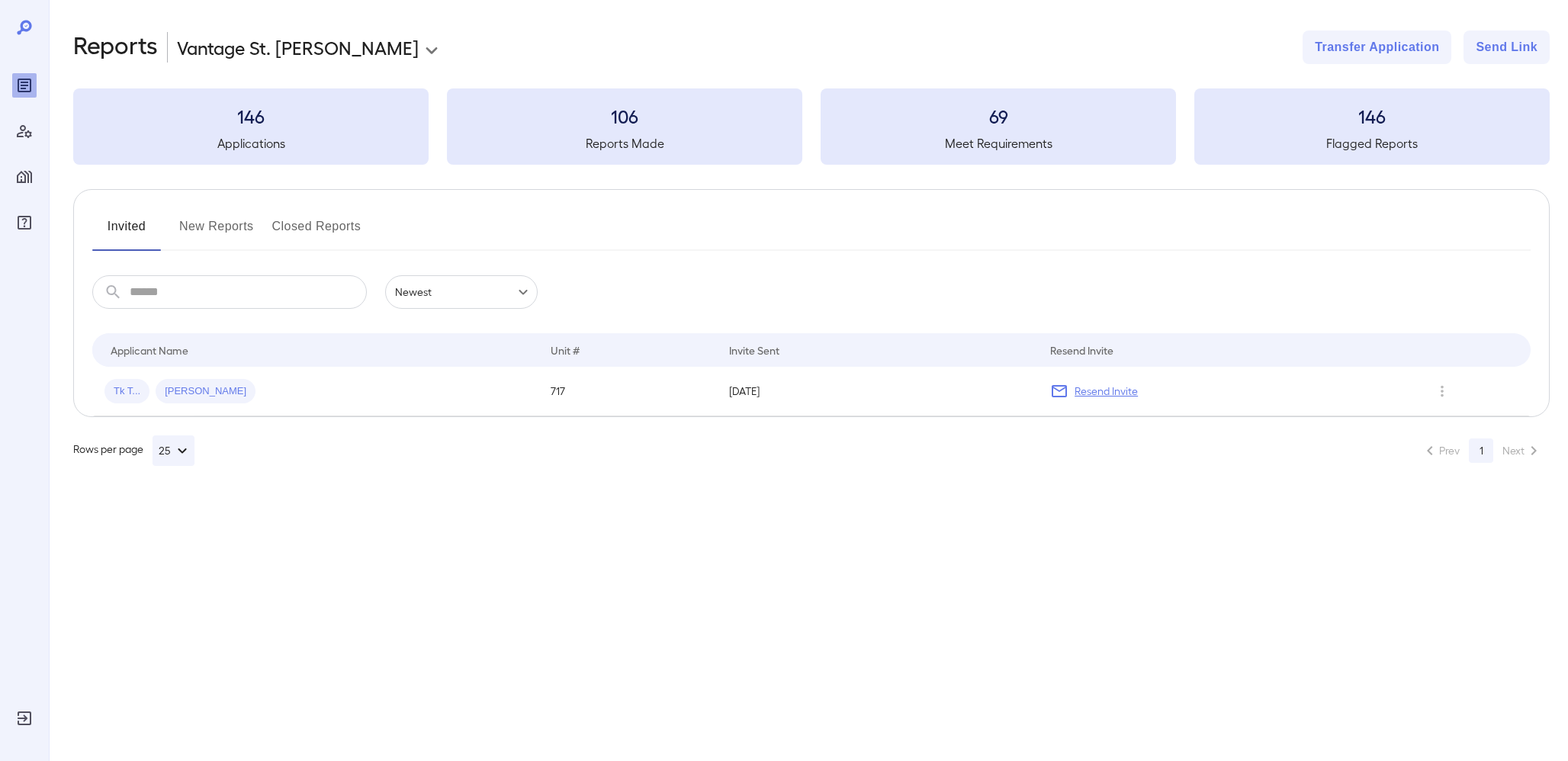
click at [197, 226] on button "New Reports" at bounding box center [216, 233] width 75 height 37
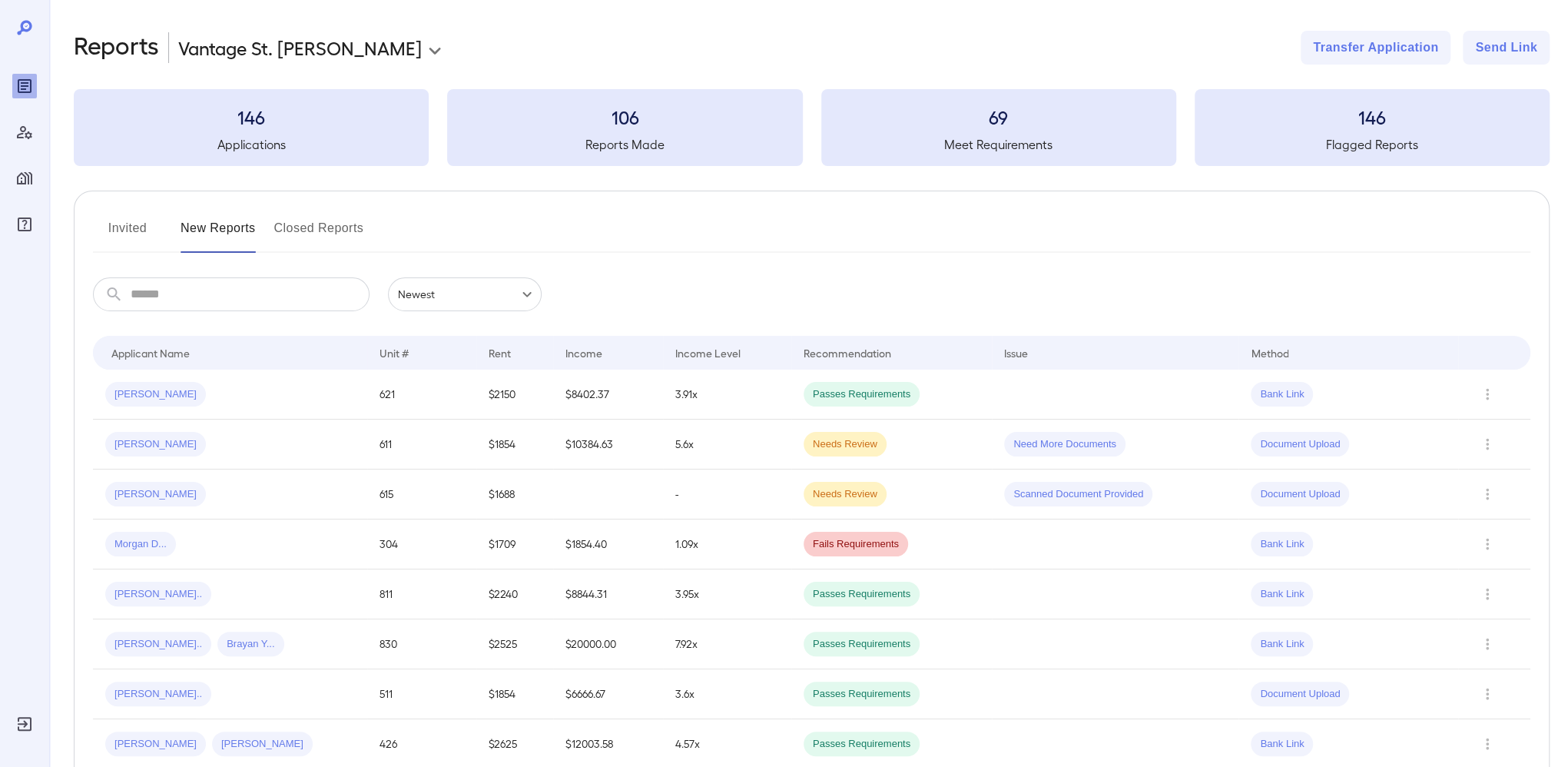
click at [513, 252] on div at bounding box center [812, 252] width 1437 height 2
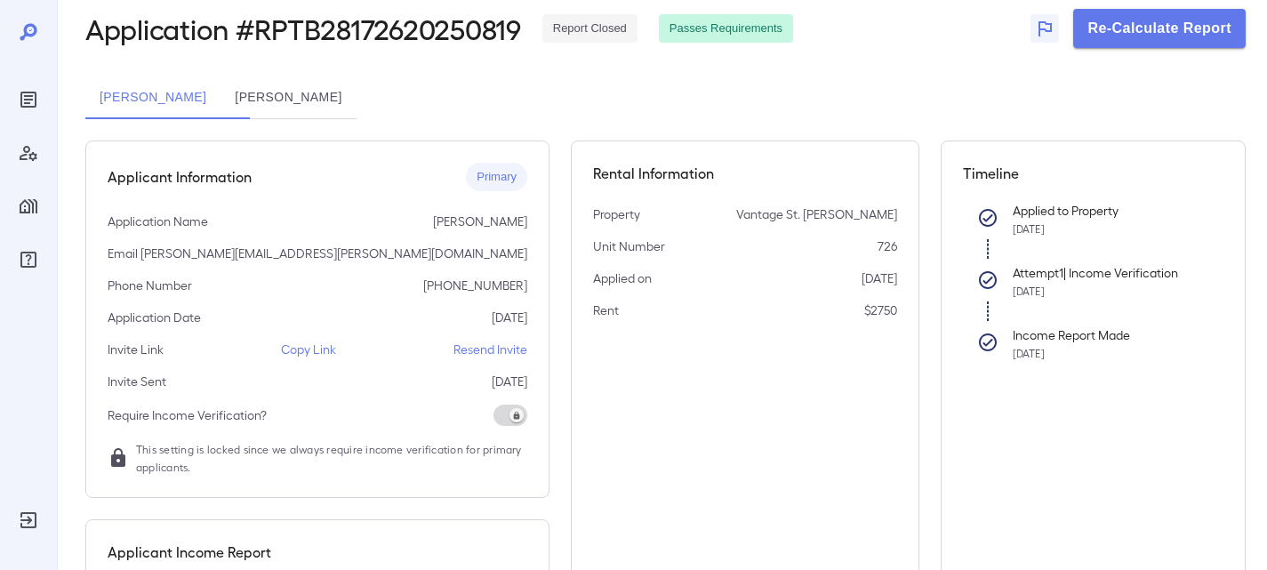
scroll to position [89, 0]
click at [329, 94] on button "[PERSON_NAME]" at bounding box center [287, 99] width 135 height 43
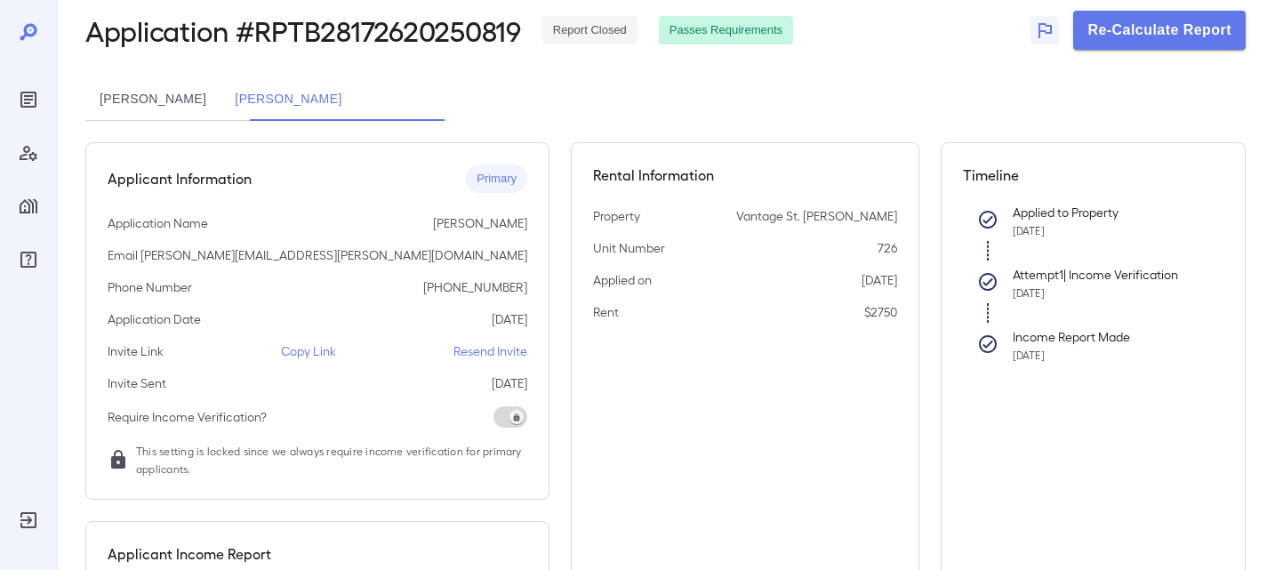
click at [187, 107] on button "[PERSON_NAME]" at bounding box center [152, 99] width 135 height 43
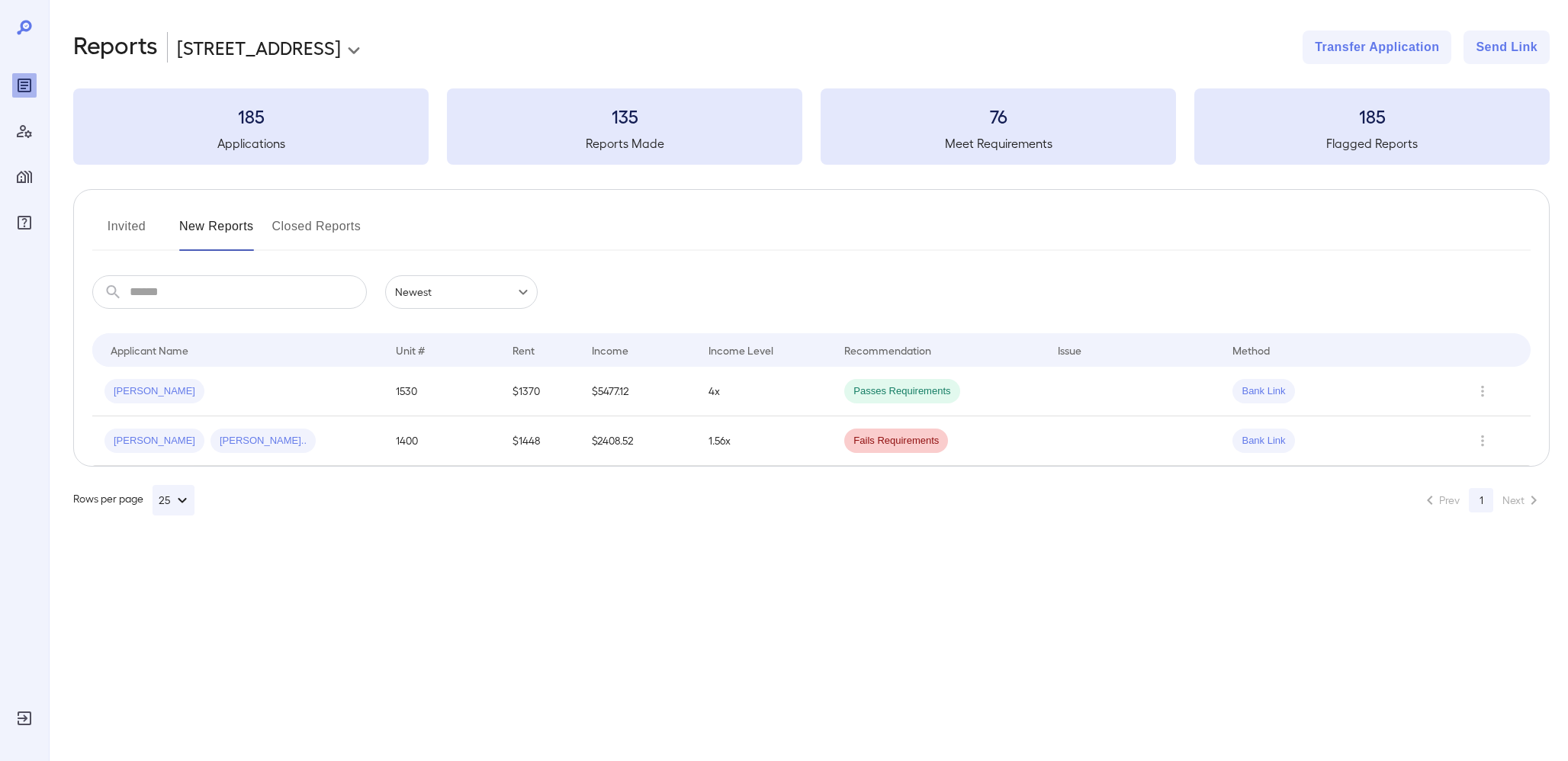
click at [229, 44] on body "**********" at bounding box center [784, 380] width 1568 height 761
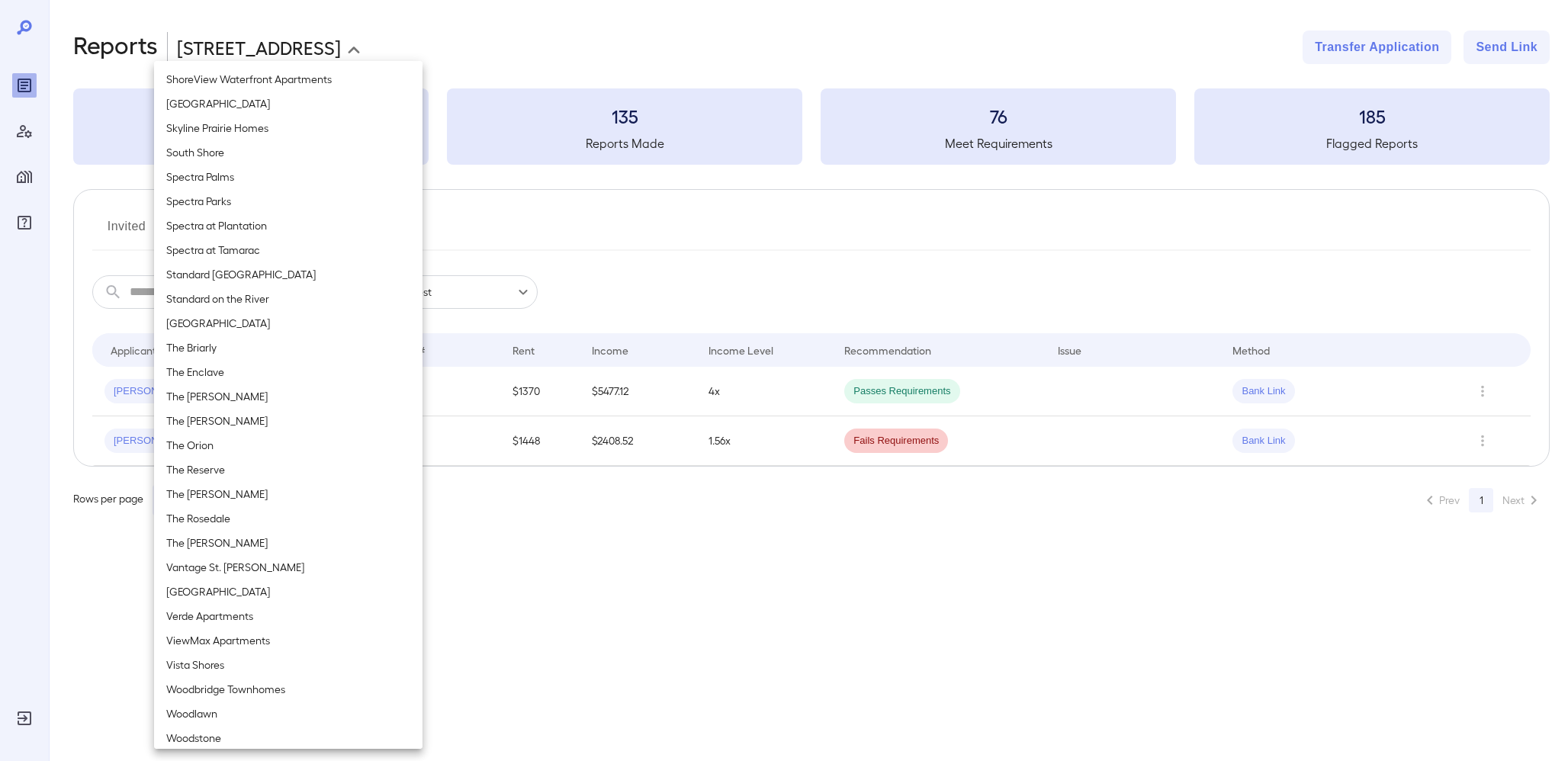
scroll to position [1594, 0]
click at [215, 550] on li "Vantage St. [PERSON_NAME]" at bounding box center [288, 559] width 269 height 24
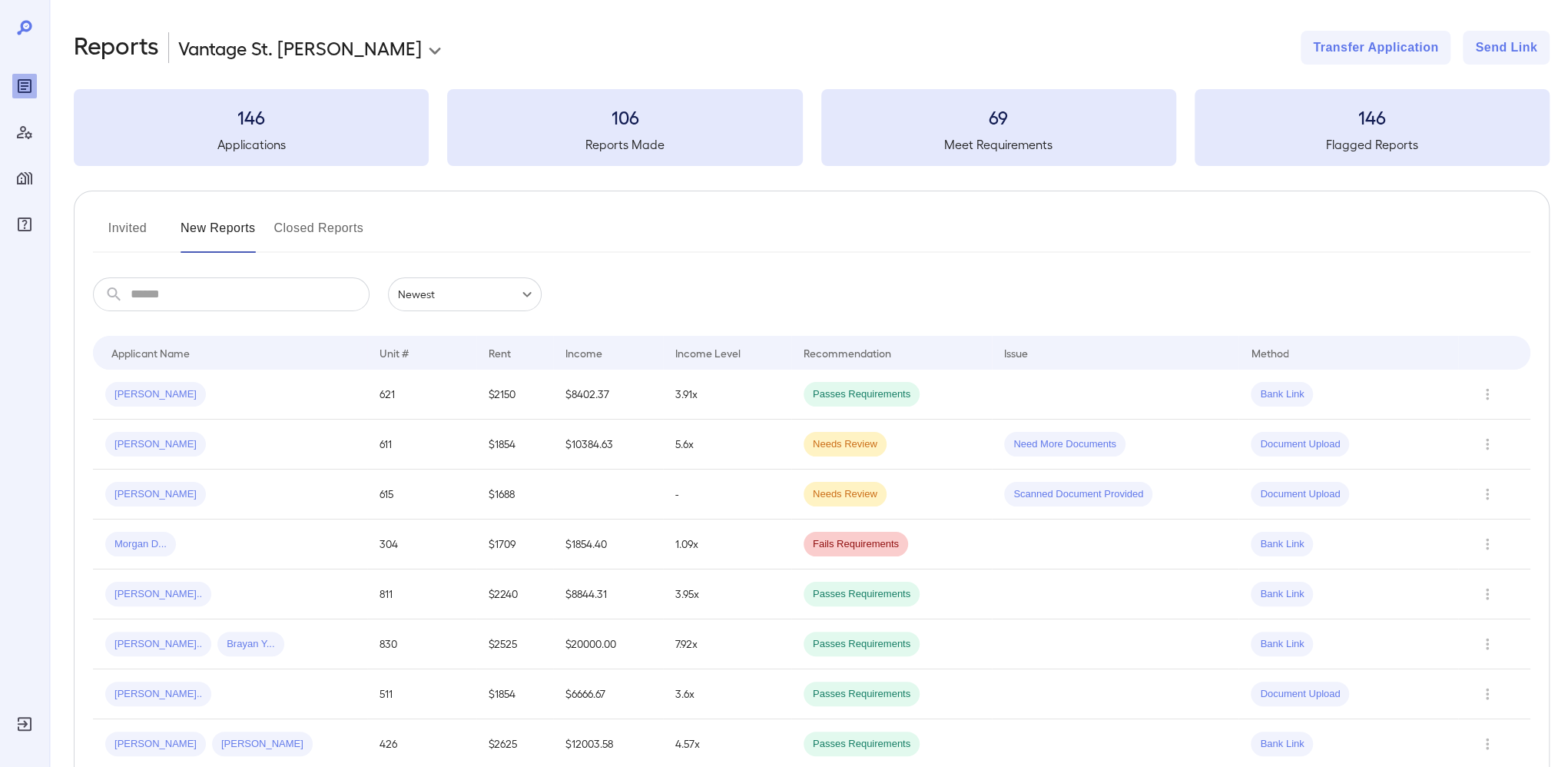
click at [135, 226] on button "Invited" at bounding box center [128, 234] width 69 height 37
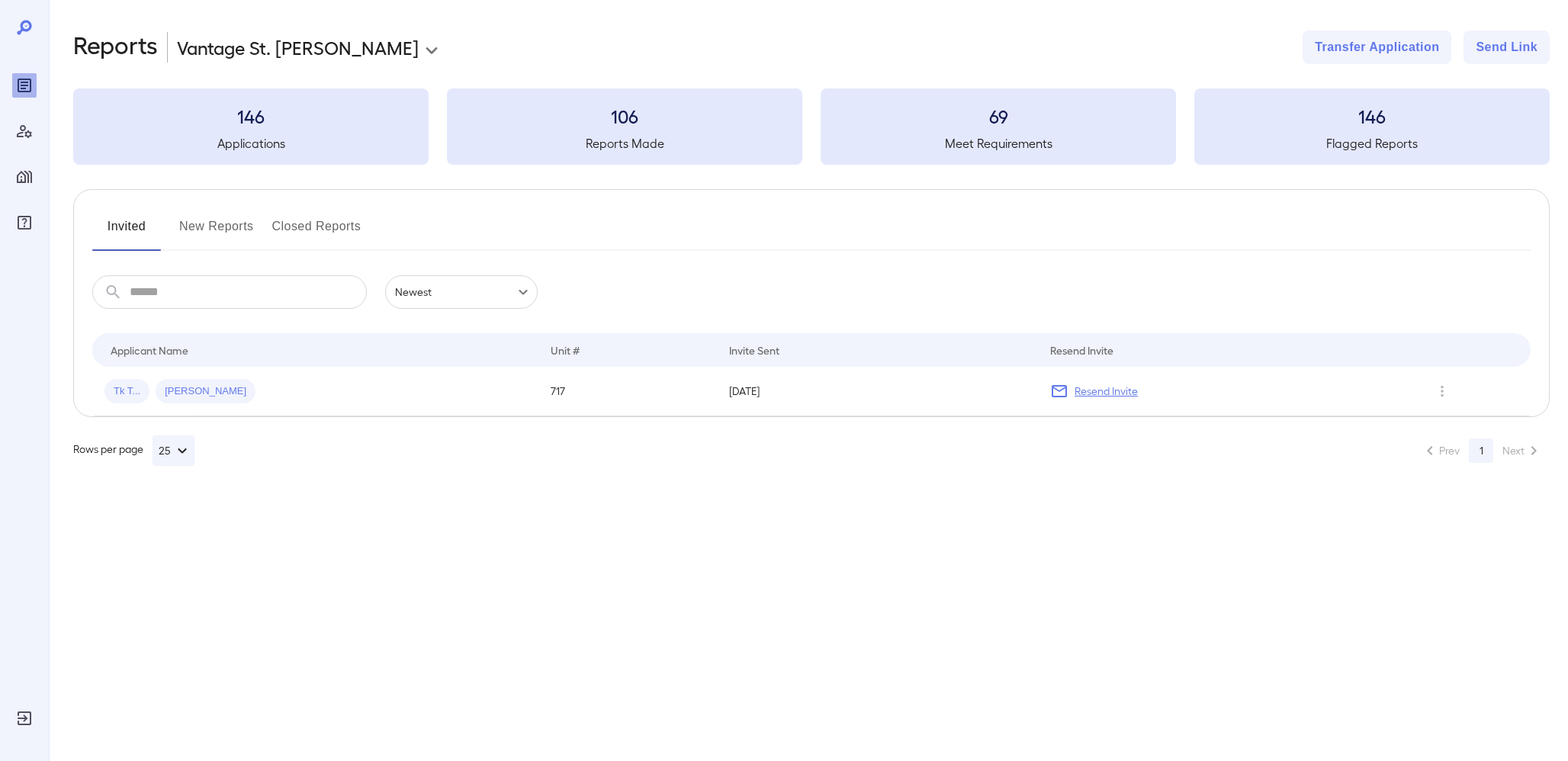
click at [232, 35] on body "**********" at bounding box center [784, 380] width 1568 height 761
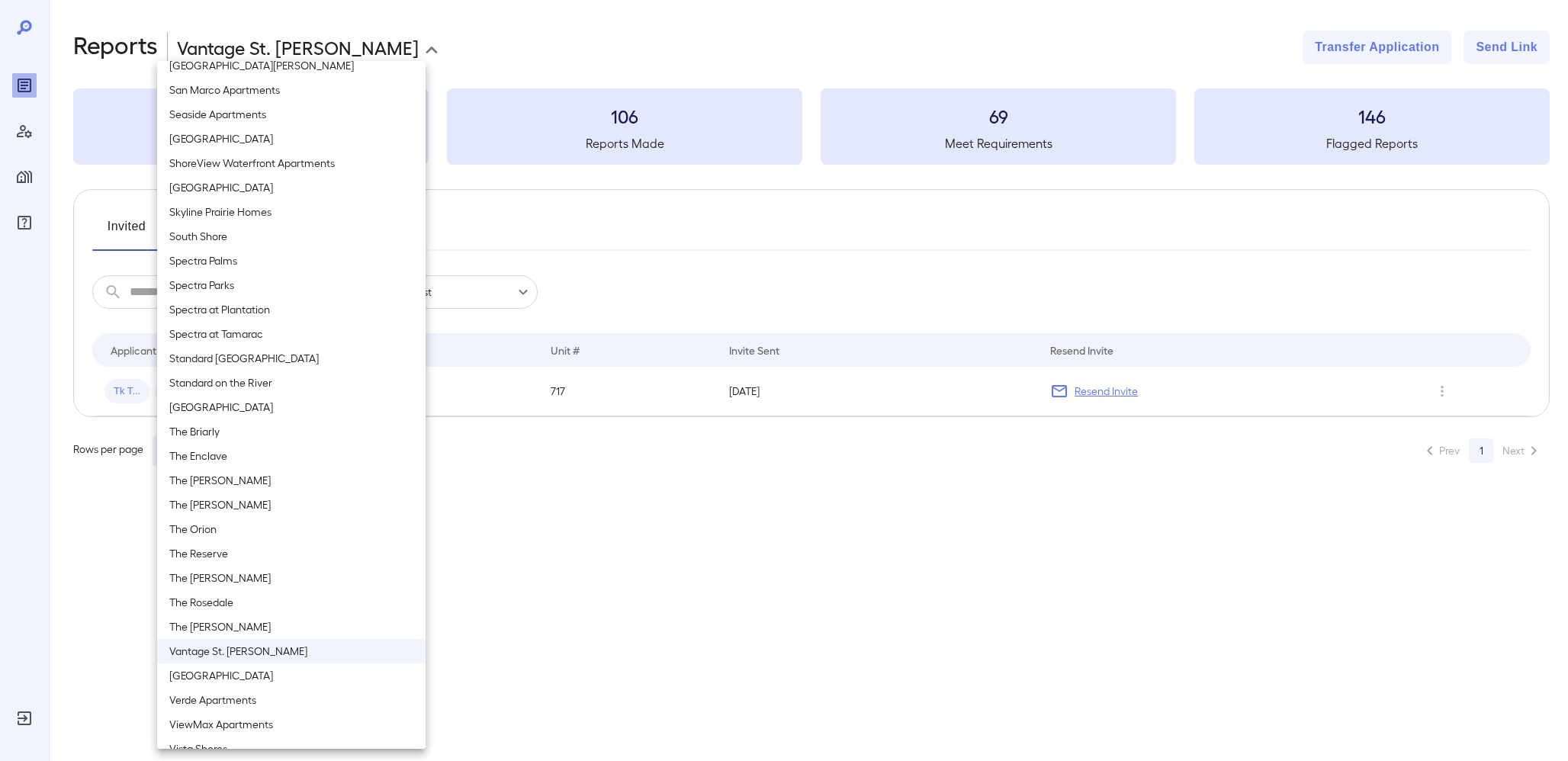
scroll to position [1365, 0]
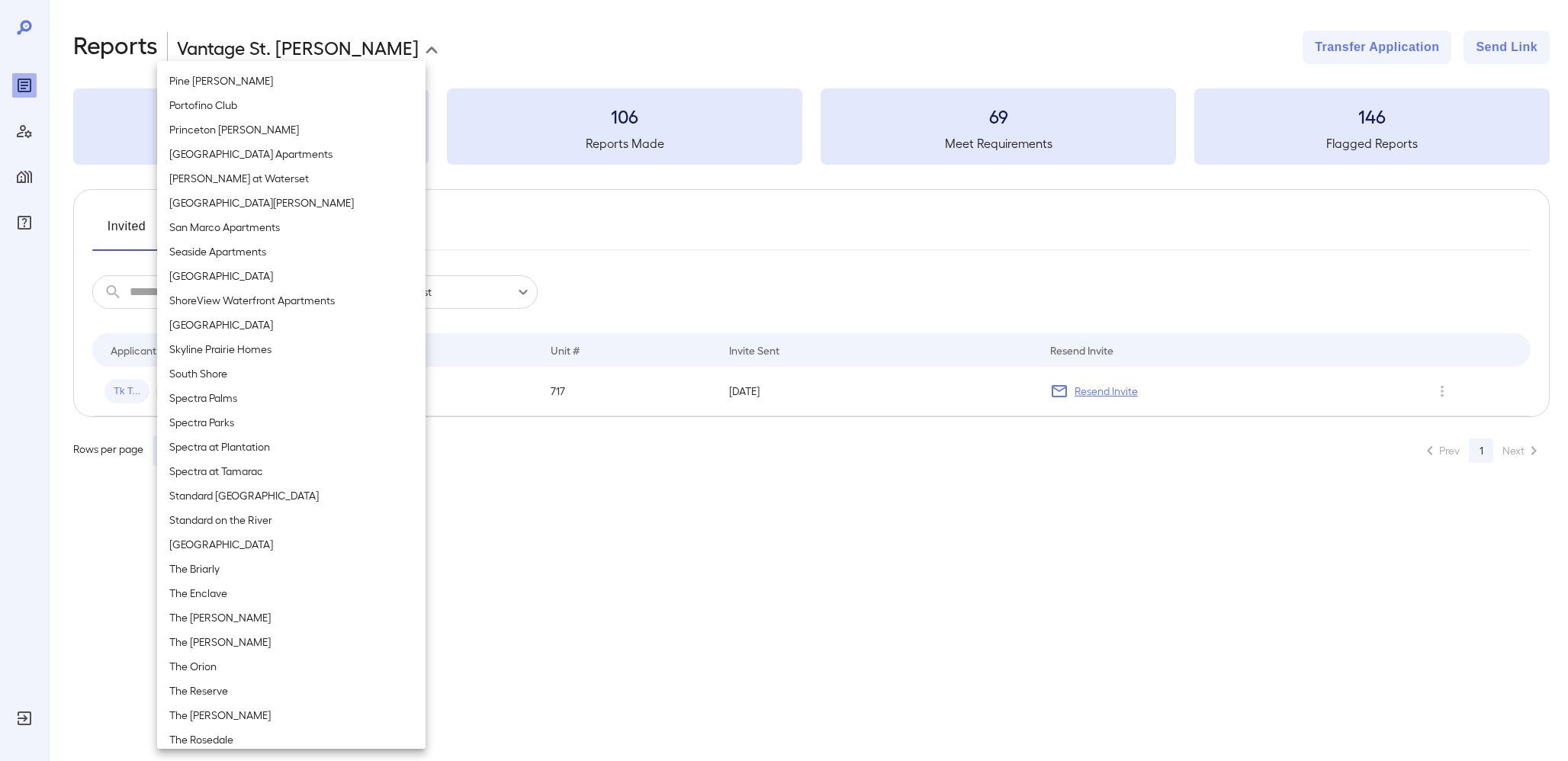
click at [243, 356] on li "Skyline Prairie Homes" at bounding box center [291, 349] width 269 height 24
type input "**********"
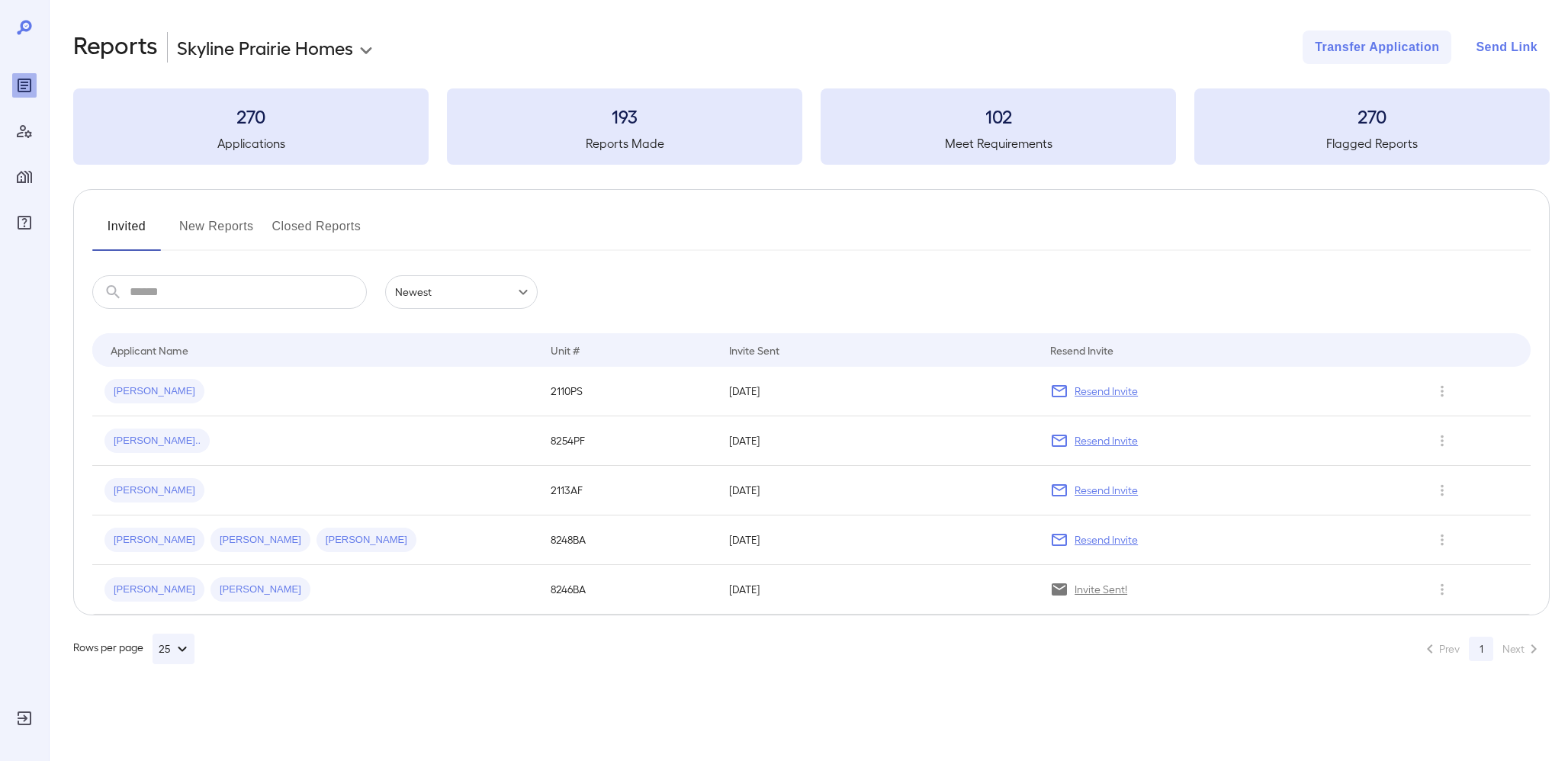
click at [1533, 62] on button "Send Link" at bounding box center [1507, 47] width 86 height 33
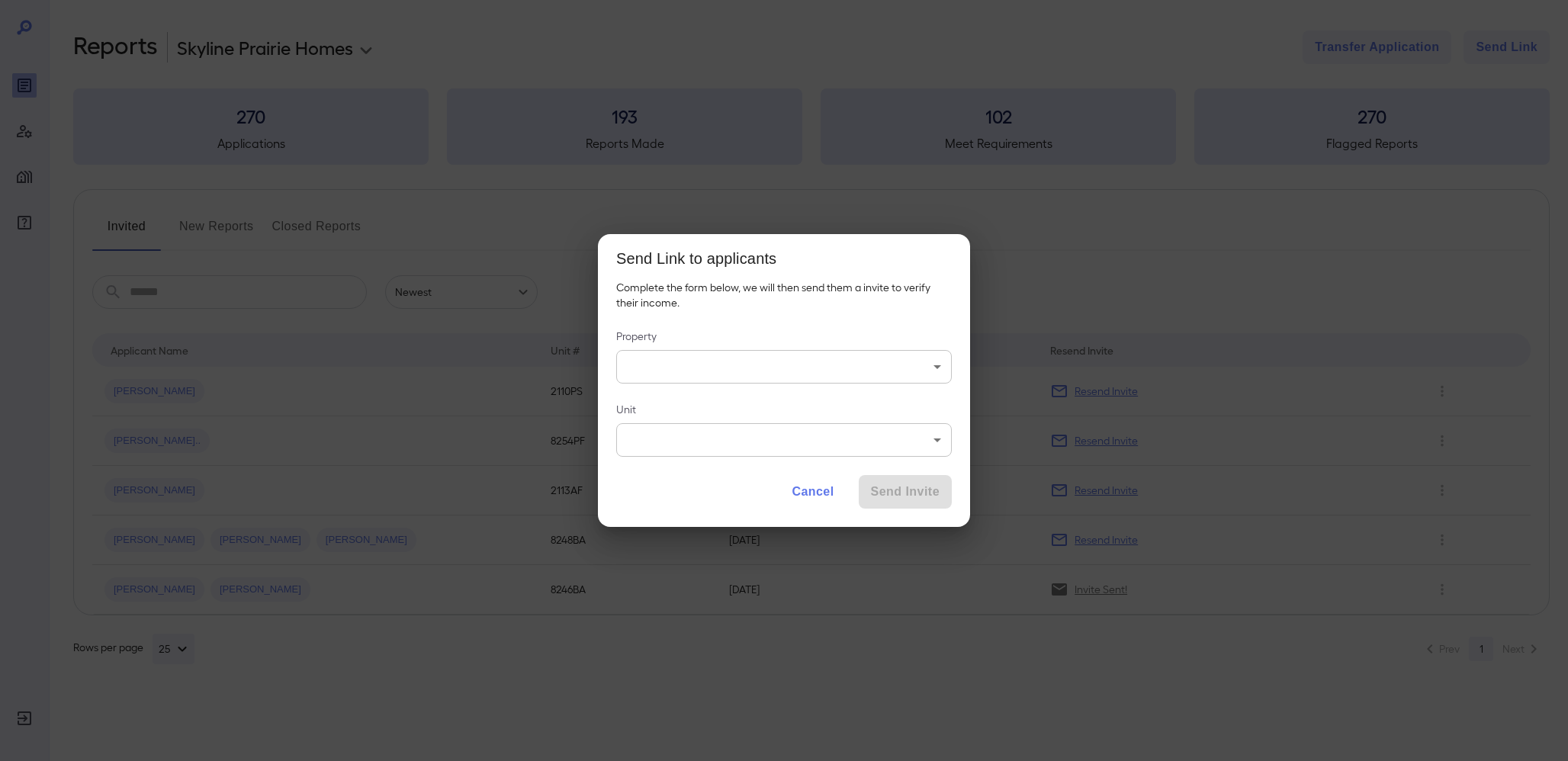
click at [736, 380] on body "**********" at bounding box center [784, 380] width 1568 height 761
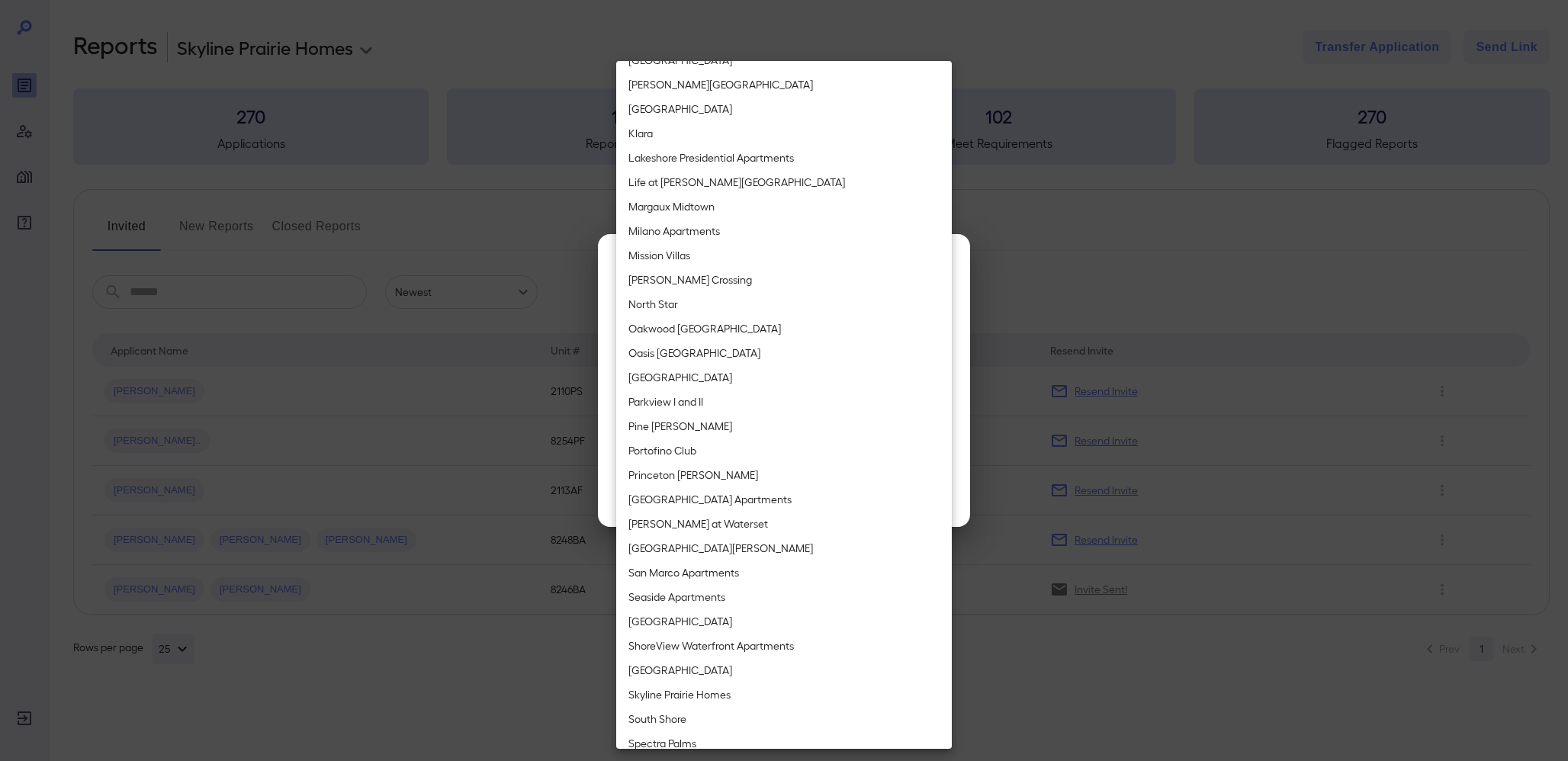
scroll to position [1373, 0]
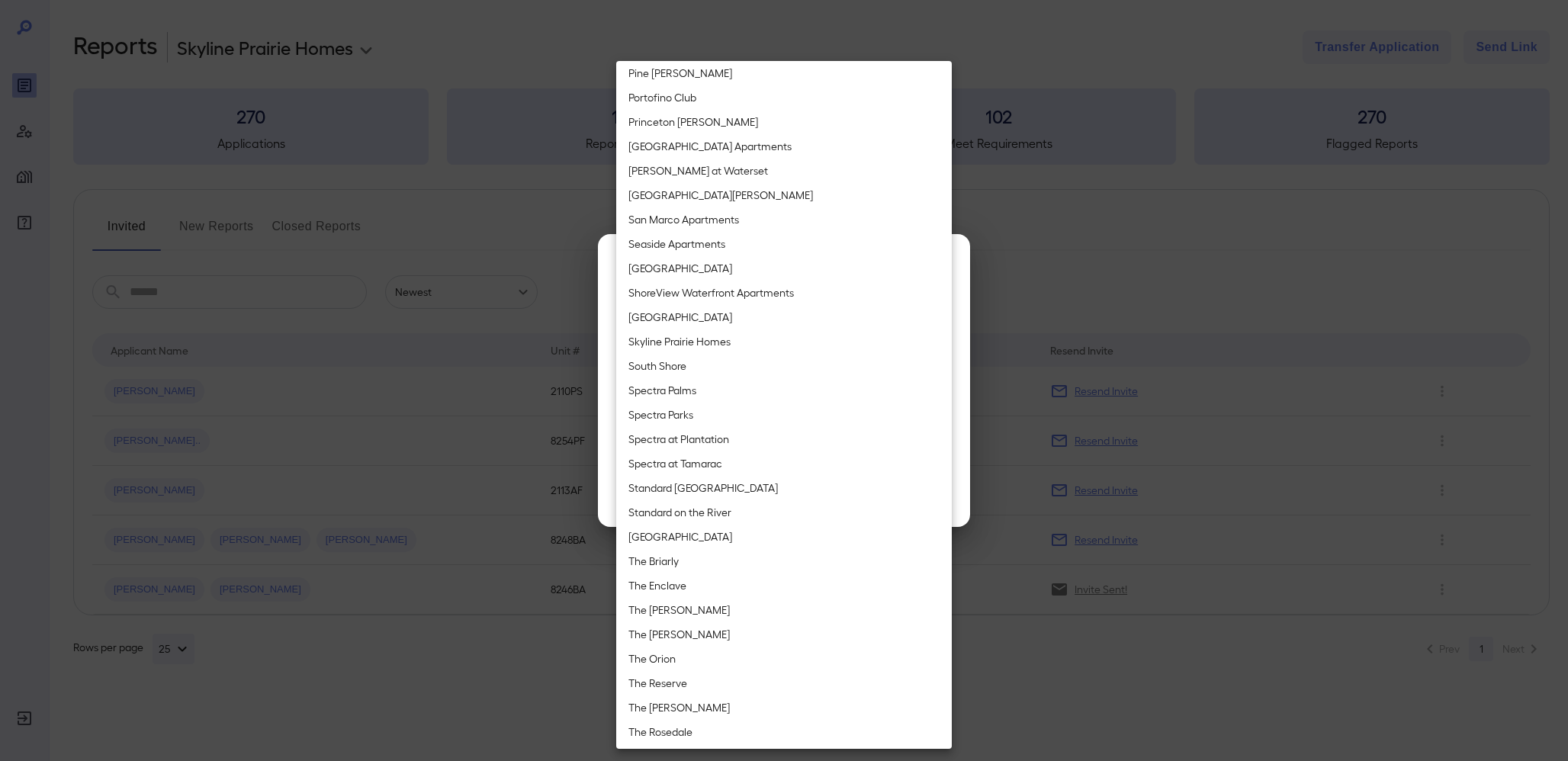
click at [706, 340] on li "Skyline Prairie Homes" at bounding box center [784, 341] width 336 height 24
type input "**********"
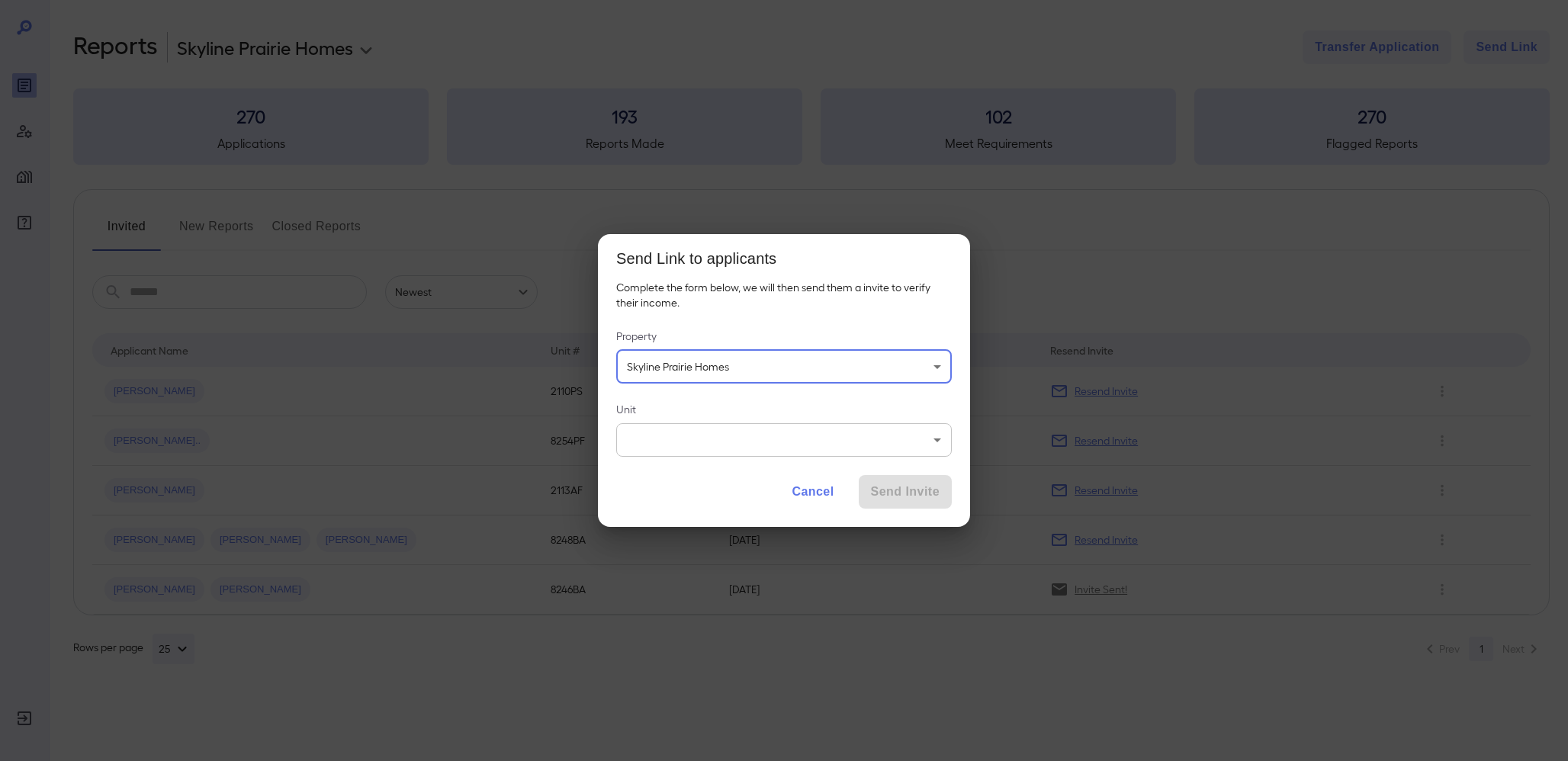
click at [641, 443] on body "**********" at bounding box center [784, 380] width 1568 height 761
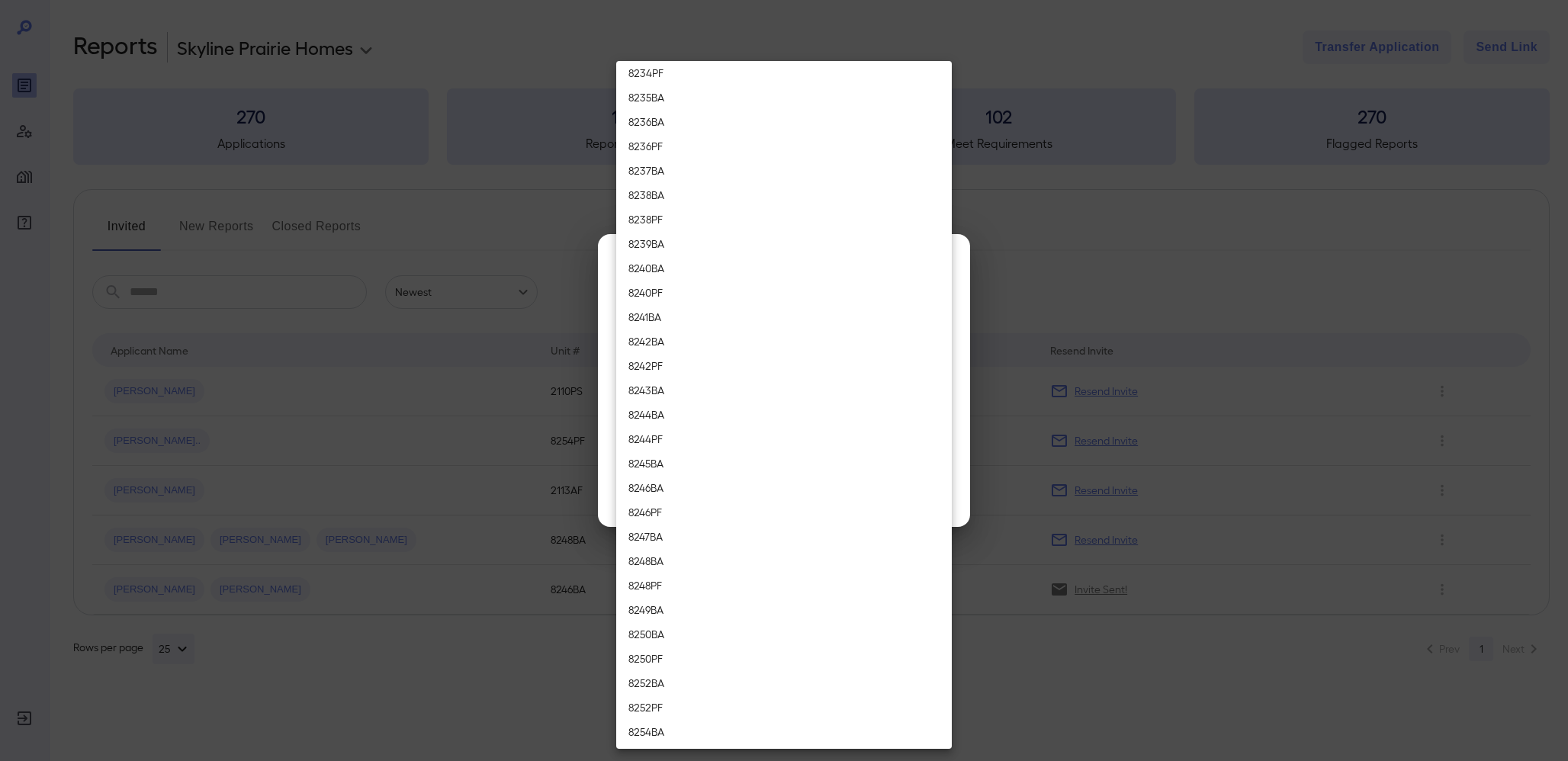
scroll to position [6711, 0]
click at [692, 363] on li "8246BA" at bounding box center [784, 372] width 336 height 24
type input "******"
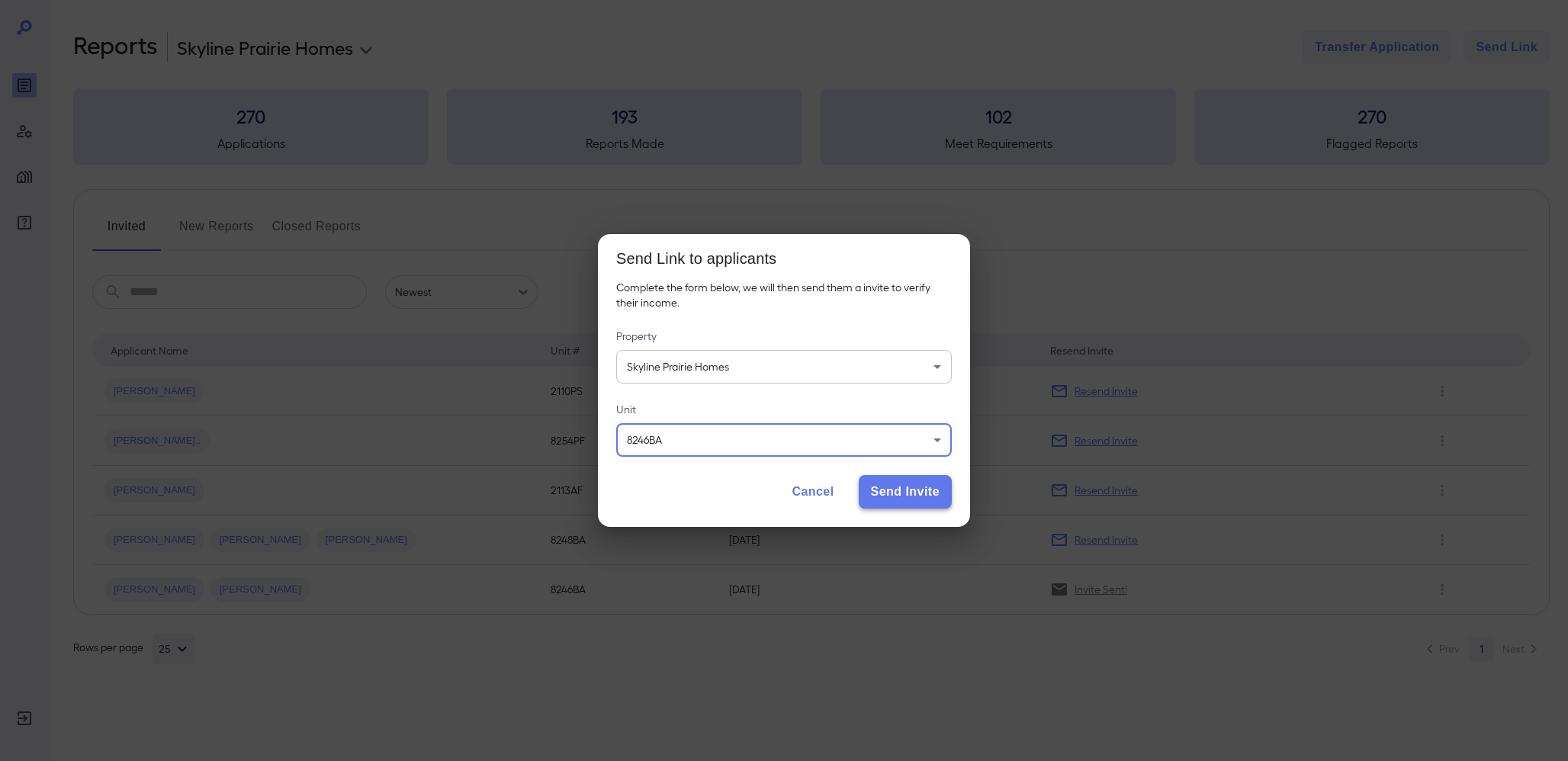
click at [887, 495] on button "Send Invite" at bounding box center [905, 492] width 93 height 33
